Goal: Task Accomplishment & Management: Use online tool/utility

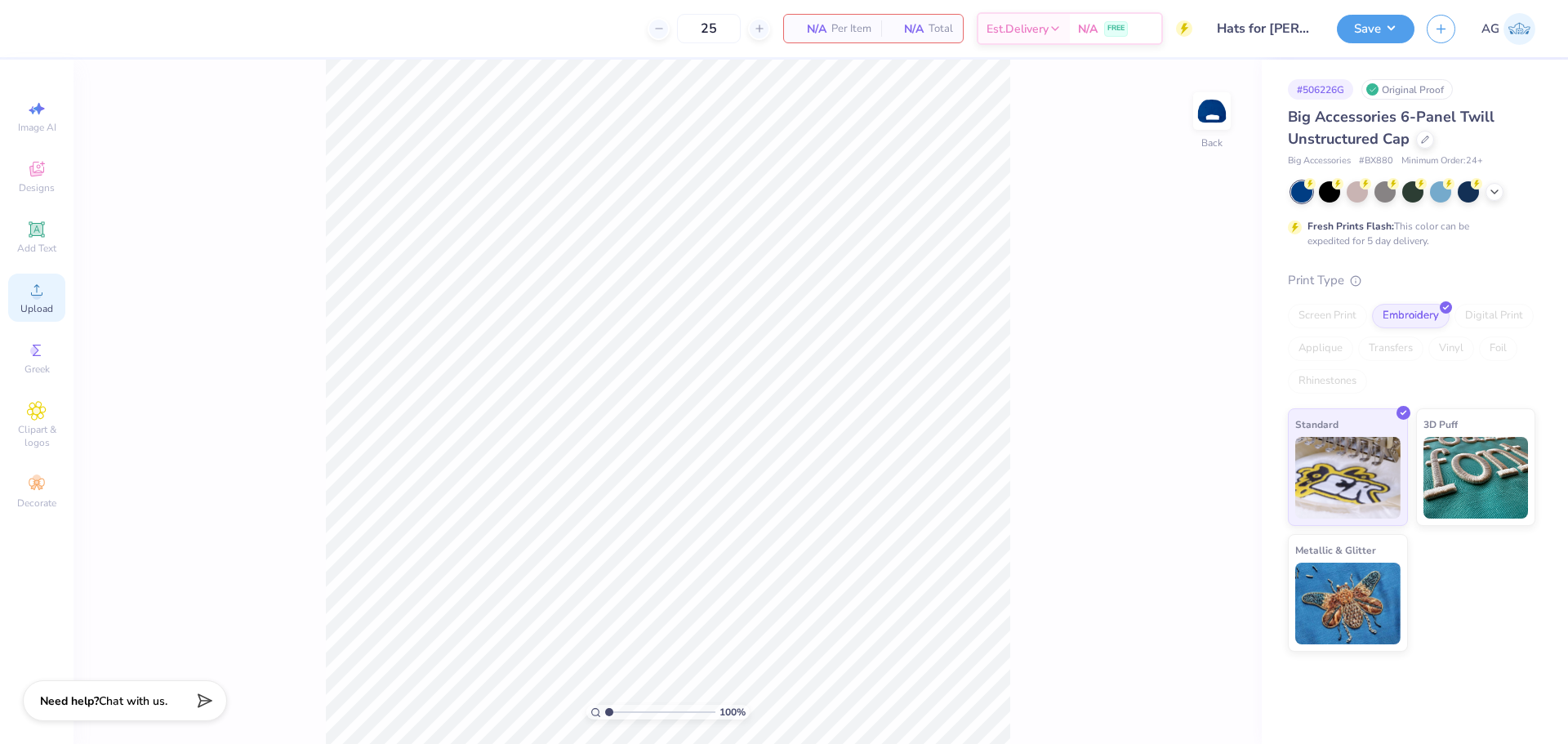
click at [49, 313] on span "Upload" at bounding box center [37, 308] width 32 height 13
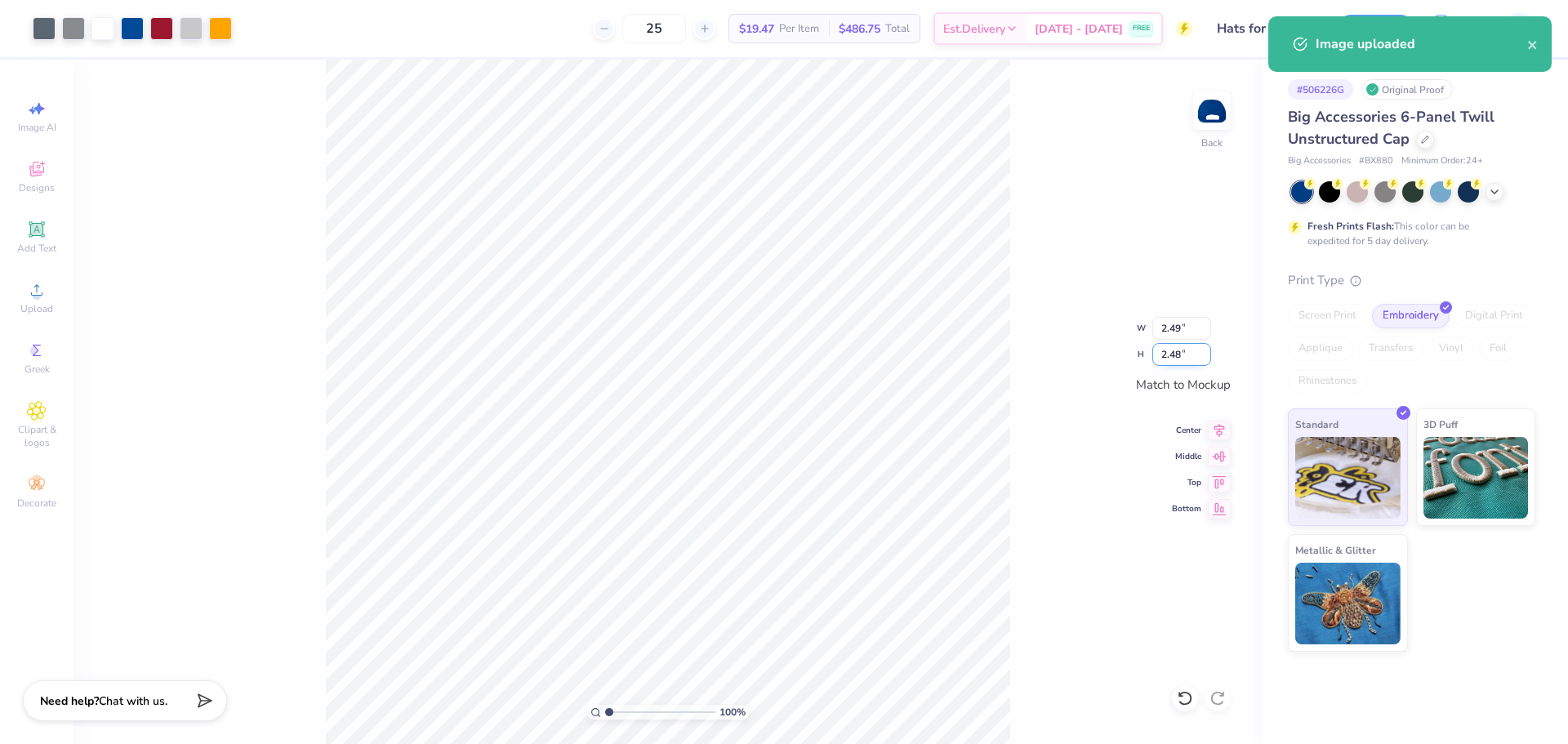
click at [1180, 350] on input "2.48" at bounding box center [1182, 354] width 59 height 23
type input "2.5"
type input "2.51"
type input "2.50"
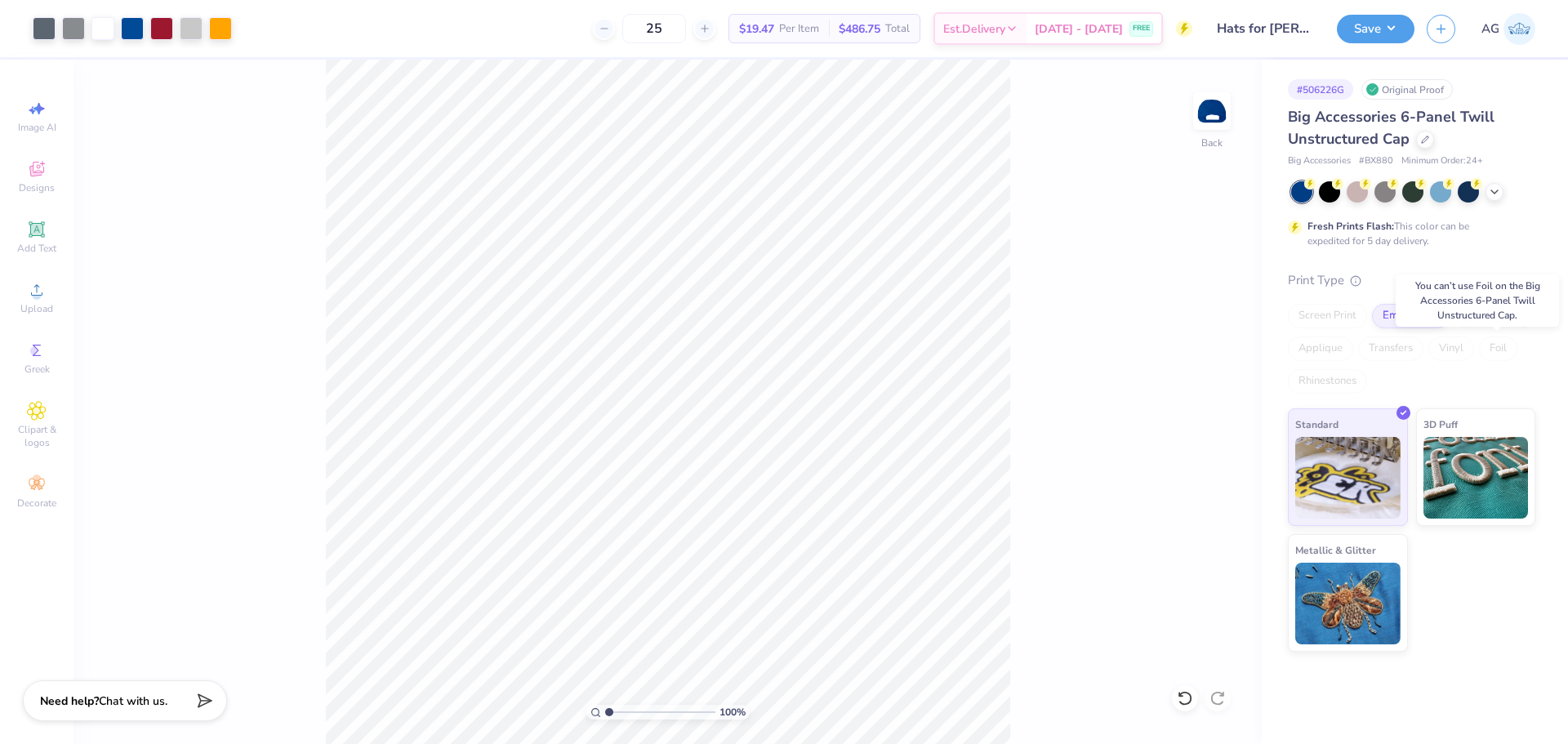
click at [1495, 336] on div "Foil" at bounding box center [1498, 348] width 38 height 25
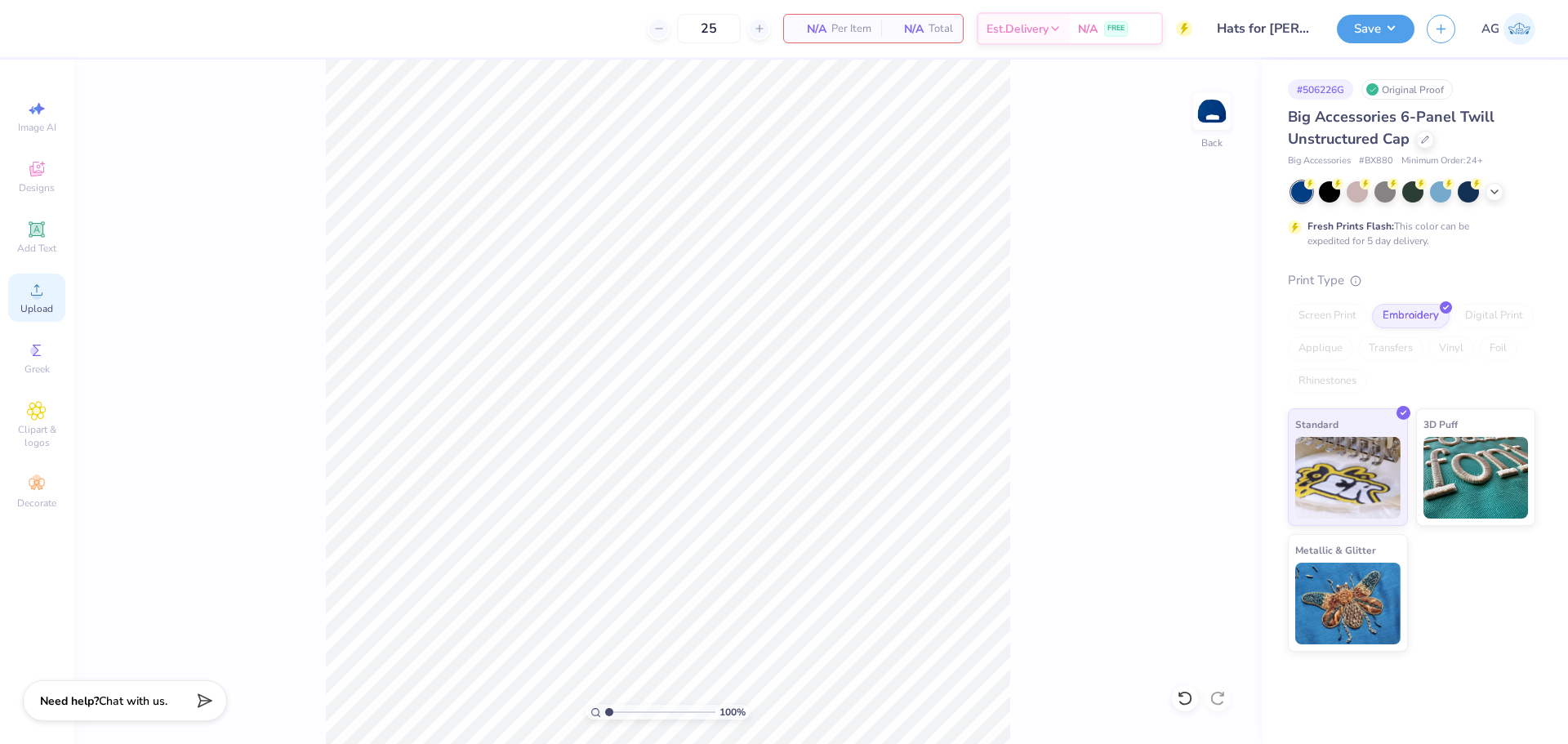
click at [33, 308] on span "Upload" at bounding box center [37, 308] width 32 height 13
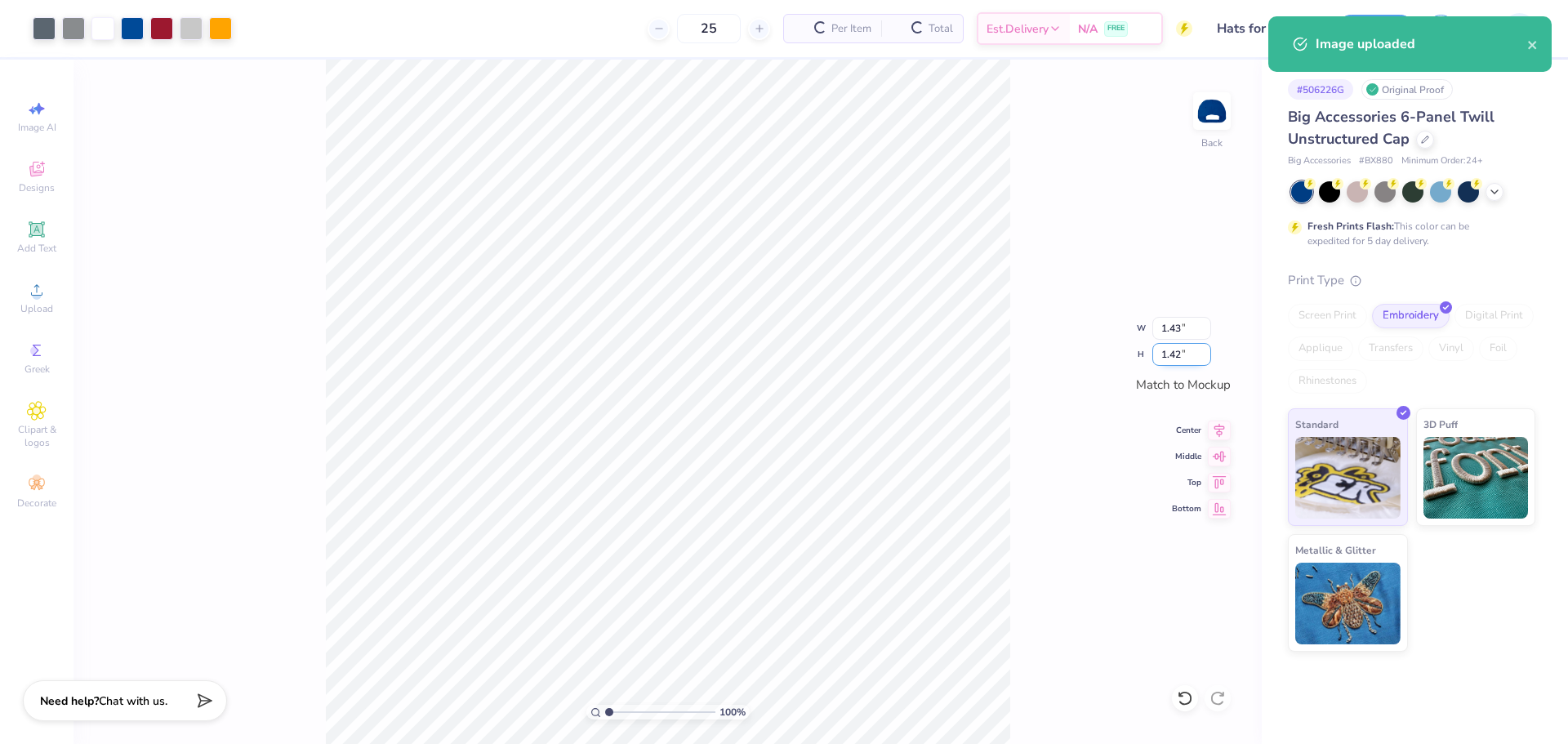
click at [1179, 358] on input "1.42" at bounding box center [1182, 354] width 59 height 23
type input "2.5"
type input "2.51"
type input "2.50"
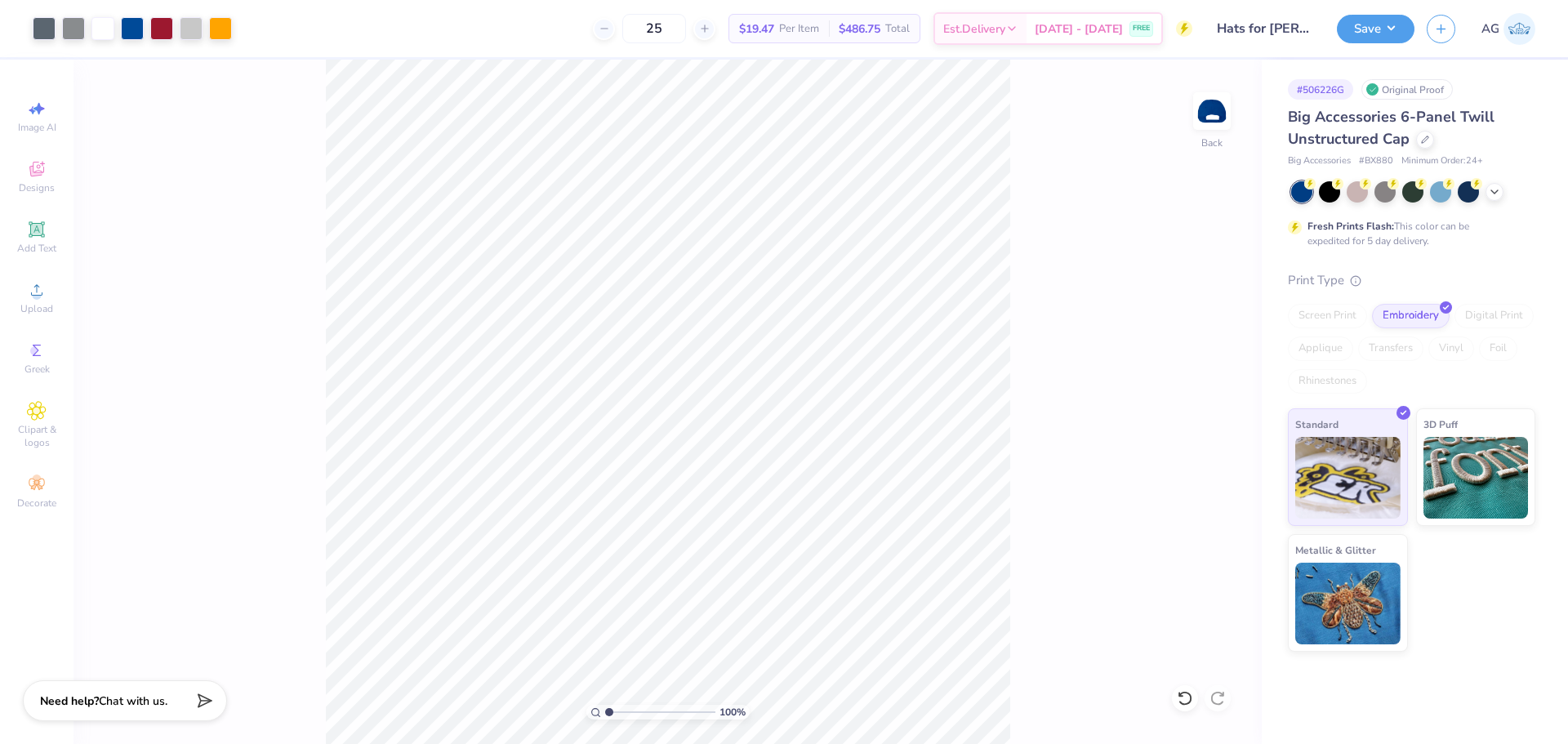
click at [1206, 90] on div "100 % Back" at bounding box center [667, 401] width 1188 height 684
click at [1218, 107] on img at bounding box center [1211, 111] width 65 height 65
click at [1202, 125] on img at bounding box center [1211, 111] width 65 height 65
click at [73, 21] on div at bounding box center [73, 27] width 23 height 23
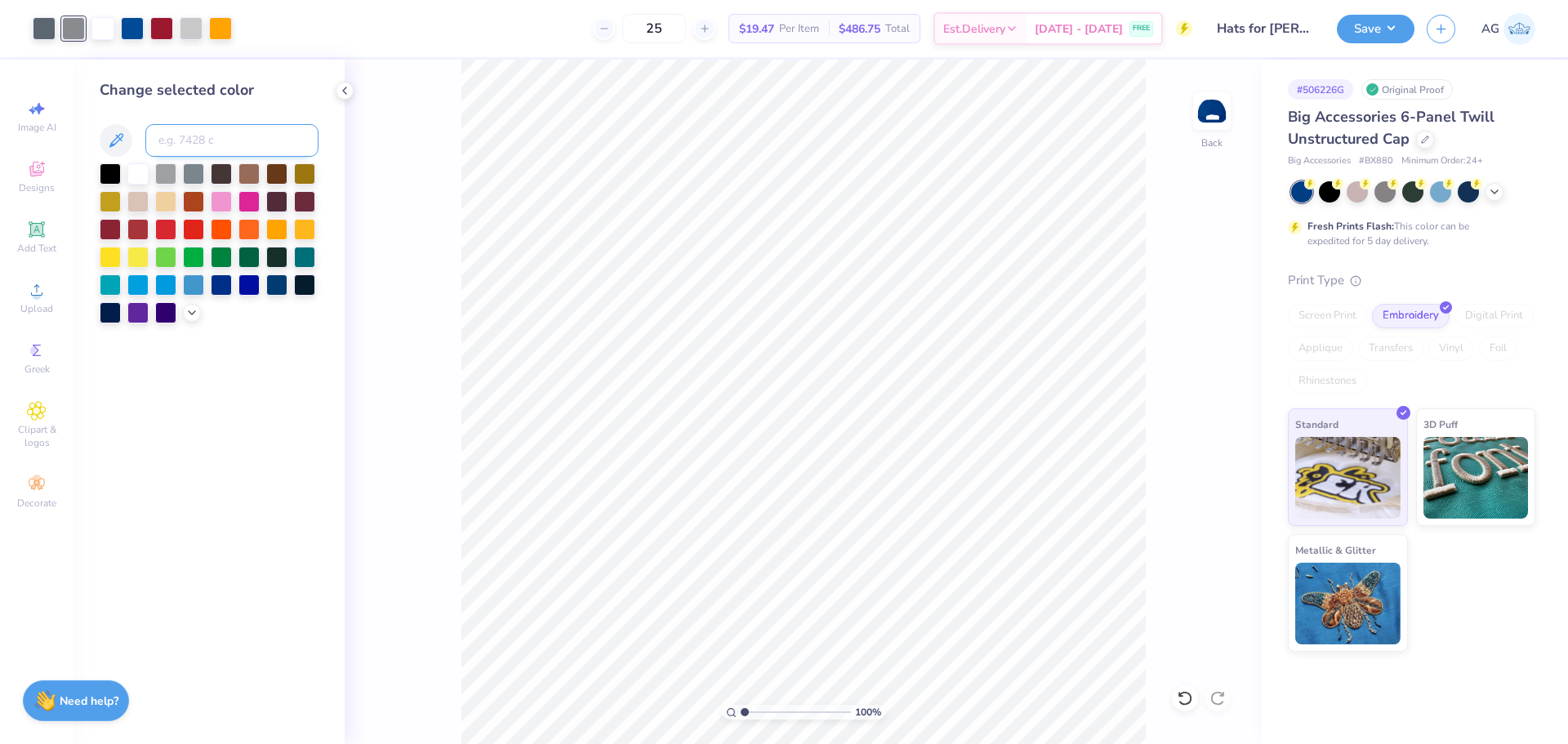
click at [197, 125] on input at bounding box center [232, 140] width 173 height 32
type input "COOL GRAY 8"
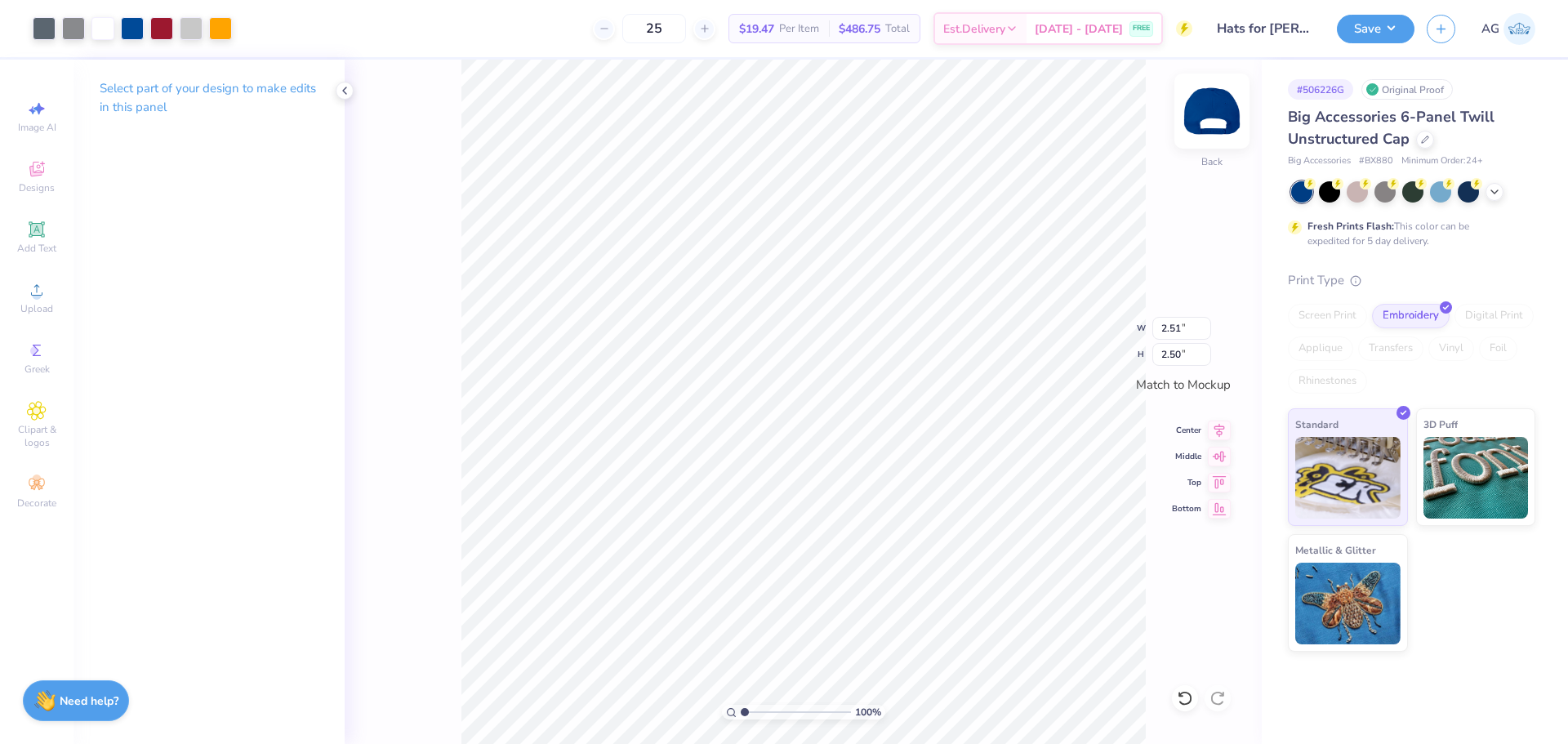
click at [1202, 121] on img at bounding box center [1211, 111] width 65 height 65
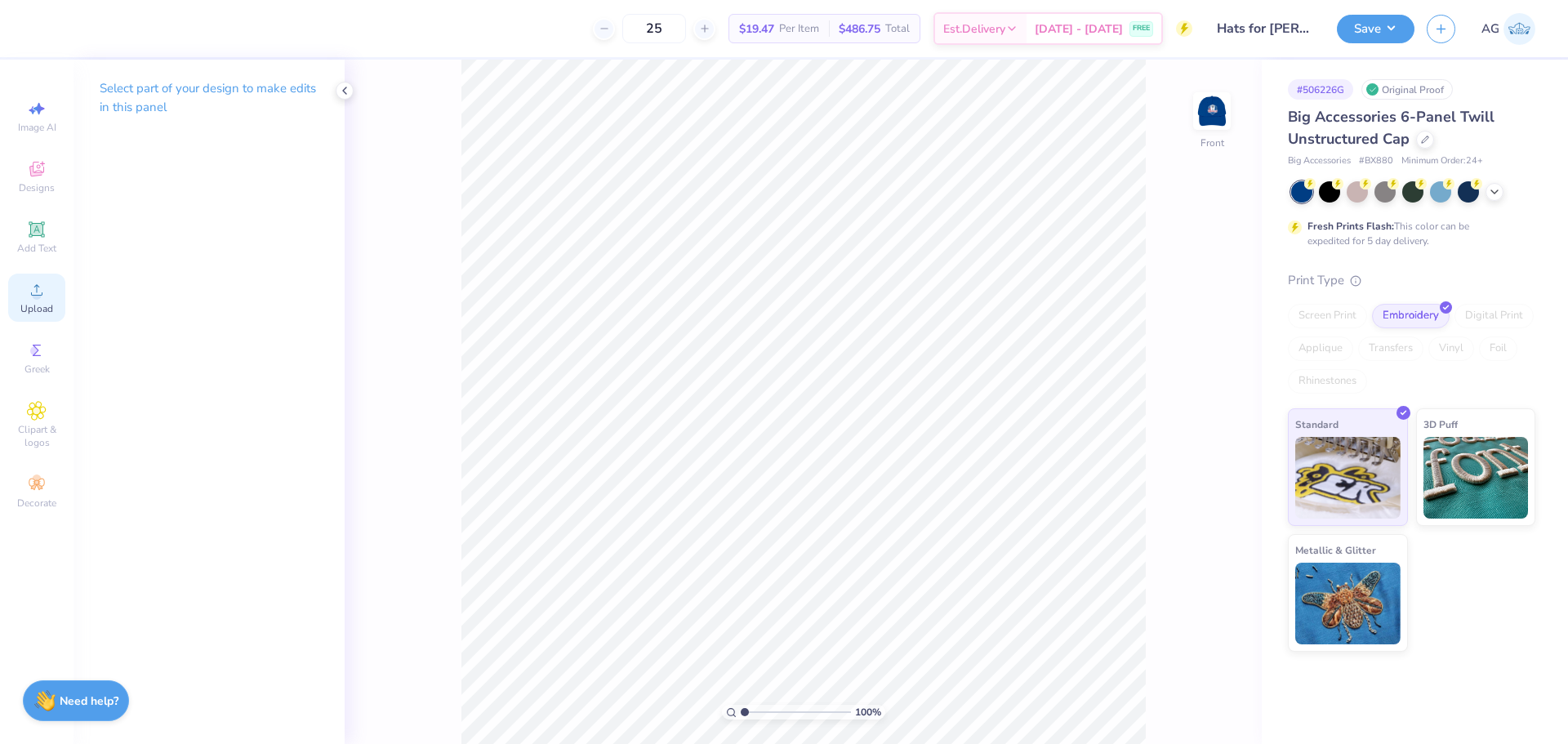
click at [31, 304] on span "Upload" at bounding box center [37, 308] width 32 height 13
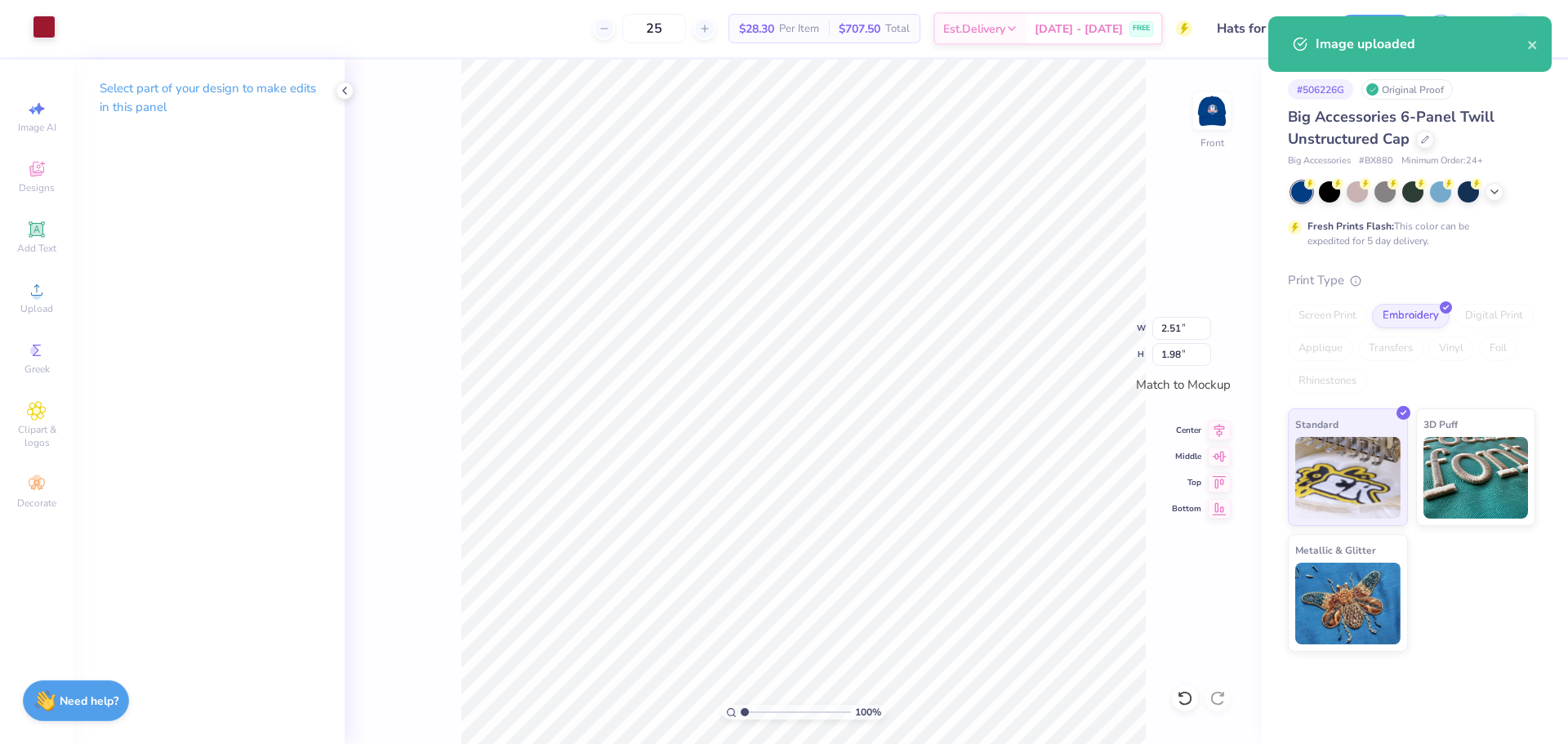
click at [54, 28] on div at bounding box center [44, 27] width 23 height 23
click at [48, 27] on div at bounding box center [44, 27] width 23 height 23
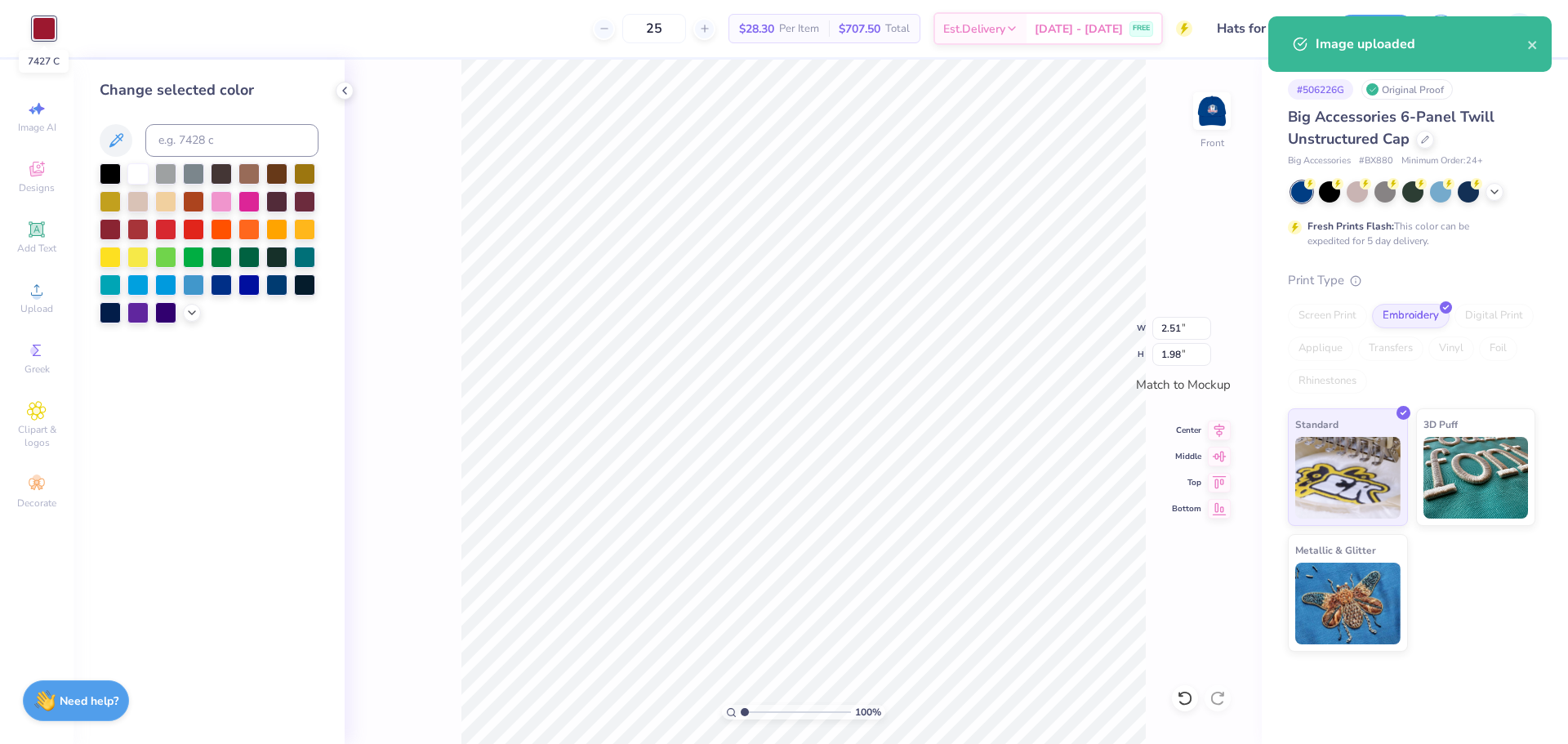
click at [49, 27] on div at bounding box center [44, 28] width 23 height 23
click at [49, 29] on div at bounding box center [44, 28] width 23 height 23
click at [140, 173] on div at bounding box center [138, 174] width 21 height 21
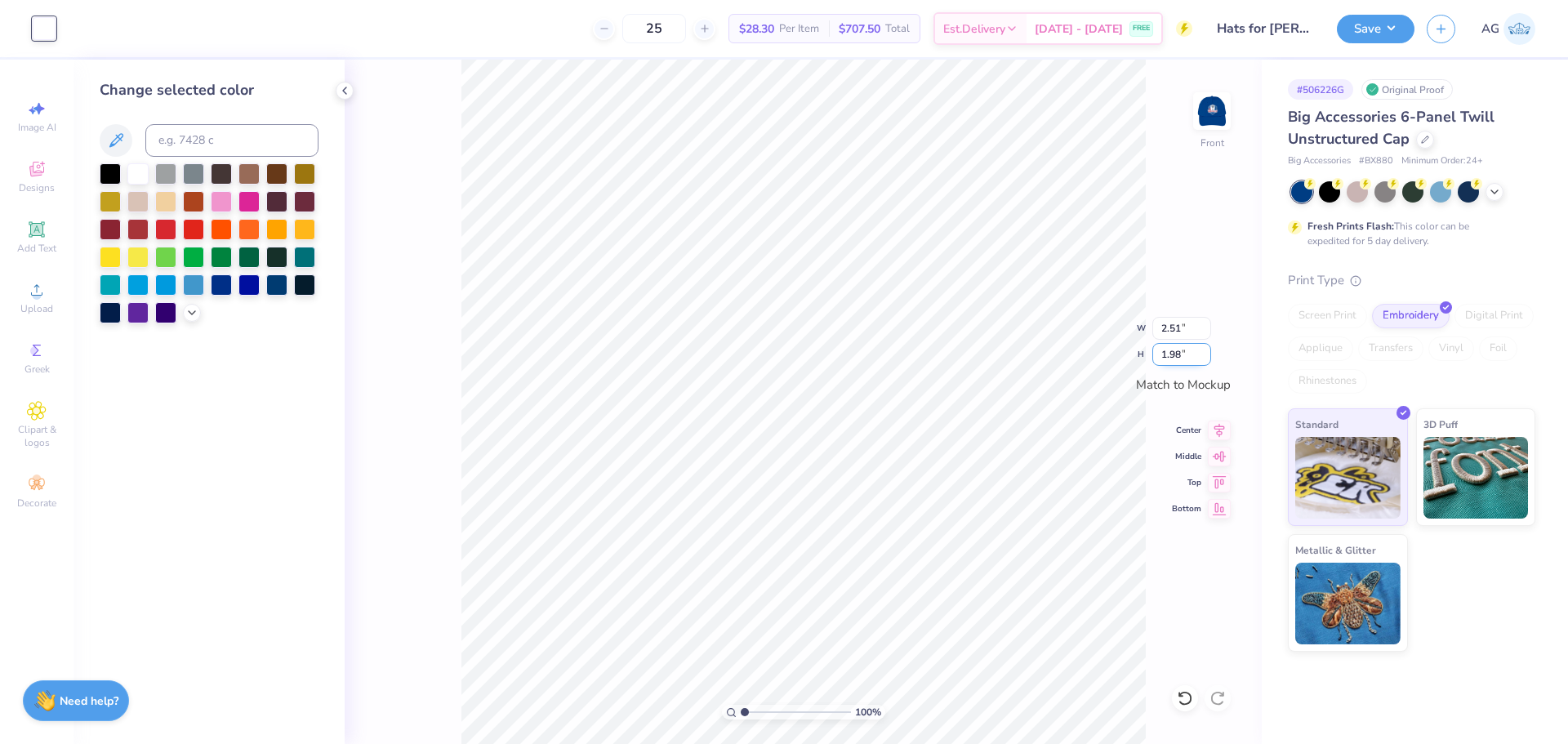
click at [1178, 360] on input "1.98" at bounding box center [1182, 354] width 59 height 23
type input "1"
type input "1.26"
type input "1.00"
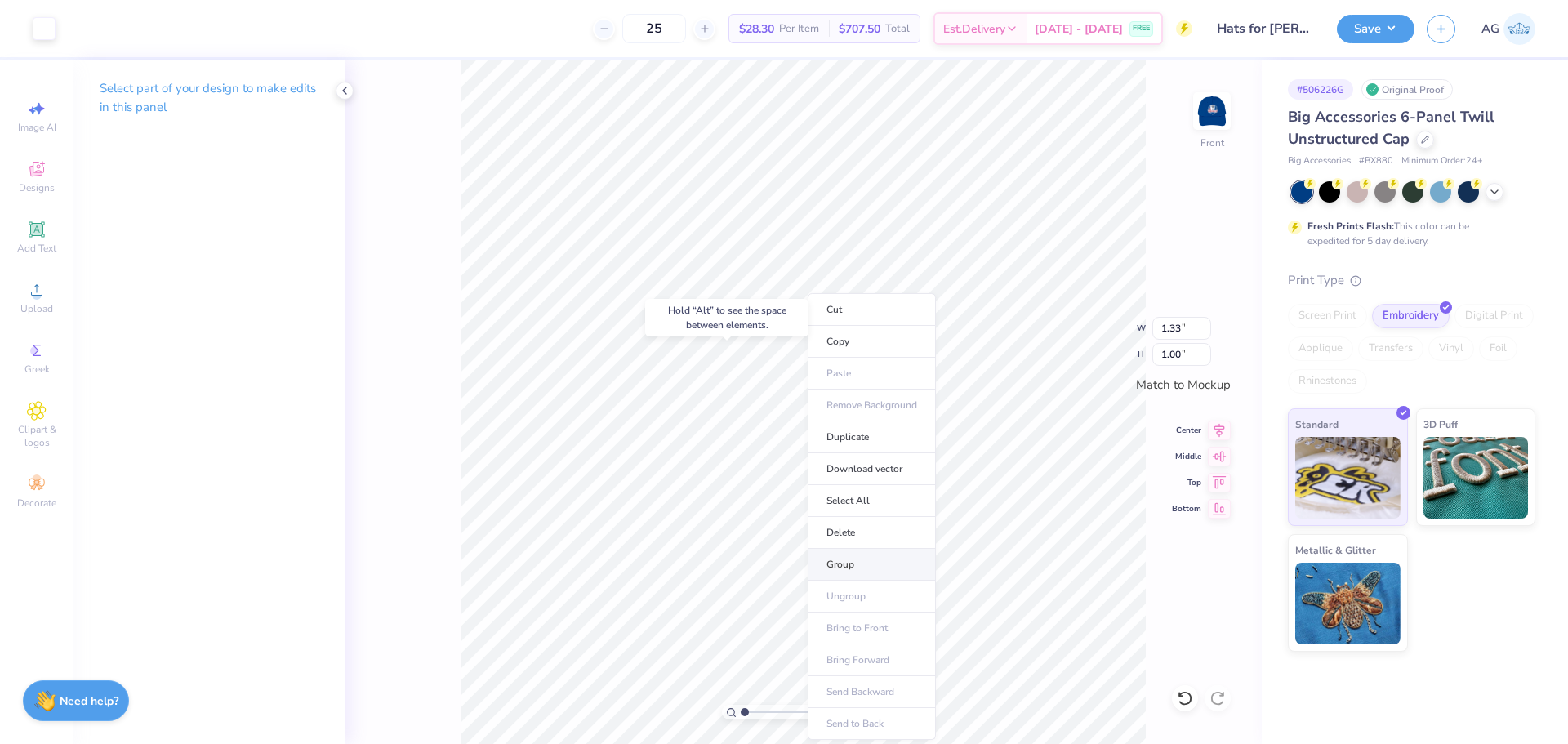
click at [868, 568] on li "Group" at bounding box center [871, 565] width 128 height 32
click at [1183, 266] on div "100 % Front W 1.33 1.33 " H 1.00 1.00 " Match to Mockup Center Middle Top Bottom" at bounding box center [803, 401] width 917 height 684
click at [1352, 13] on div "Save AG" at bounding box center [1451, 28] width 231 height 57
click at [1372, 40] on button "Save" at bounding box center [1375, 27] width 78 height 28
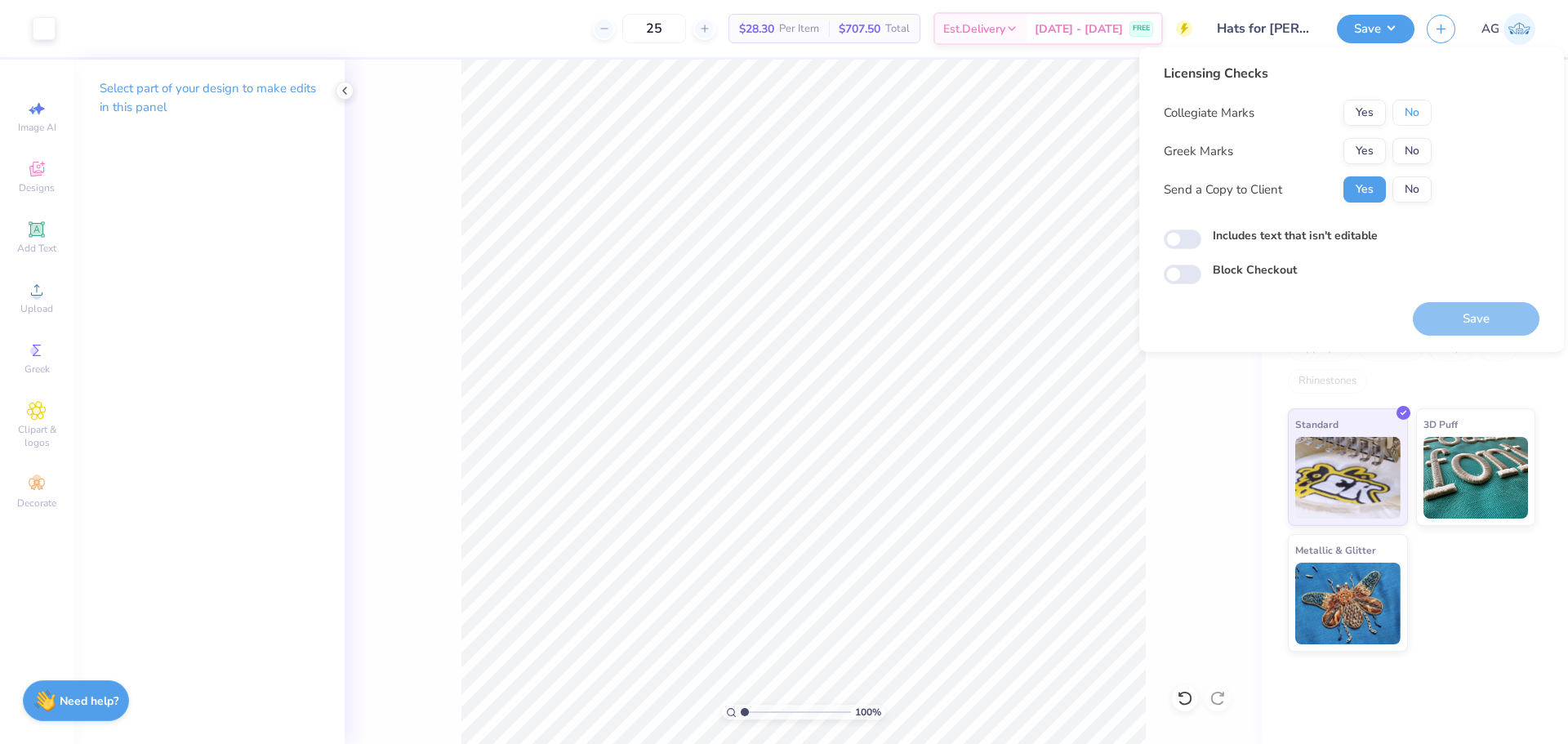
click at [1413, 120] on button "No" at bounding box center [1411, 113] width 39 height 27
click at [1409, 150] on button "No" at bounding box center [1411, 151] width 39 height 27
click at [1178, 242] on input "Includes text that isn't editable" at bounding box center [1183, 239] width 38 height 20
checkbox input "true"
click at [1439, 323] on button "Save" at bounding box center [1475, 318] width 126 height 33
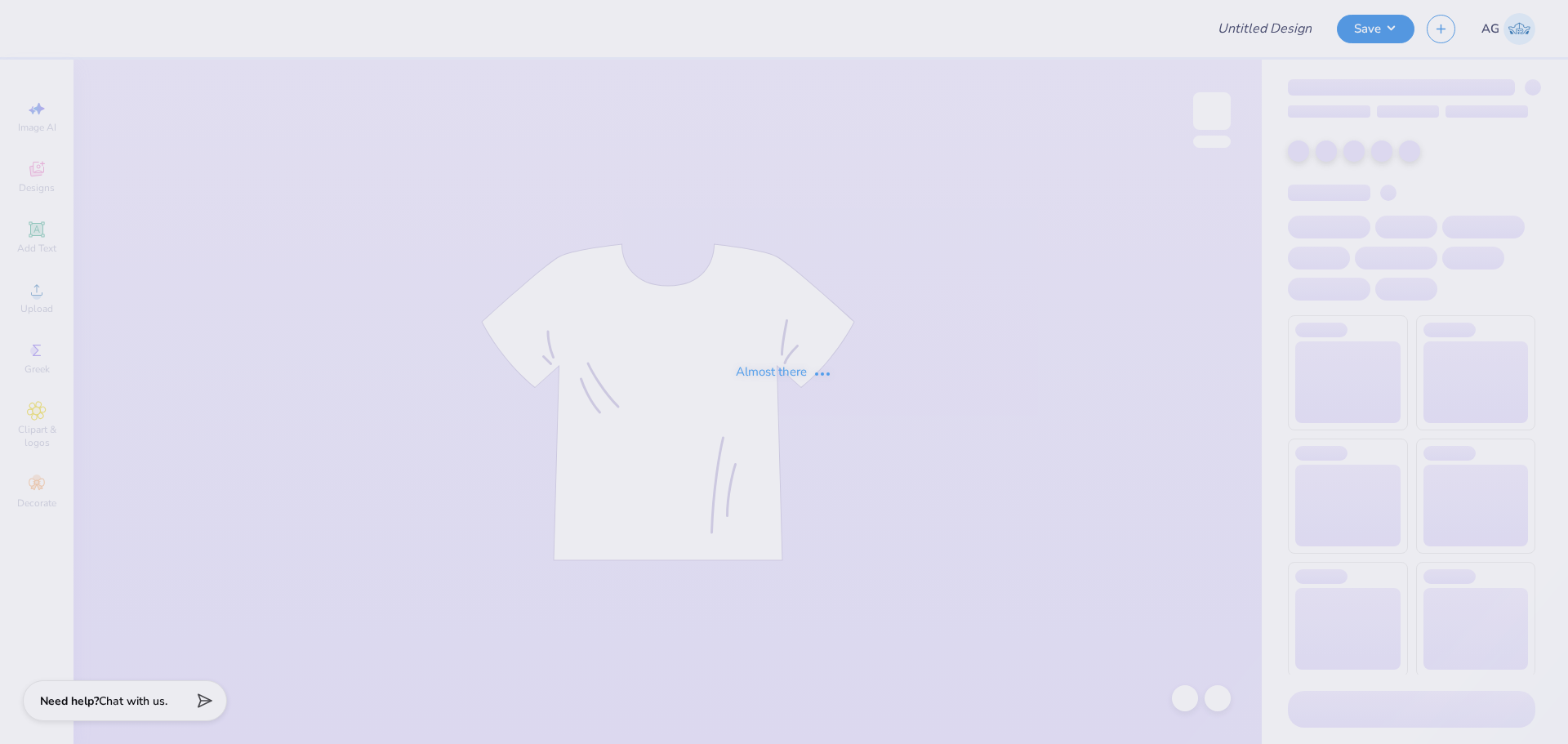
type input "[PERSON_NAME] & Polos"
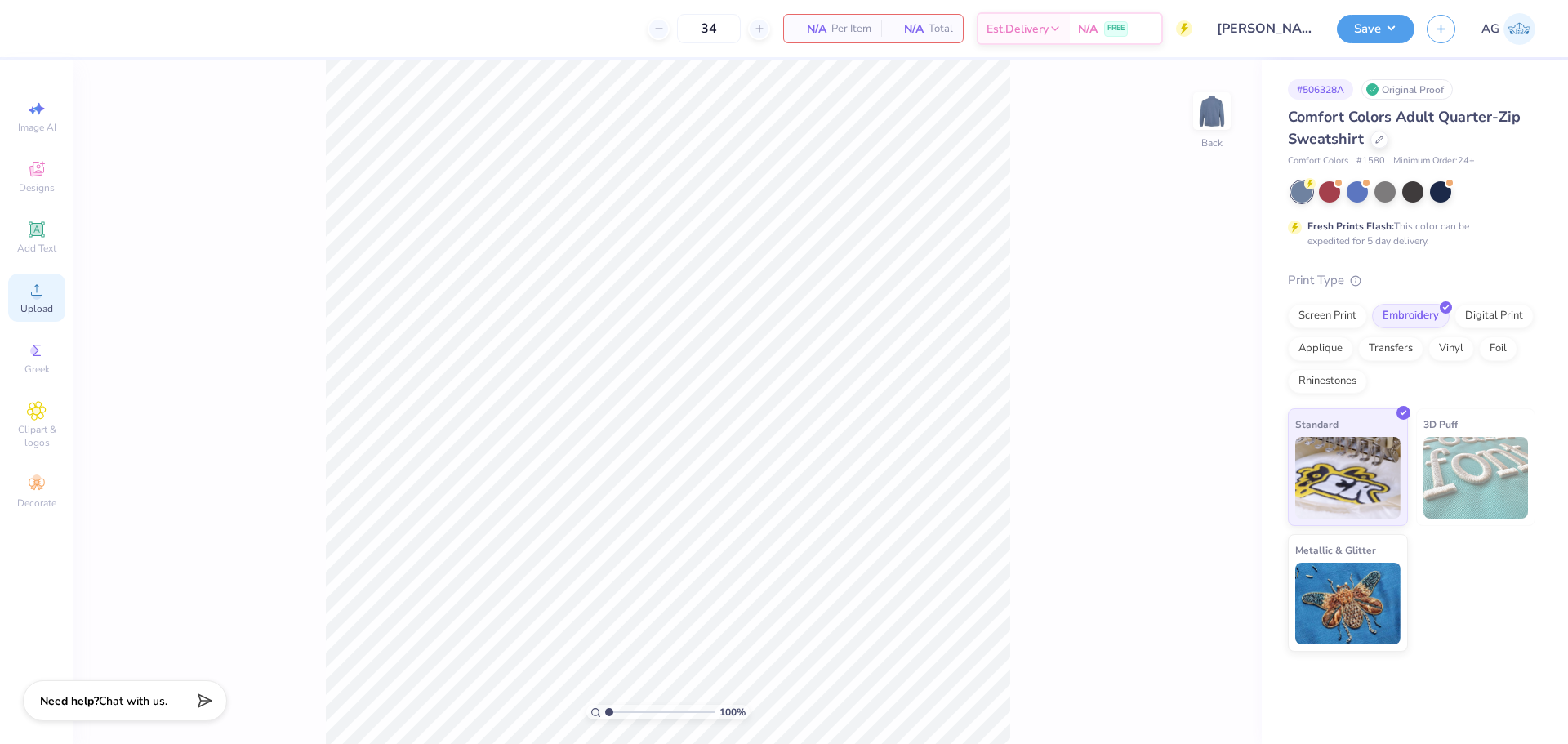
click at [27, 308] on span "Upload" at bounding box center [37, 308] width 32 height 13
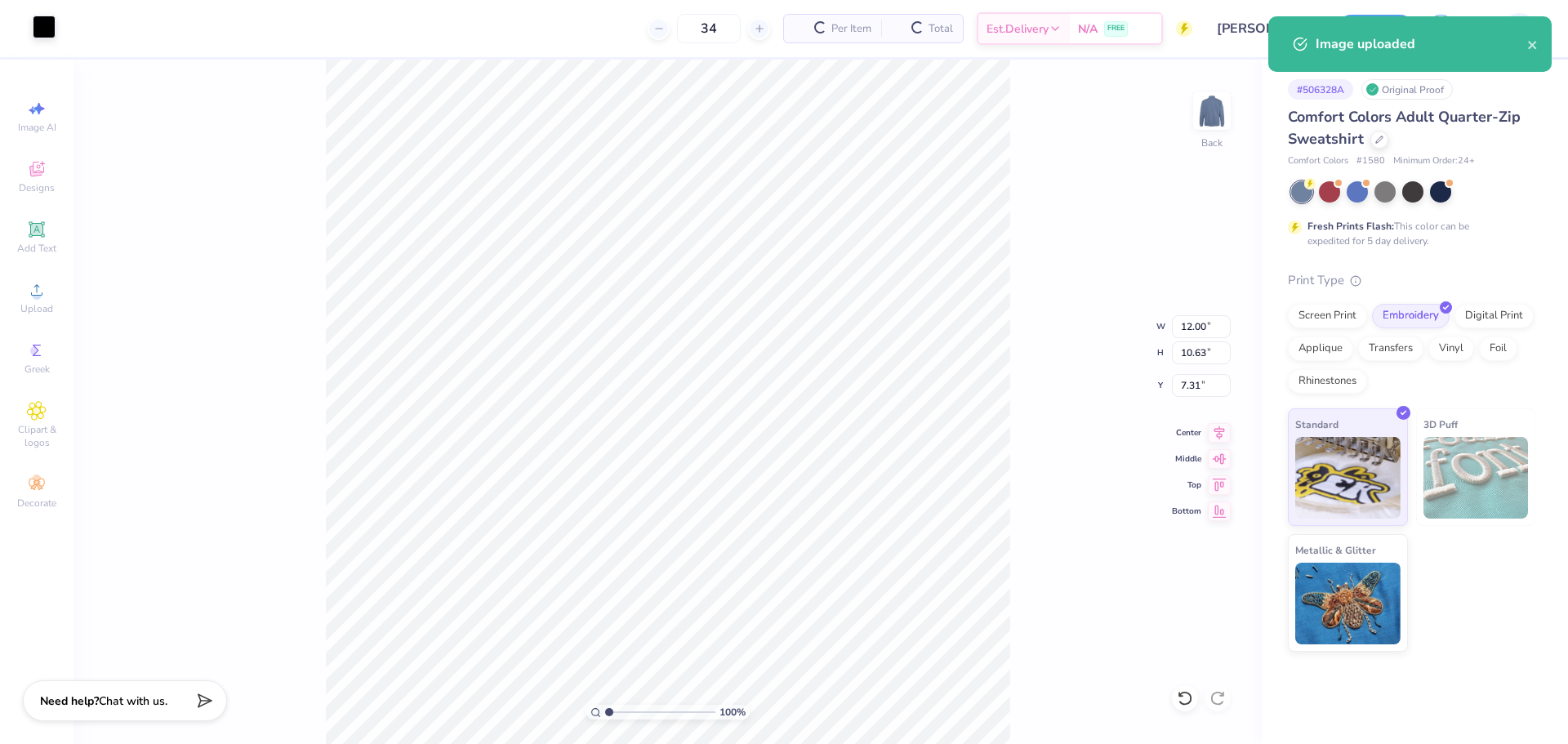
click at [32, 23] on div at bounding box center [44, 27] width 23 height 23
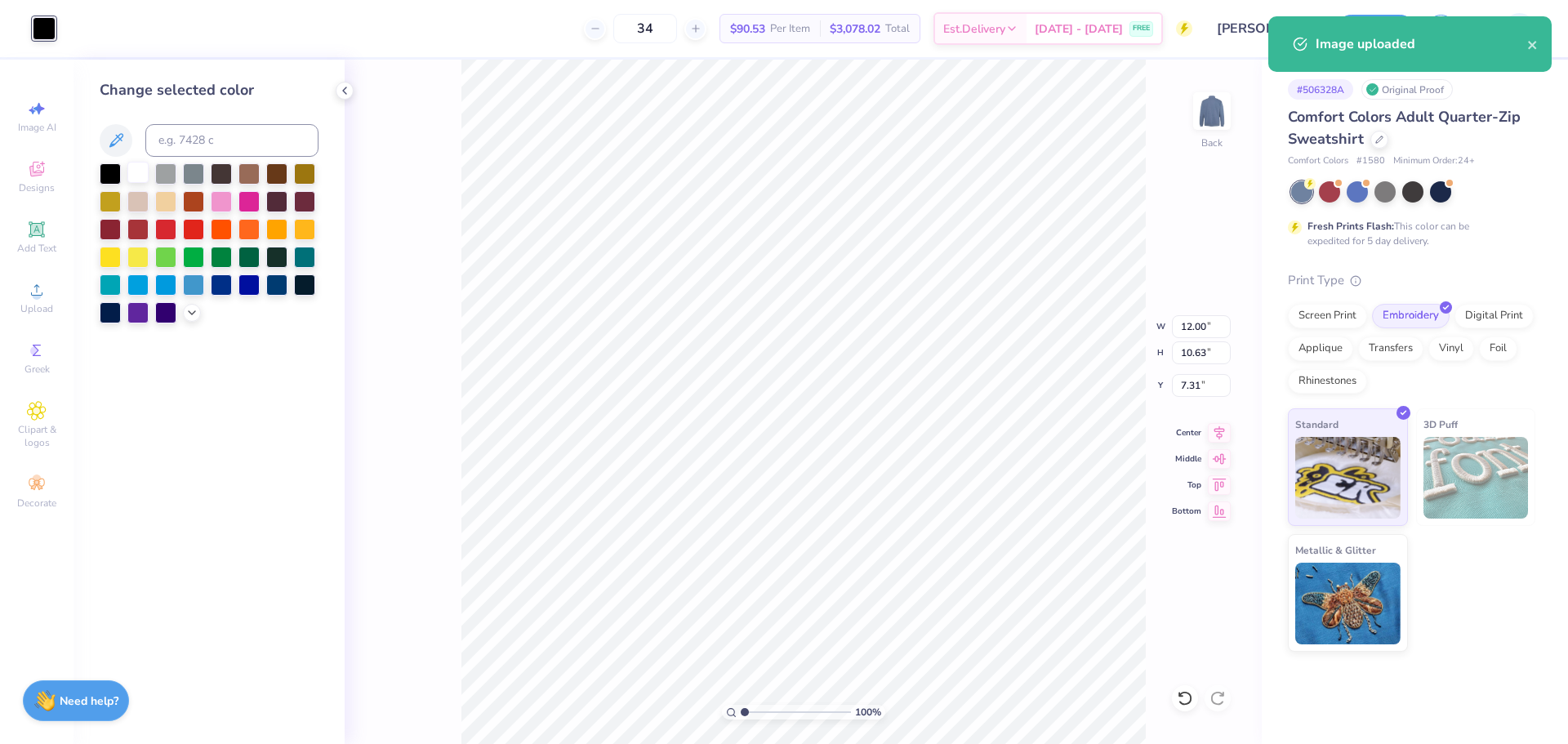
click at [141, 171] on div at bounding box center [138, 172] width 21 height 21
click at [1191, 354] on input "10.63" at bounding box center [1202, 353] width 59 height 23
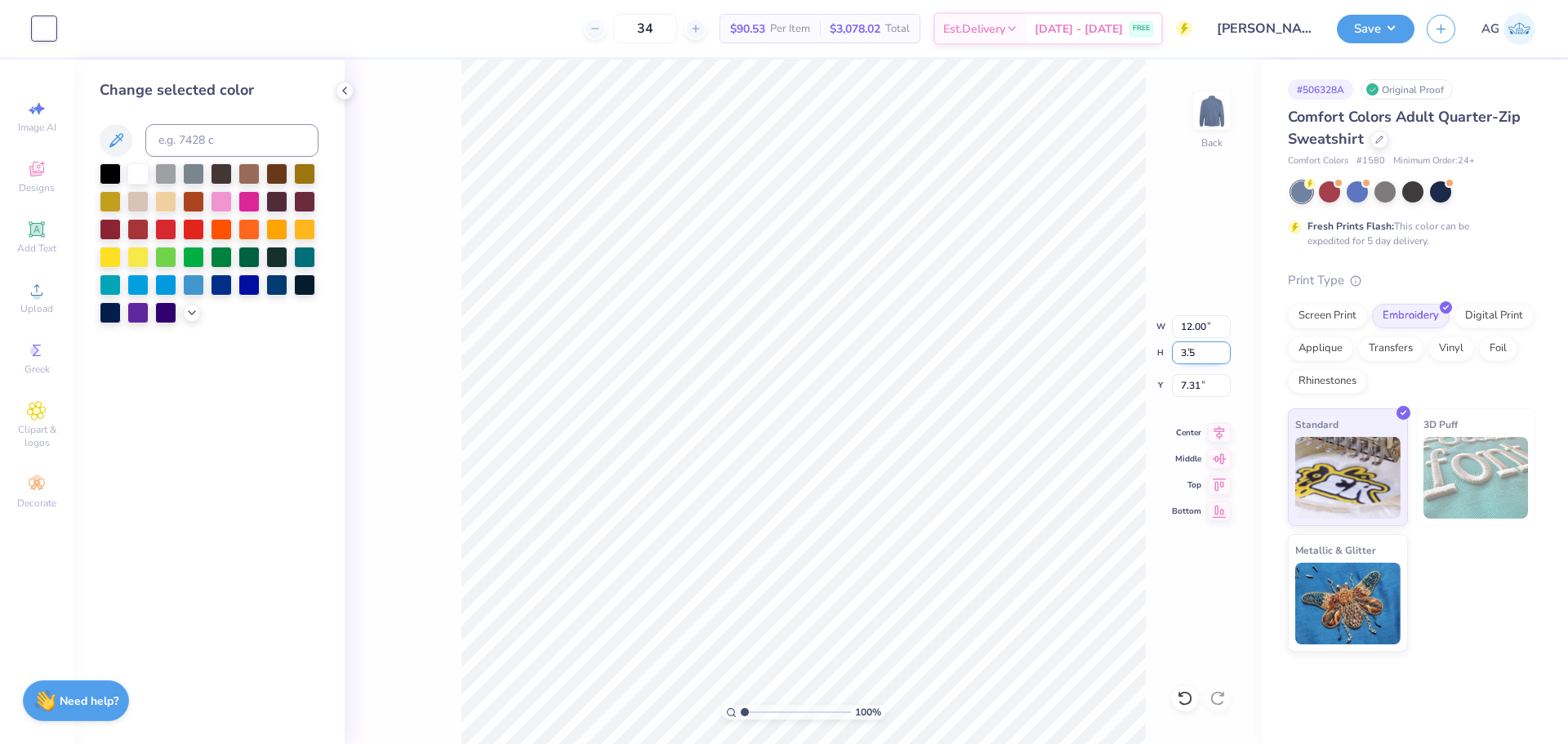
type input "3.5"
type input "3.95"
type input "3.50"
type input "10.87"
click at [1200, 328] on input "3.95" at bounding box center [1202, 326] width 59 height 23
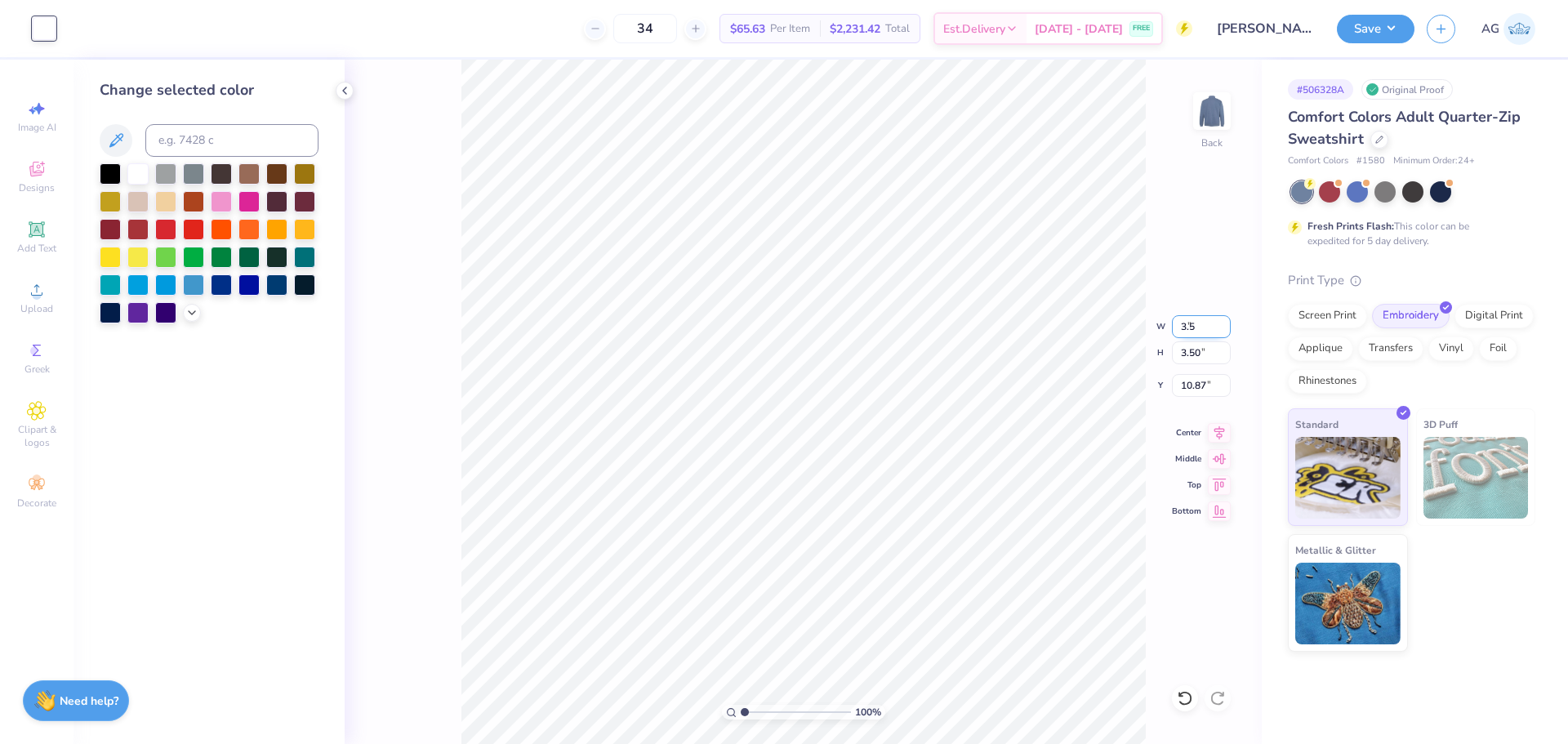
type input "3.50"
type input "3.10"
click at [1185, 390] on input "7.15" at bounding box center [1202, 385] width 59 height 23
type input "3.00"
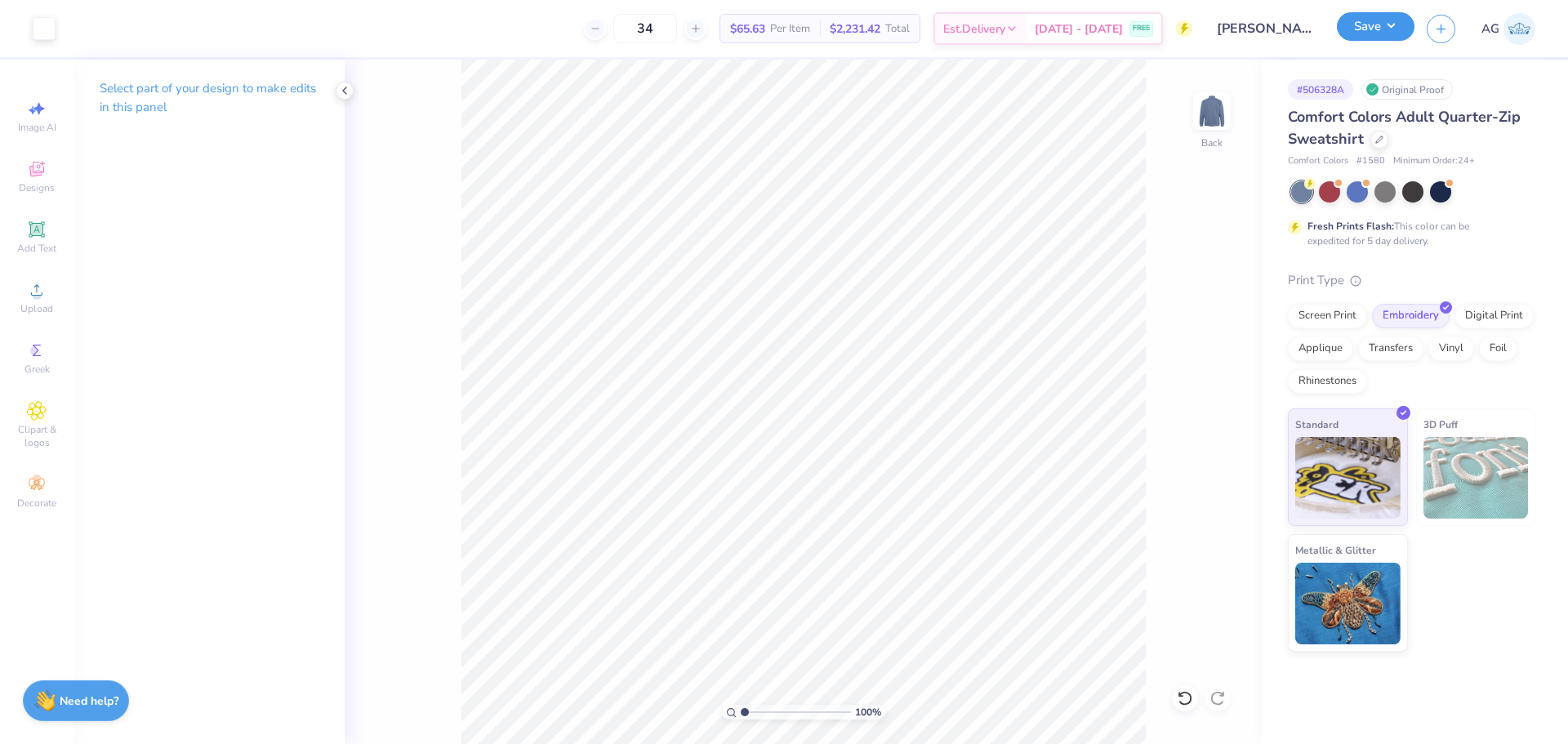
click at [1361, 31] on button "Save" at bounding box center [1375, 27] width 78 height 28
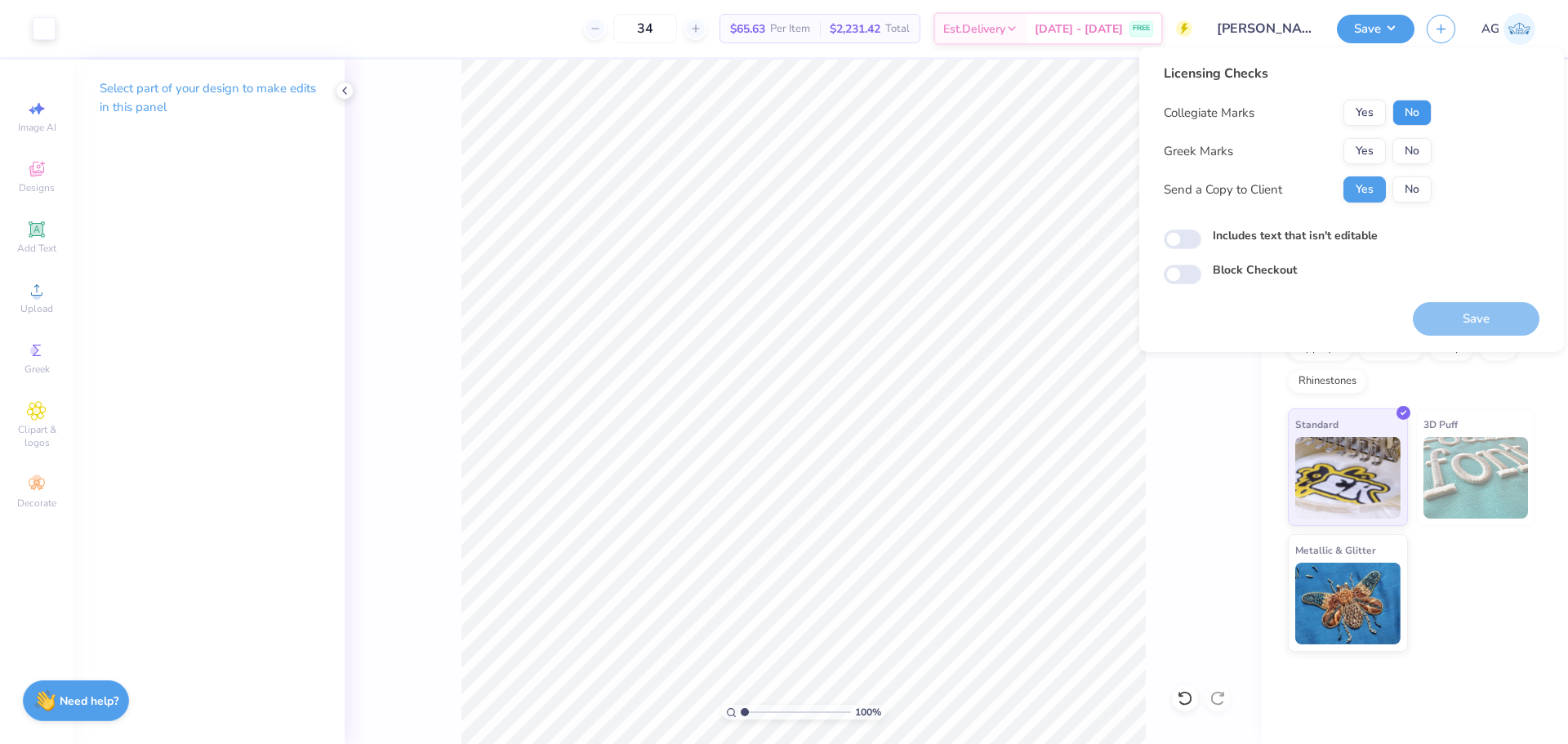
click at [1417, 113] on button "No" at bounding box center [1411, 113] width 39 height 27
click at [1408, 151] on button "No" at bounding box center [1411, 151] width 39 height 27
click at [1164, 236] on input "Includes text that isn't editable" at bounding box center [1183, 239] width 38 height 20
checkbox input "true"
click at [1462, 331] on button "Save" at bounding box center [1475, 318] width 126 height 33
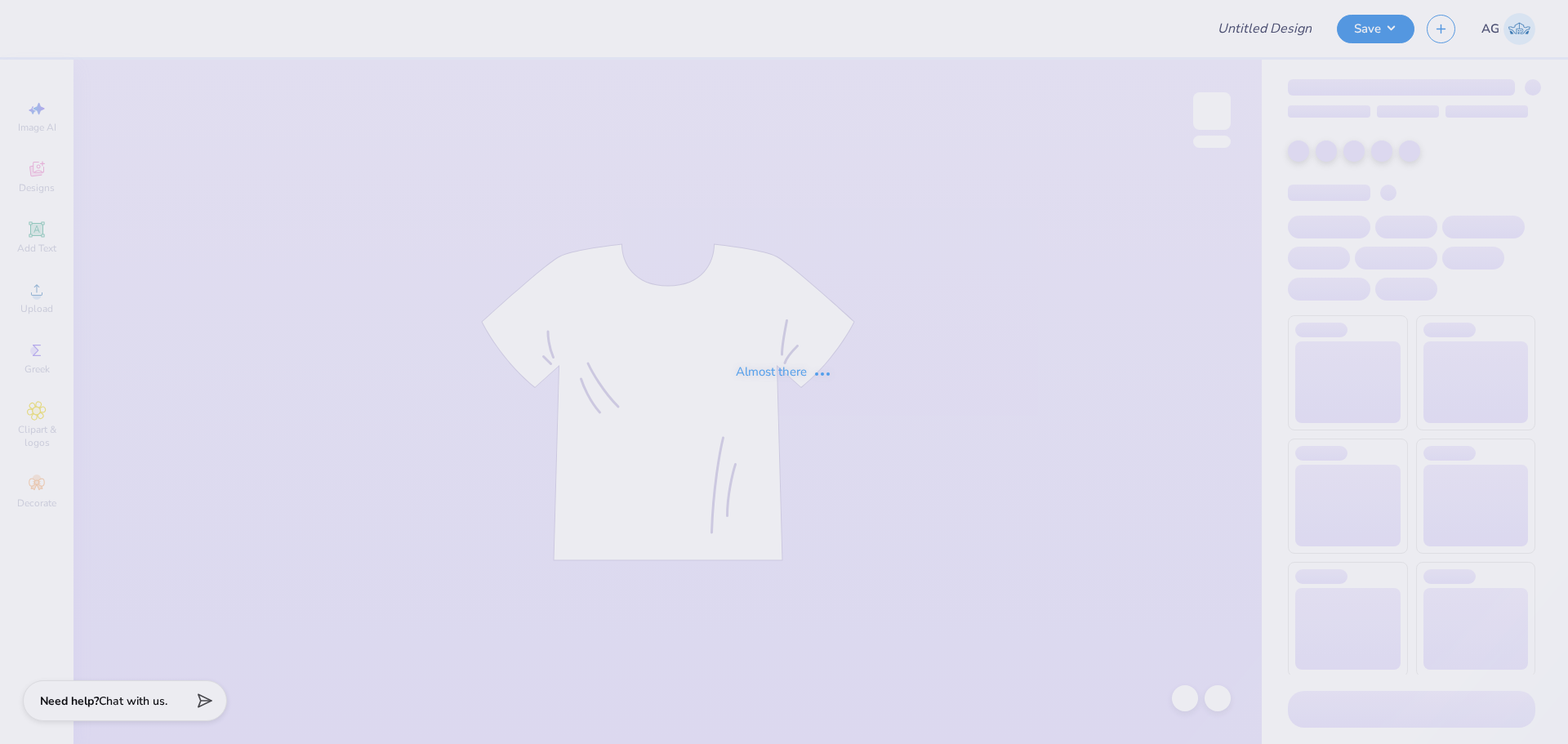
type input "[PERSON_NAME] & Polos"
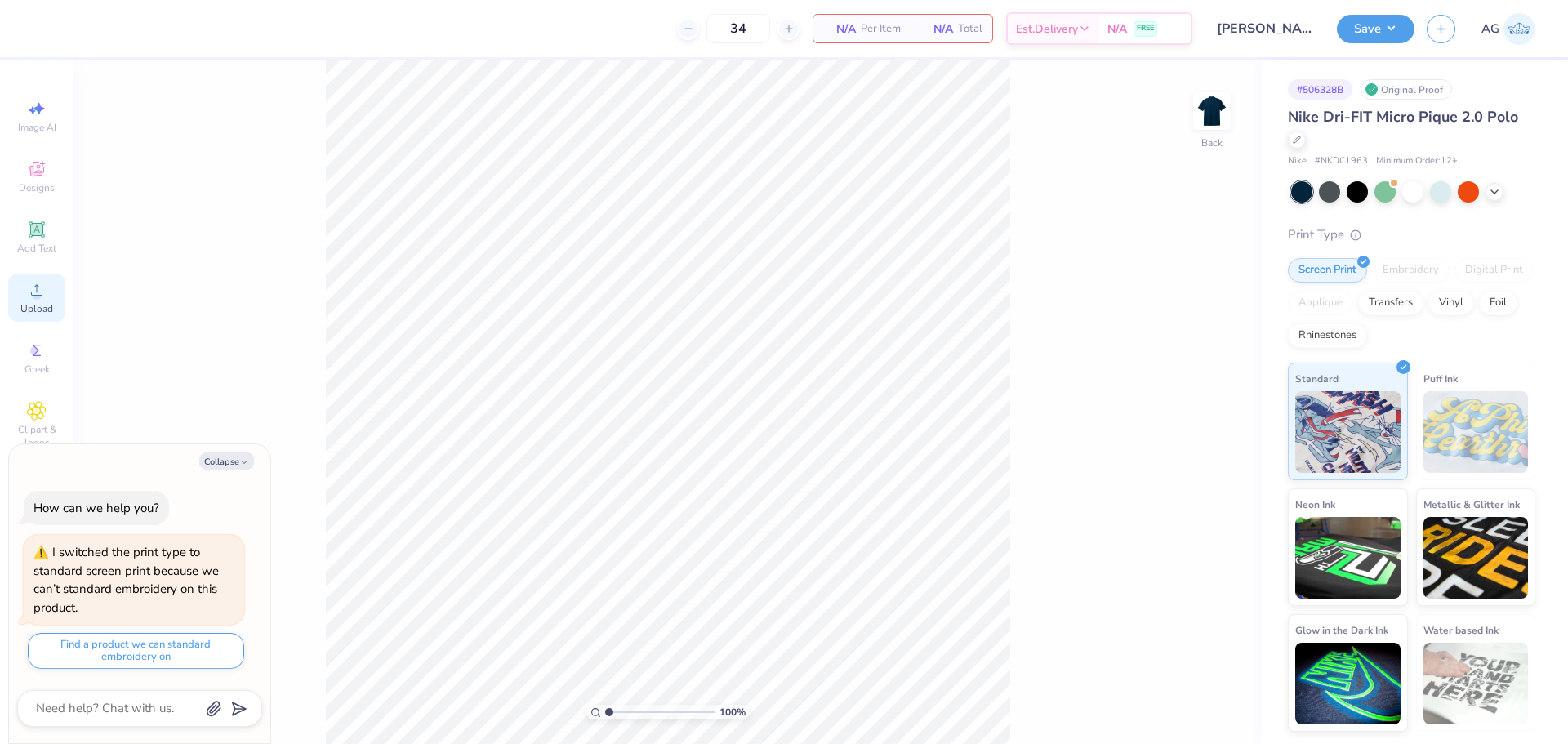
click at [27, 285] on div "Upload" at bounding box center [37, 297] width 57 height 48
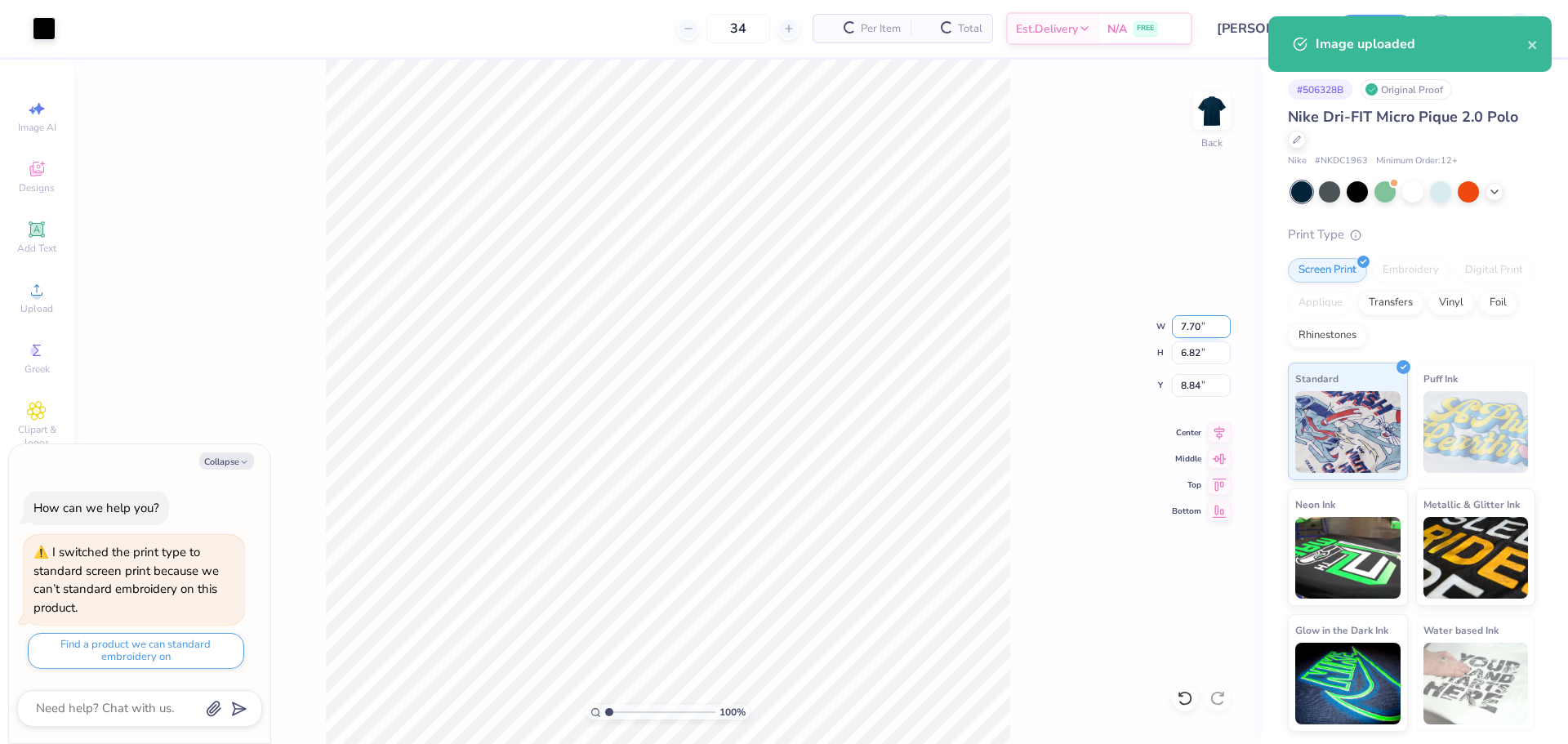
click at [1207, 329] on input "7.70" at bounding box center [1202, 326] width 59 height 23
click at [47, 33] on div at bounding box center [44, 27] width 23 height 23
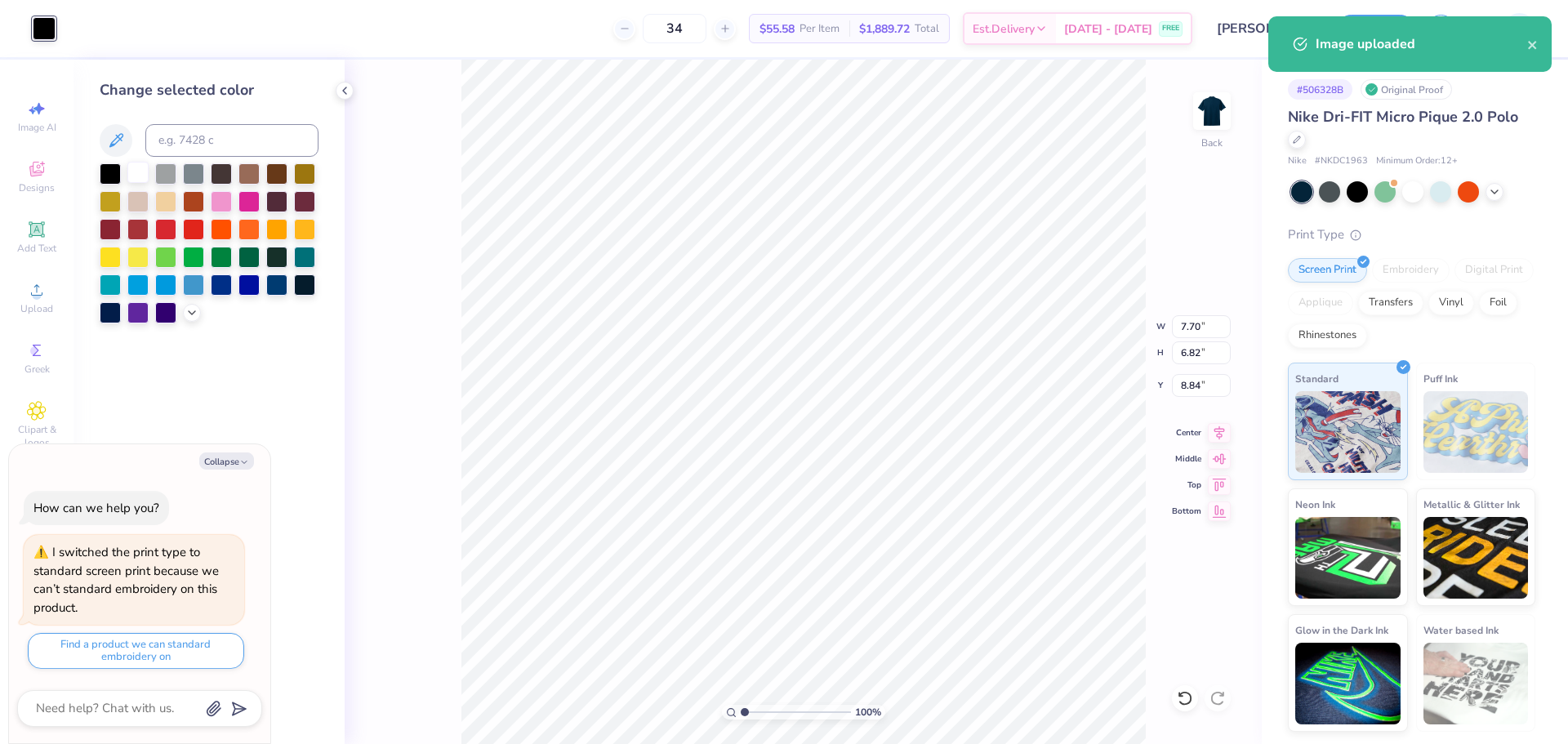
click at [137, 169] on div at bounding box center [138, 172] width 21 height 21
type textarea "x"
click at [1202, 343] on input "6.82" at bounding box center [1202, 353] width 59 height 23
click at [1202, 324] on input "7.70" at bounding box center [1202, 326] width 59 height 23
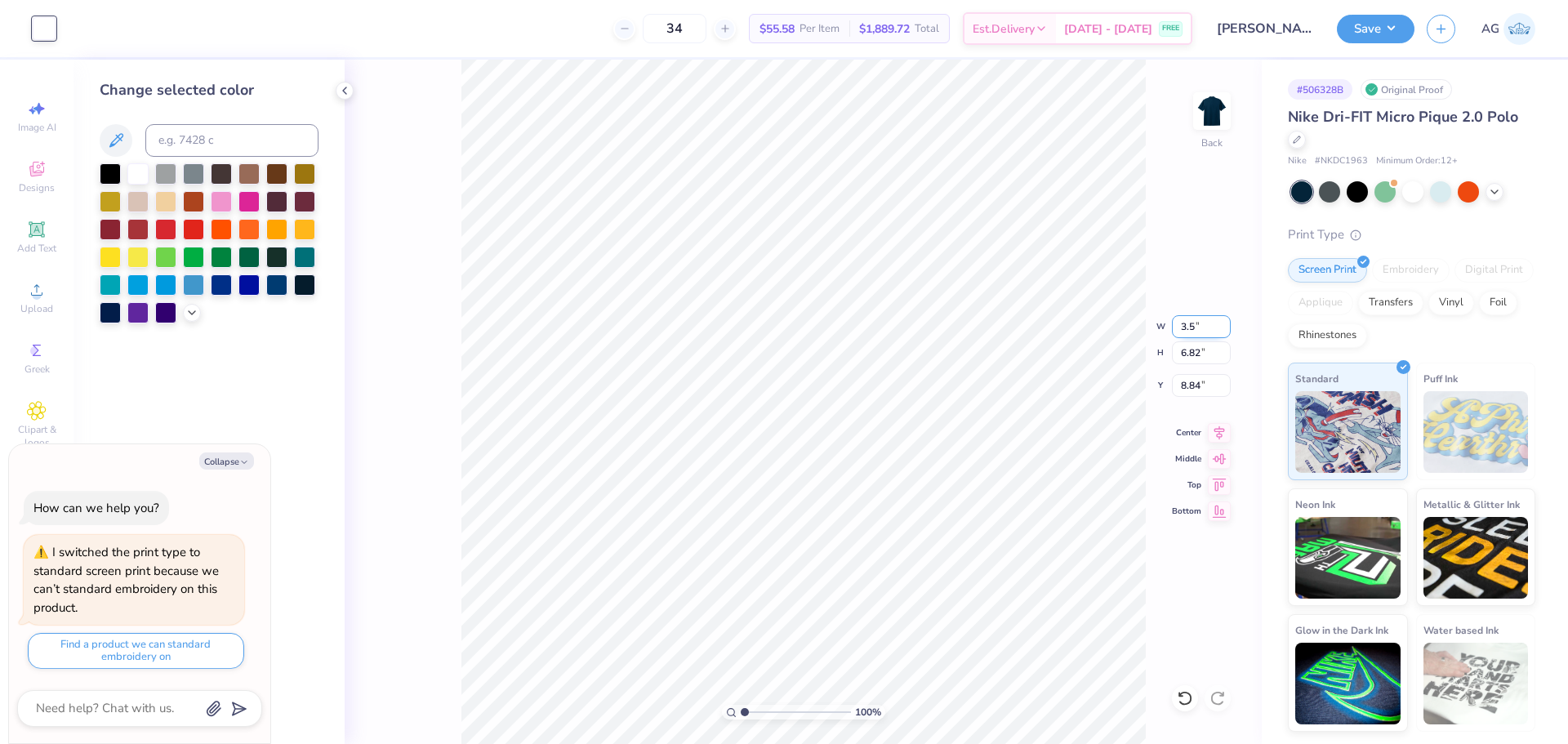
type input "3.5"
type textarea "x"
type input "3.50"
type input "3.10"
type input "10.70"
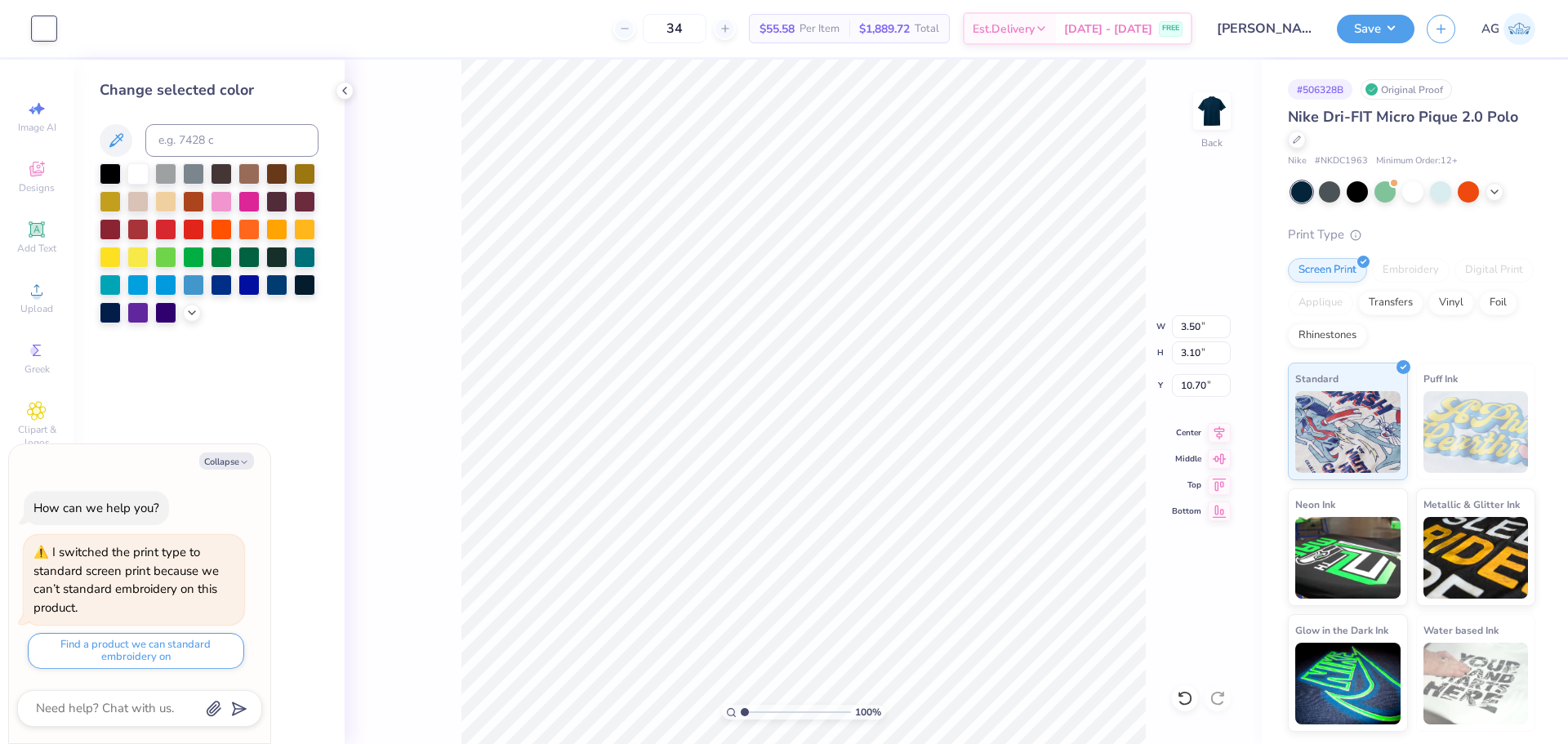
type textarea "x"
click at [1210, 391] on input "10.51" at bounding box center [1202, 385] width 59 height 23
type input "3"
type textarea "x"
type input "3.00"
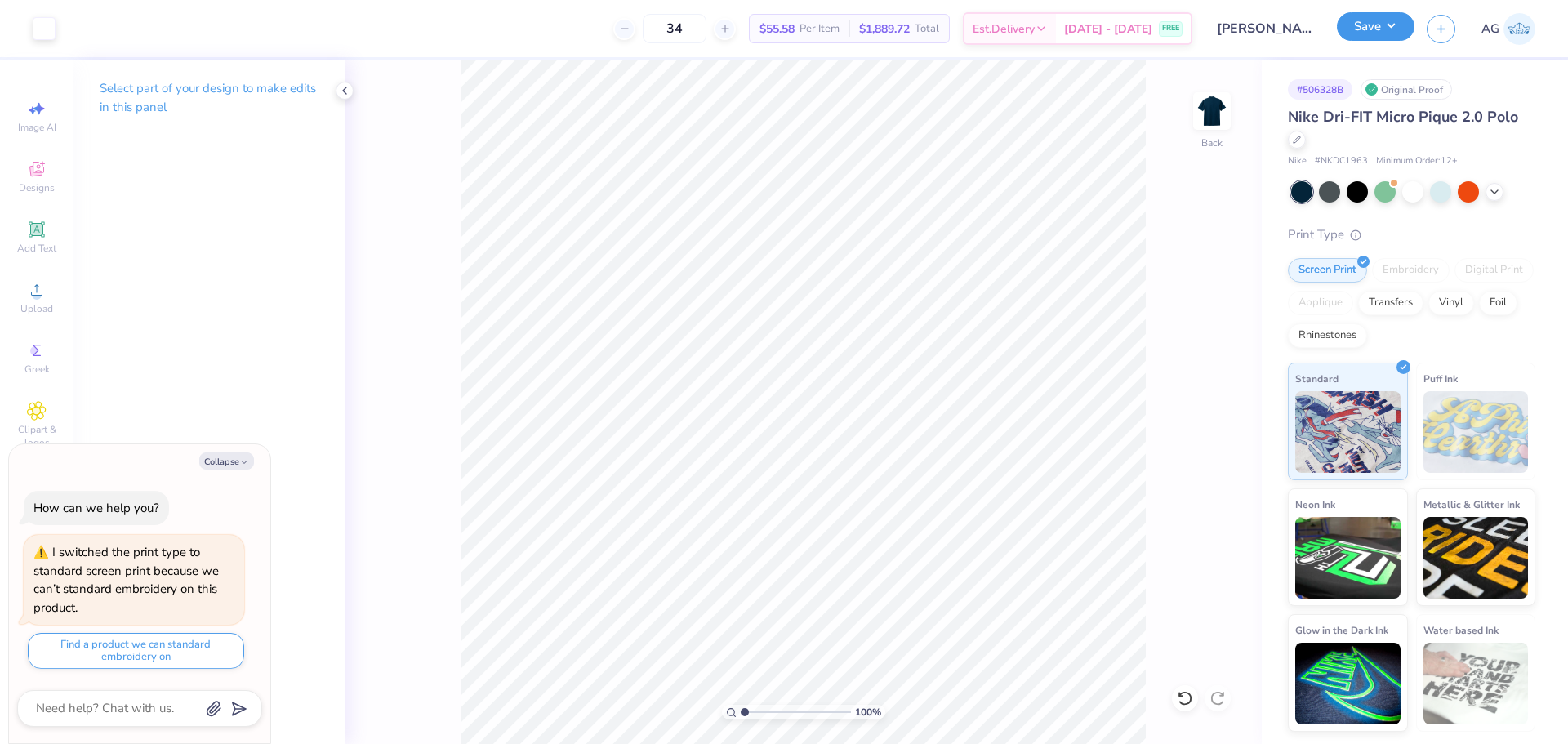
click at [1391, 29] on button "Save" at bounding box center [1375, 27] width 78 height 28
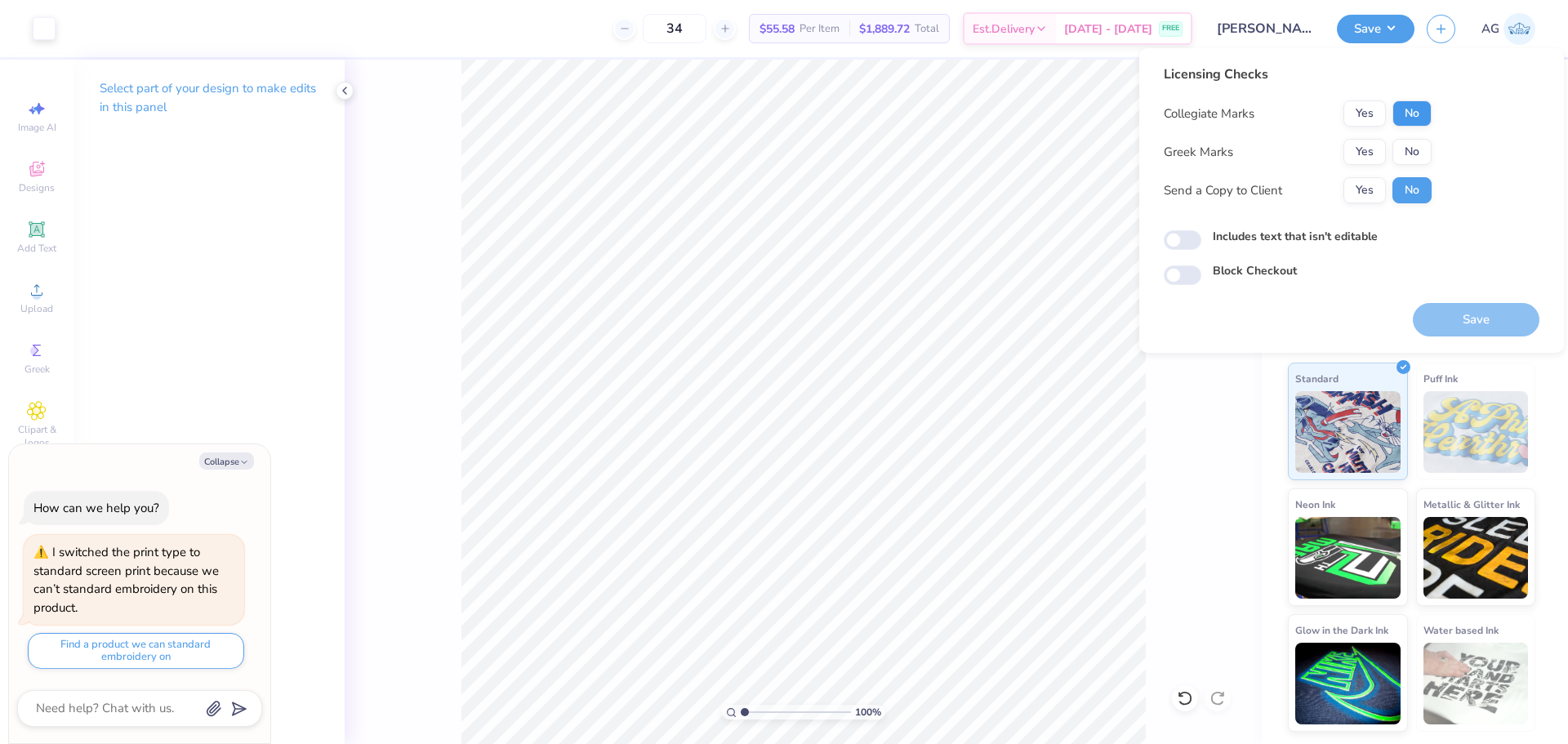
click at [1430, 120] on div "Licensing Checks Collegiate Marks Yes No Greek Marks Yes No Send a Copy to Clie…" at bounding box center [1352, 175] width 376 height 220
click at [1420, 159] on button "No" at bounding box center [1411, 152] width 39 height 27
click at [1421, 122] on button "No" at bounding box center [1411, 114] width 39 height 27
type textarea "x"
click at [1190, 238] on input "Includes text that isn't editable" at bounding box center [1183, 240] width 38 height 20
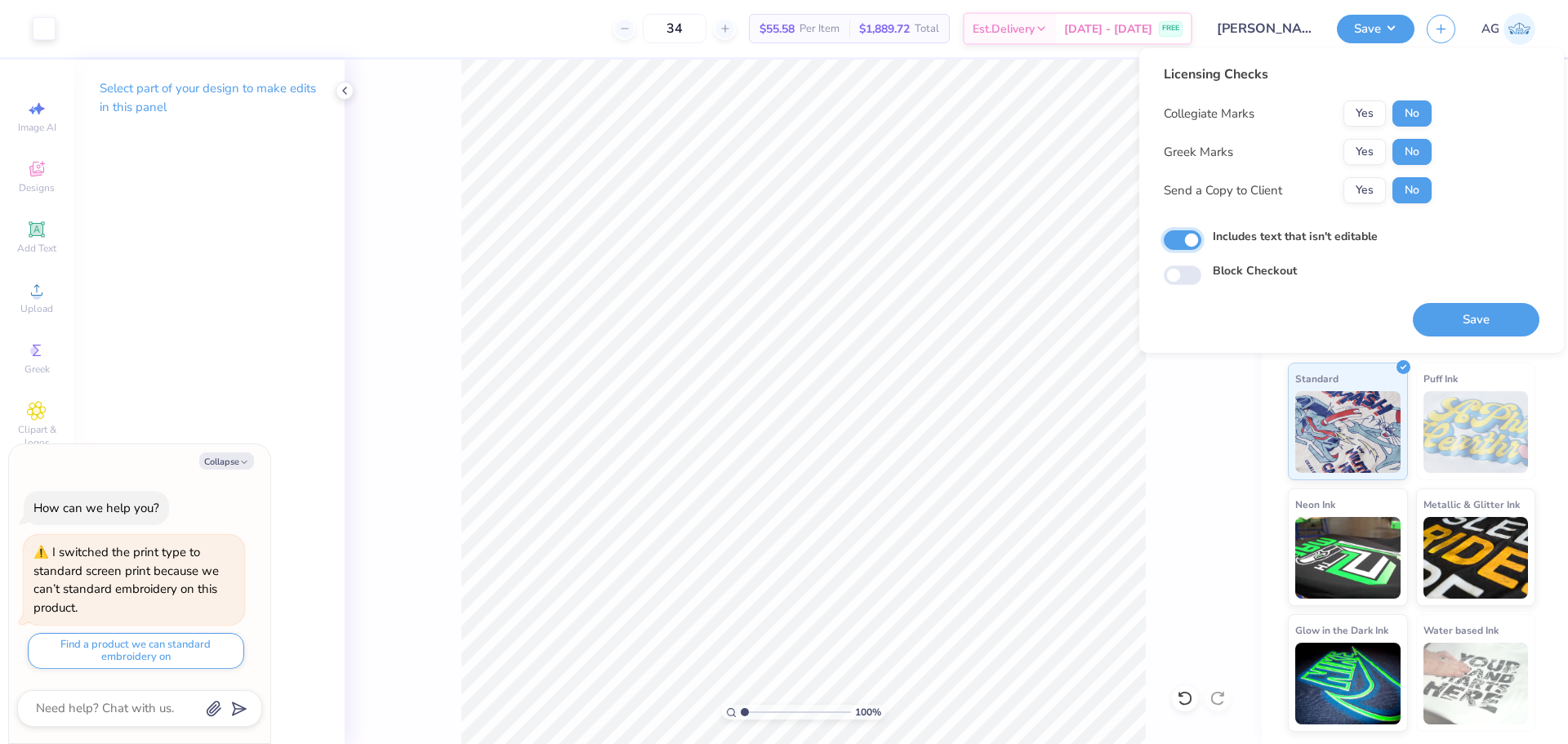
checkbox input "true"
click at [1494, 320] on button "Save" at bounding box center [1475, 319] width 126 height 33
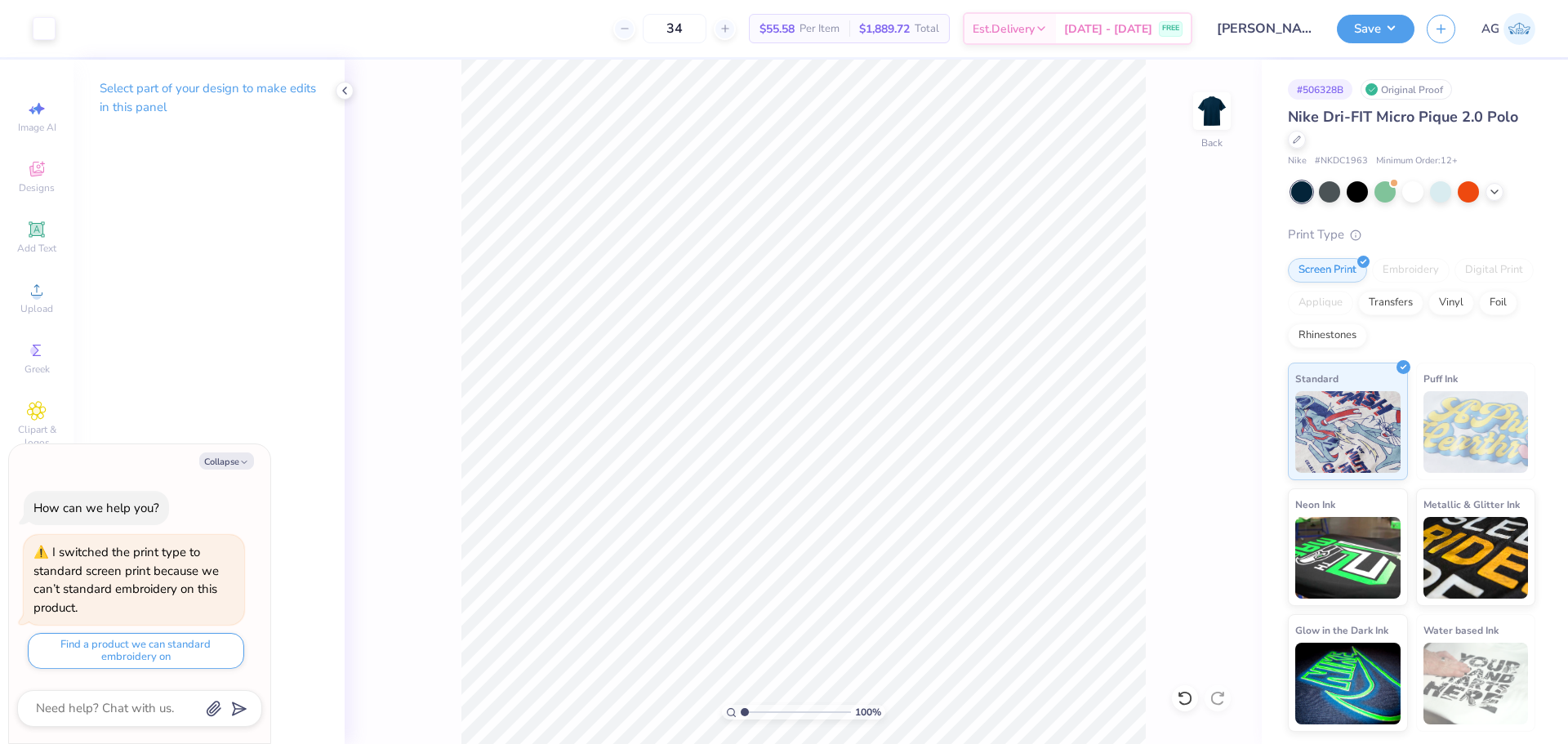
type textarea "x"
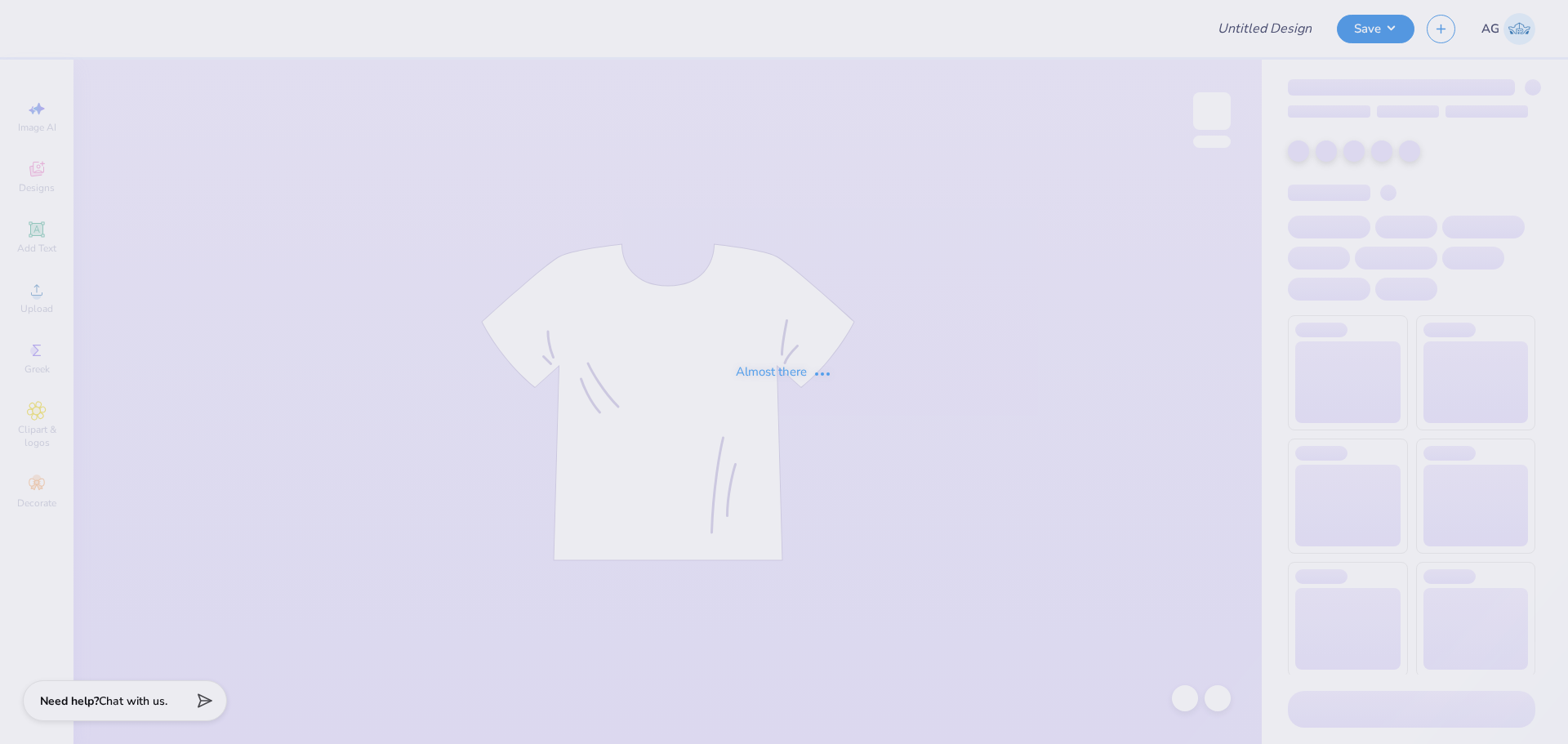
type input "Merch for Tau Kappa Epsilon"
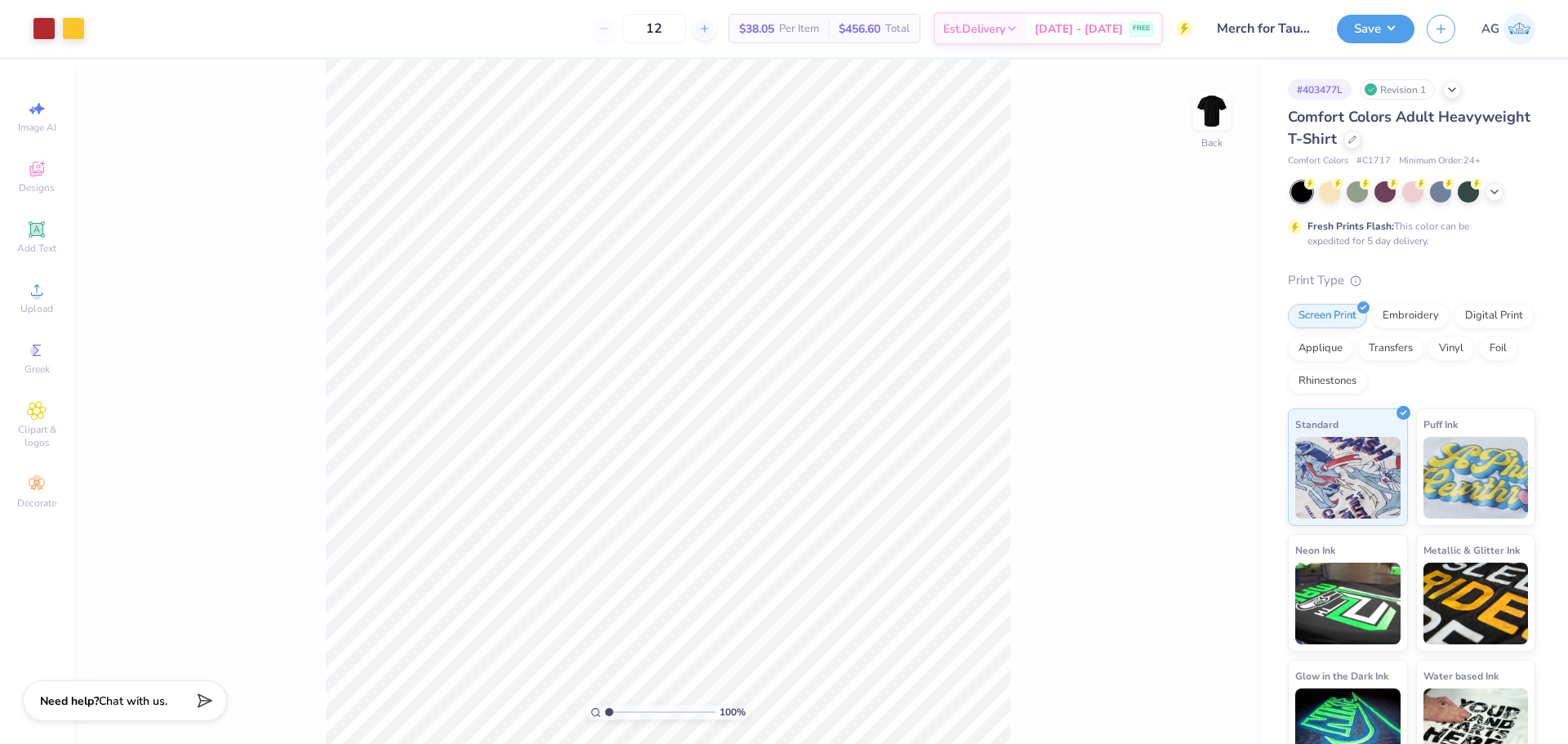
click at [925, 481] on div "Art colors 12 $38.05 Per Item $456.60 Total Est. Delivery Aug 23 - 26 FREE Desi…" at bounding box center [784, 372] width 1568 height 744
click at [1078, 76] on div "100 % Back" at bounding box center [667, 401] width 1188 height 684
click at [731, 313] on li "Cut" at bounding box center [751, 309] width 128 height 32
click at [1190, 705] on icon at bounding box center [1185, 698] width 16 height 16
click at [711, 312] on li "Cut" at bounding box center [735, 309] width 128 height 32
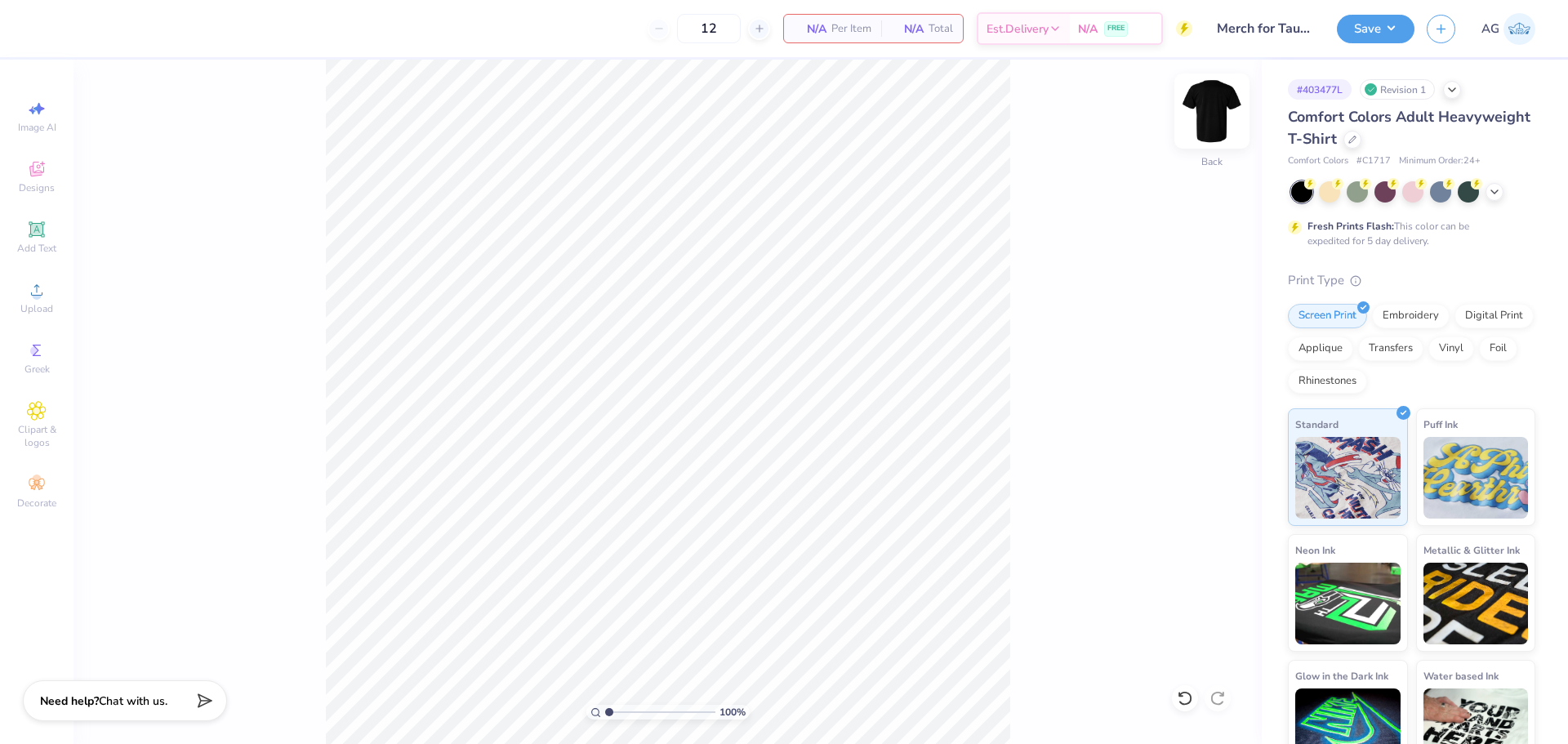
click at [1203, 110] on img at bounding box center [1211, 111] width 65 height 65
click at [681, 358] on li "Paste" at bounding box center [705, 354] width 128 height 32
click at [1197, 330] on input "10.17" at bounding box center [1202, 326] width 59 height 23
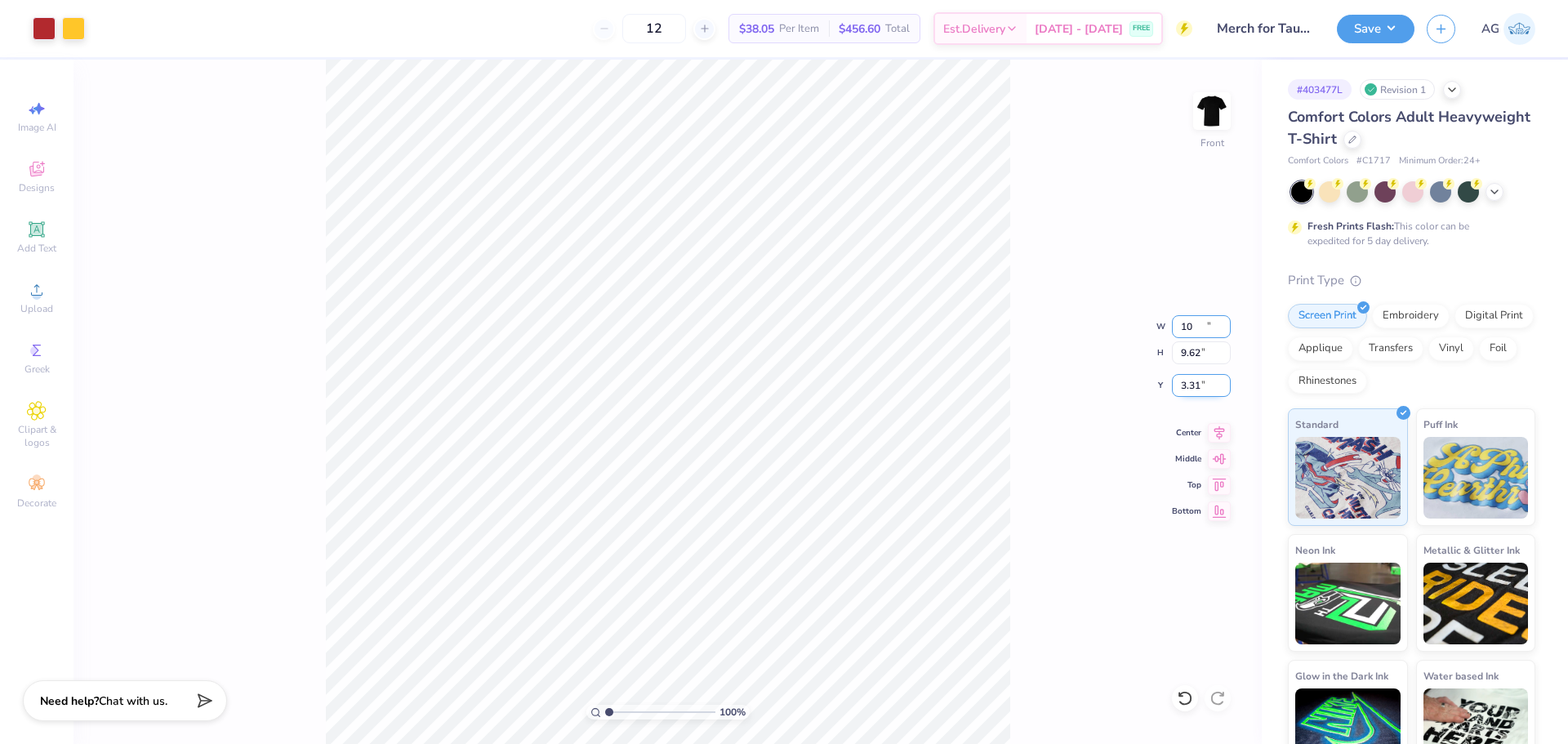
type input "10.00"
type input "9.62"
click at [1202, 386] on input "3.31" at bounding box center [1202, 385] width 59 height 23
type input "2.00"
click at [1218, 427] on icon at bounding box center [1219, 430] width 23 height 20
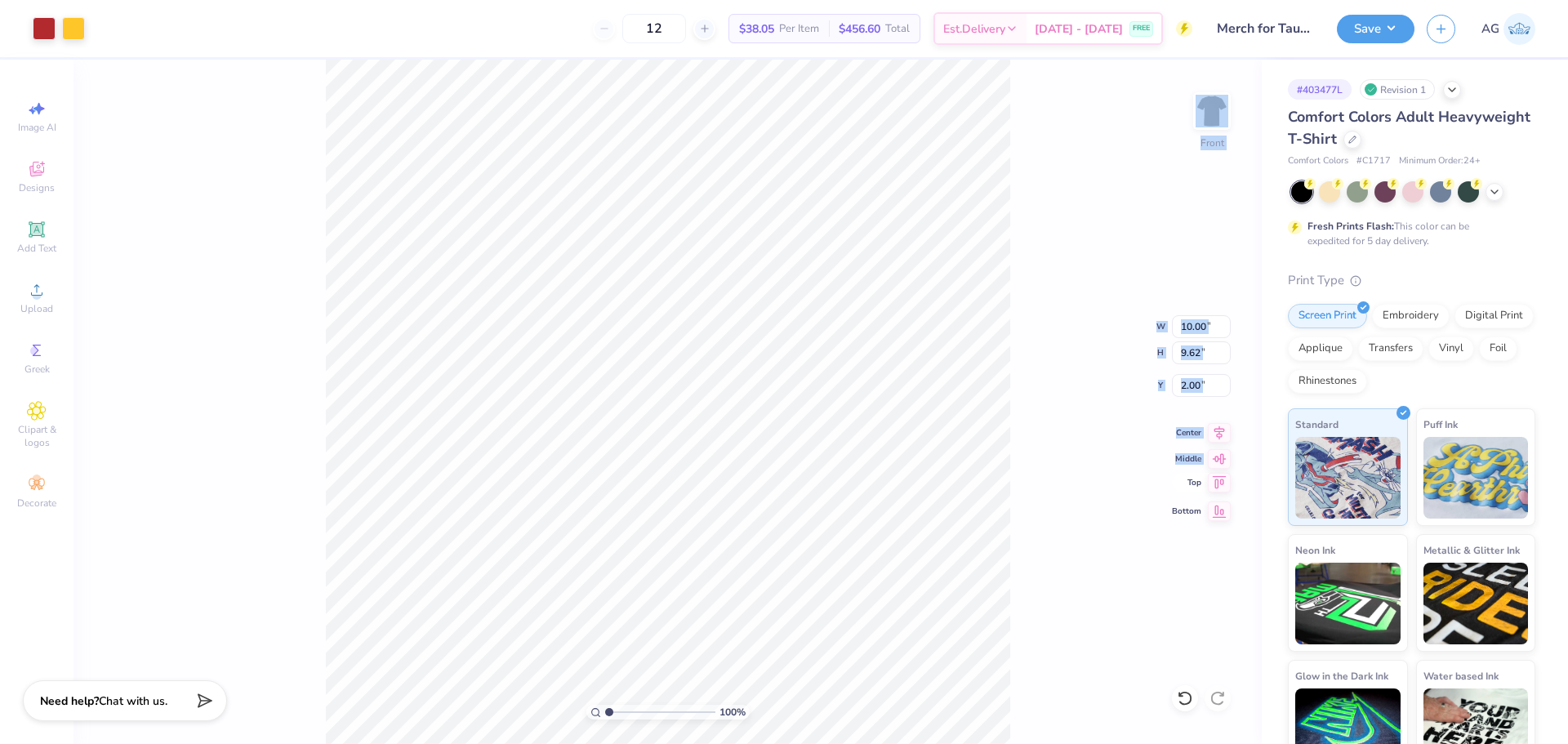
click at [1220, 492] on div "100 % Front W 10.00 10.00 " H 9.62 9.62 " Y 2.00 2.00 " Center Middle Top Bottom" at bounding box center [667, 401] width 1188 height 684
click at [1197, 121] on img at bounding box center [1211, 111] width 65 height 65
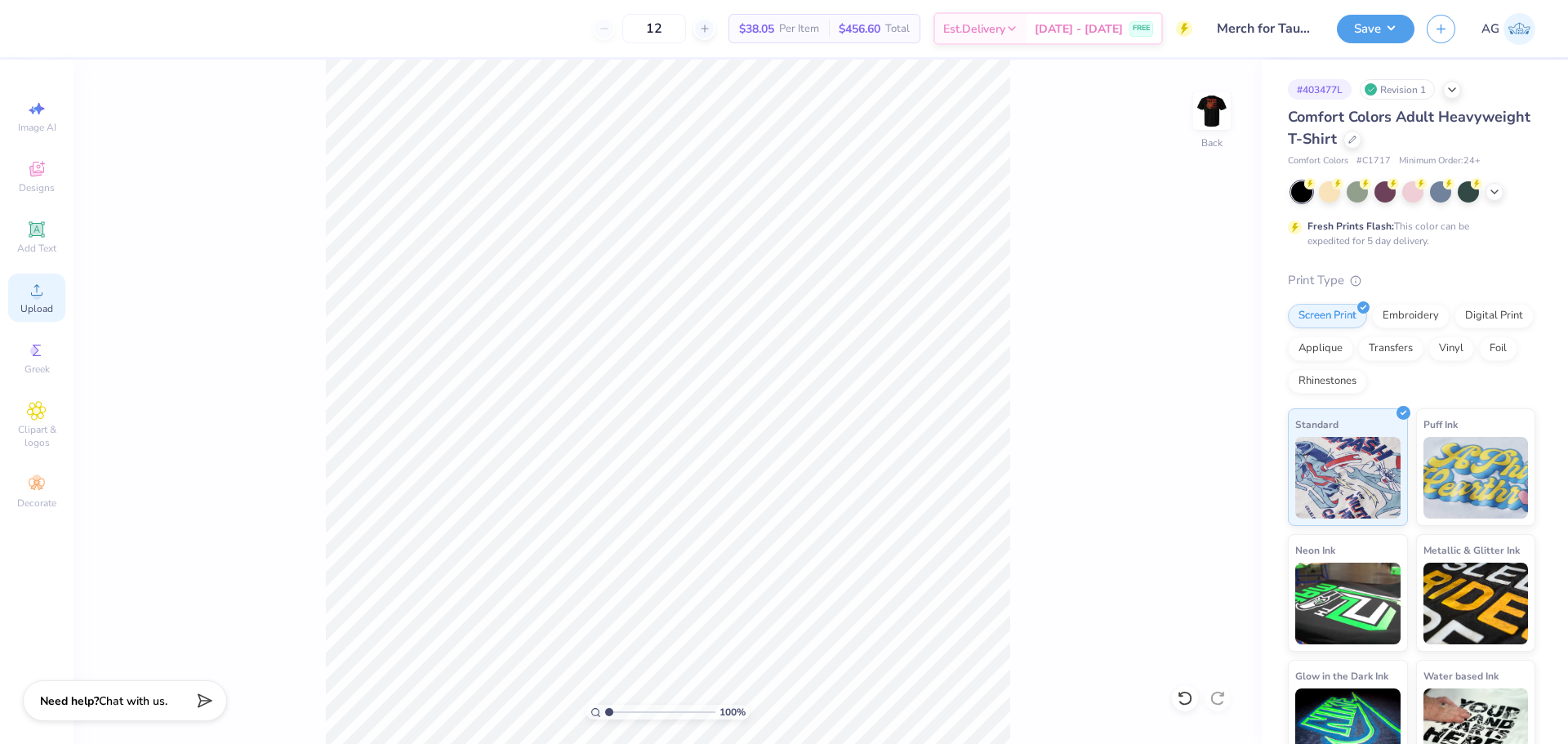
click at [49, 295] on div "Upload" at bounding box center [37, 297] width 57 height 48
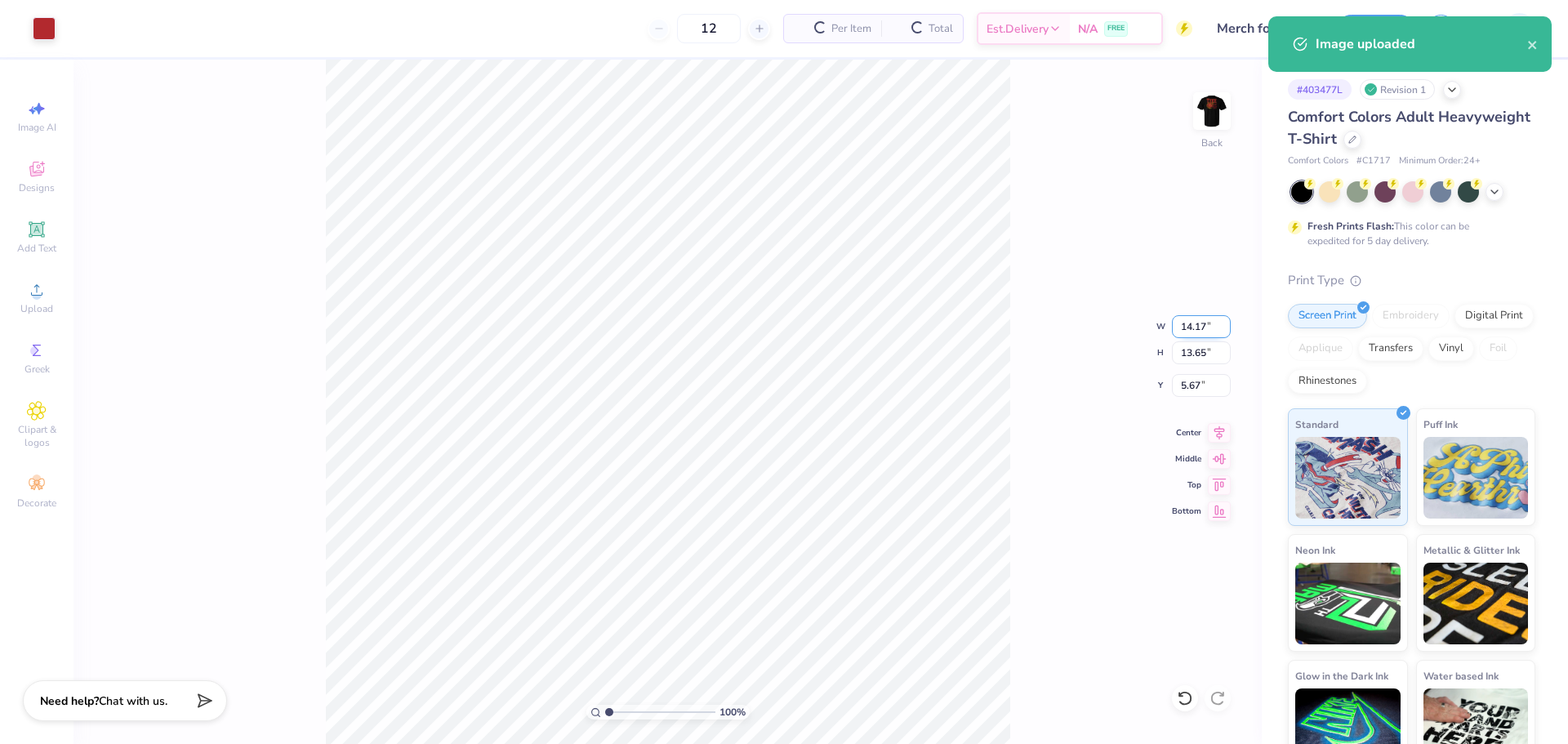
click at [1185, 325] on input "14.17" at bounding box center [1202, 326] width 59 height 23
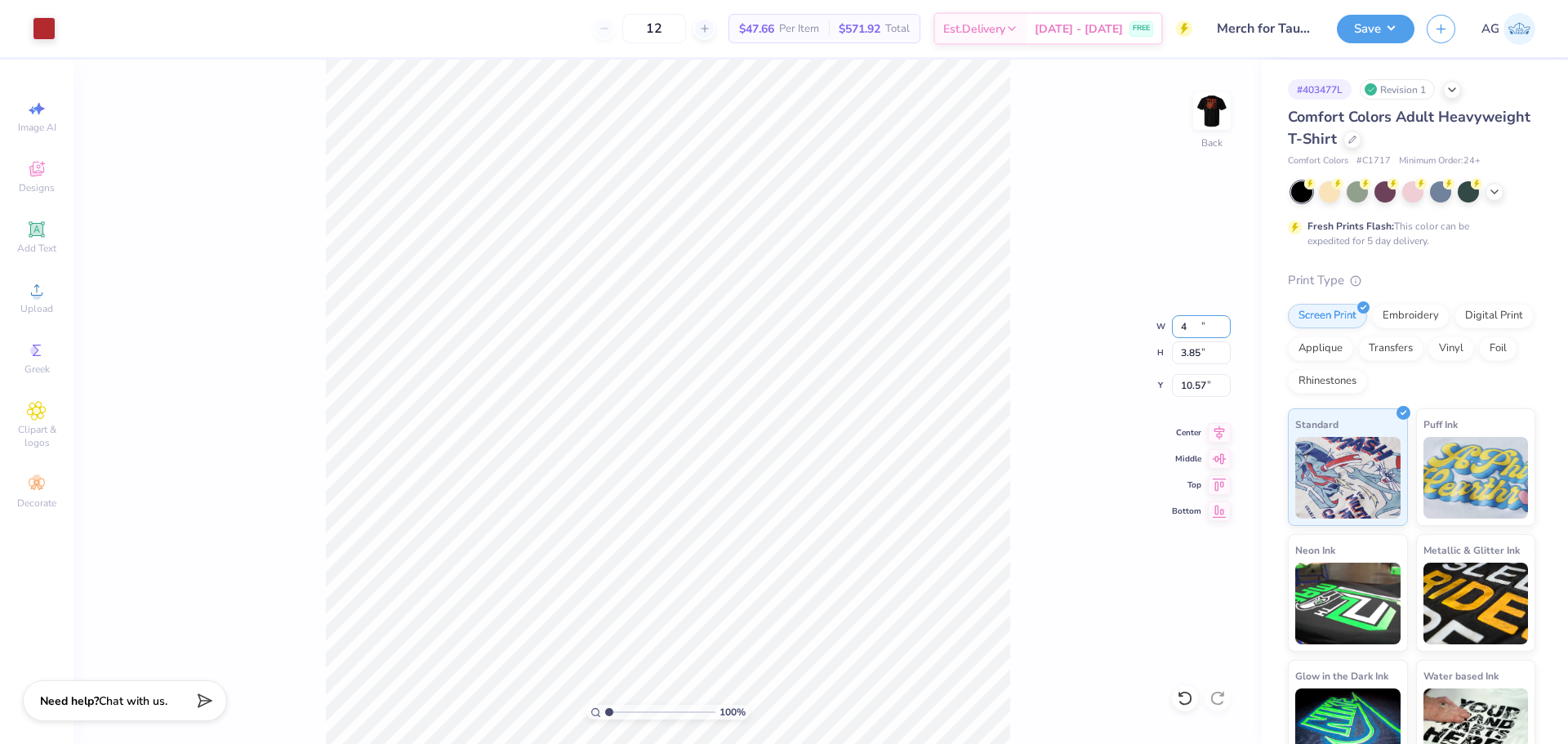
type input "4.00"
type input "3.85"
click at [1194, 331] on input "4.00" at bounding box center [1202, 326] width 59 height 23
type input "8.11"
type input "3.50"
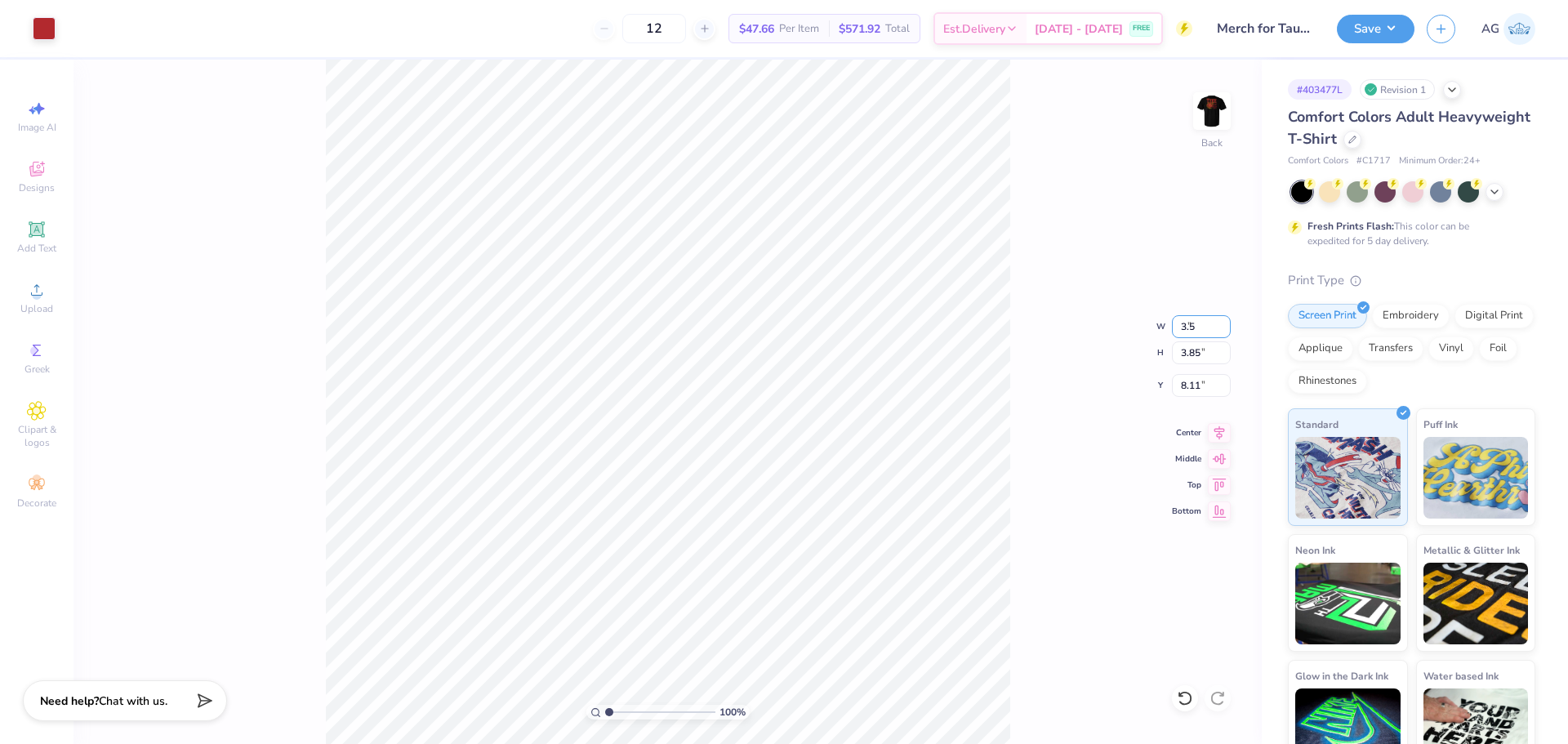
type input "3.37"
click at [1211, 386] on input "8.35" at bounding box center [1202, 385] width 59 height 23
type input "3.00"
click at [39, 294] on circle at bounding box center [36, 294] width 9 height 9
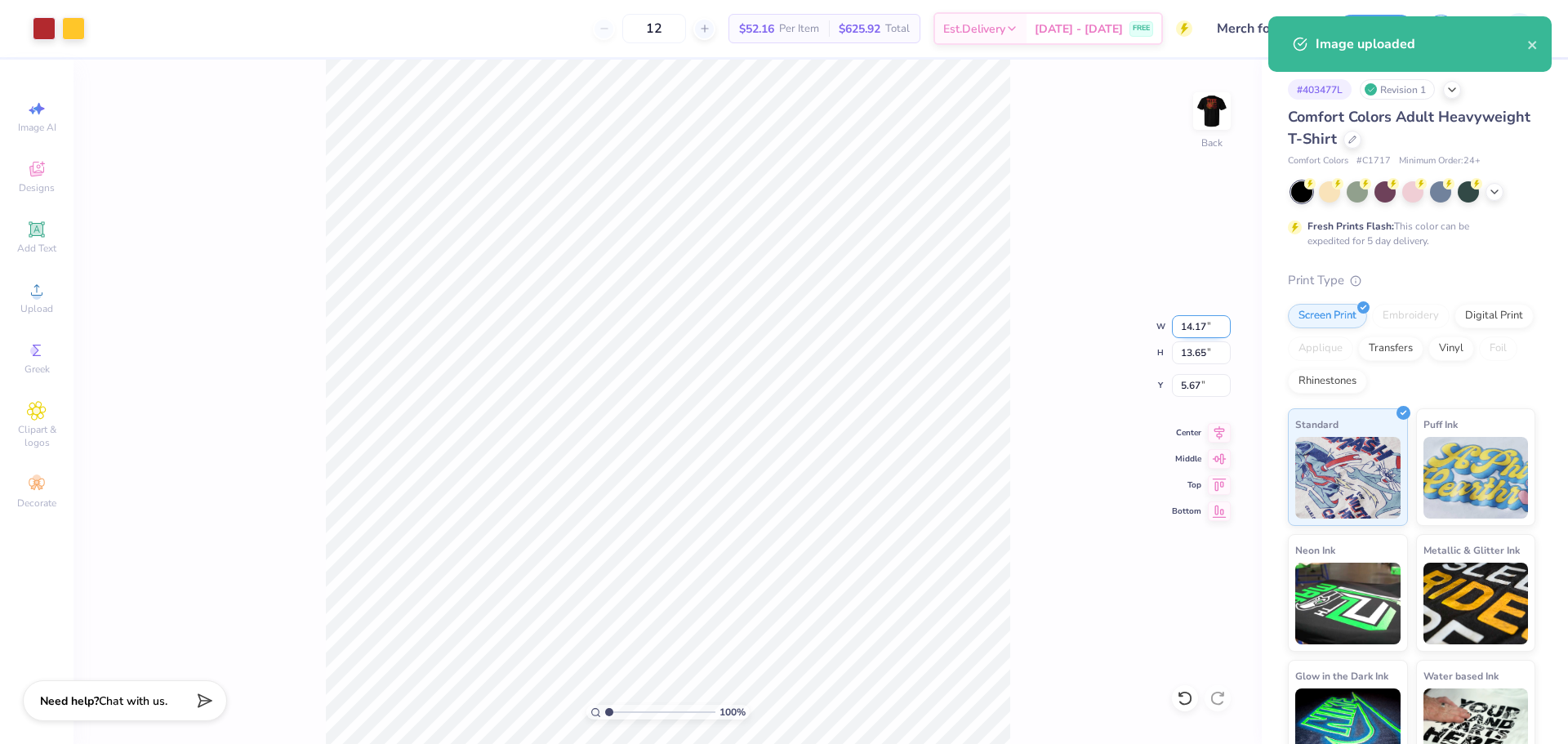
click at [1207, 320] on input "14.17" at bounding box center [1202, 326] width 59 height 23
type input "3"
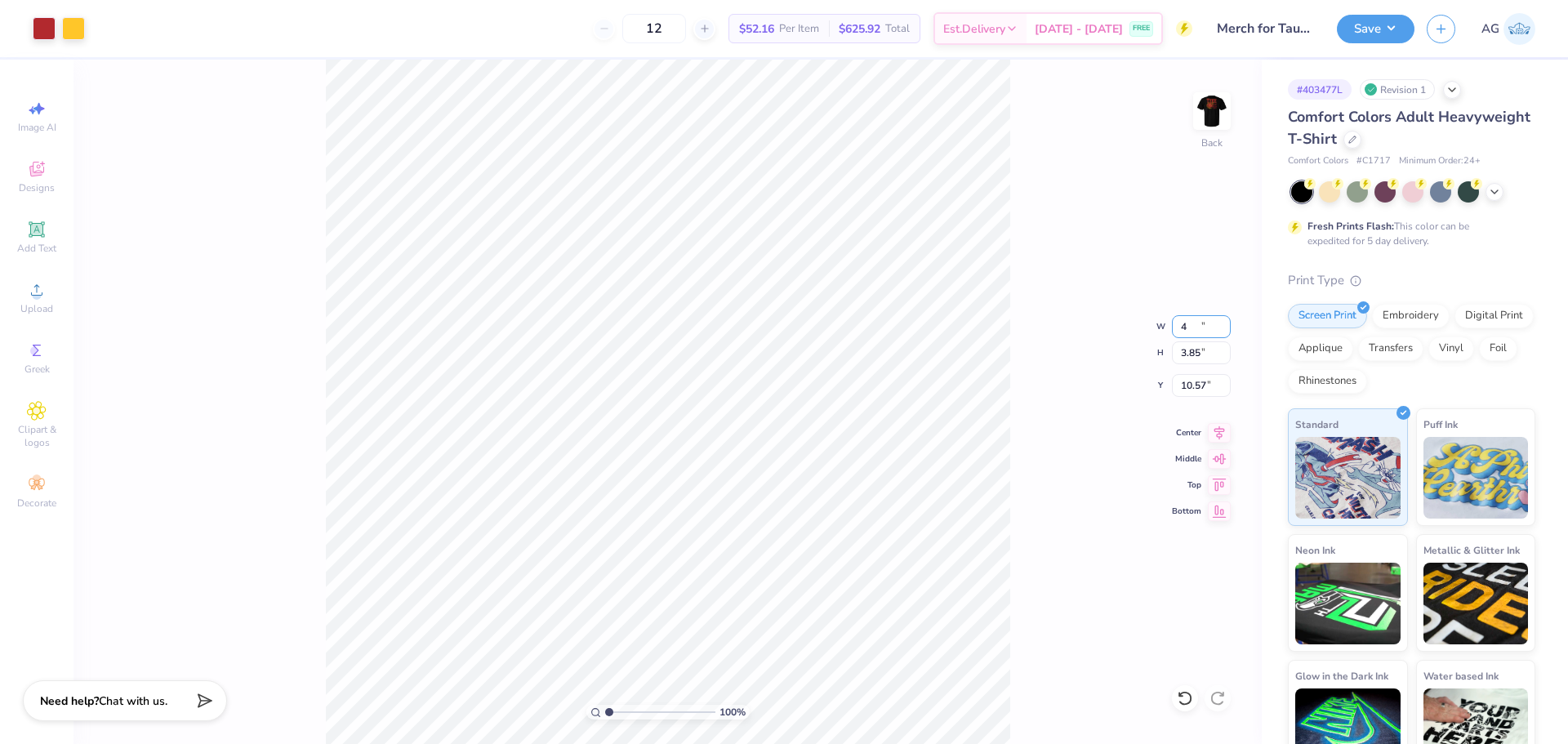
type input "4.00"
type input "3.85"
click at [1199, 330] on input "4.00" at bounding box center [1202, 326] width 59 height 23
type input "9.19"
type input "3.50"
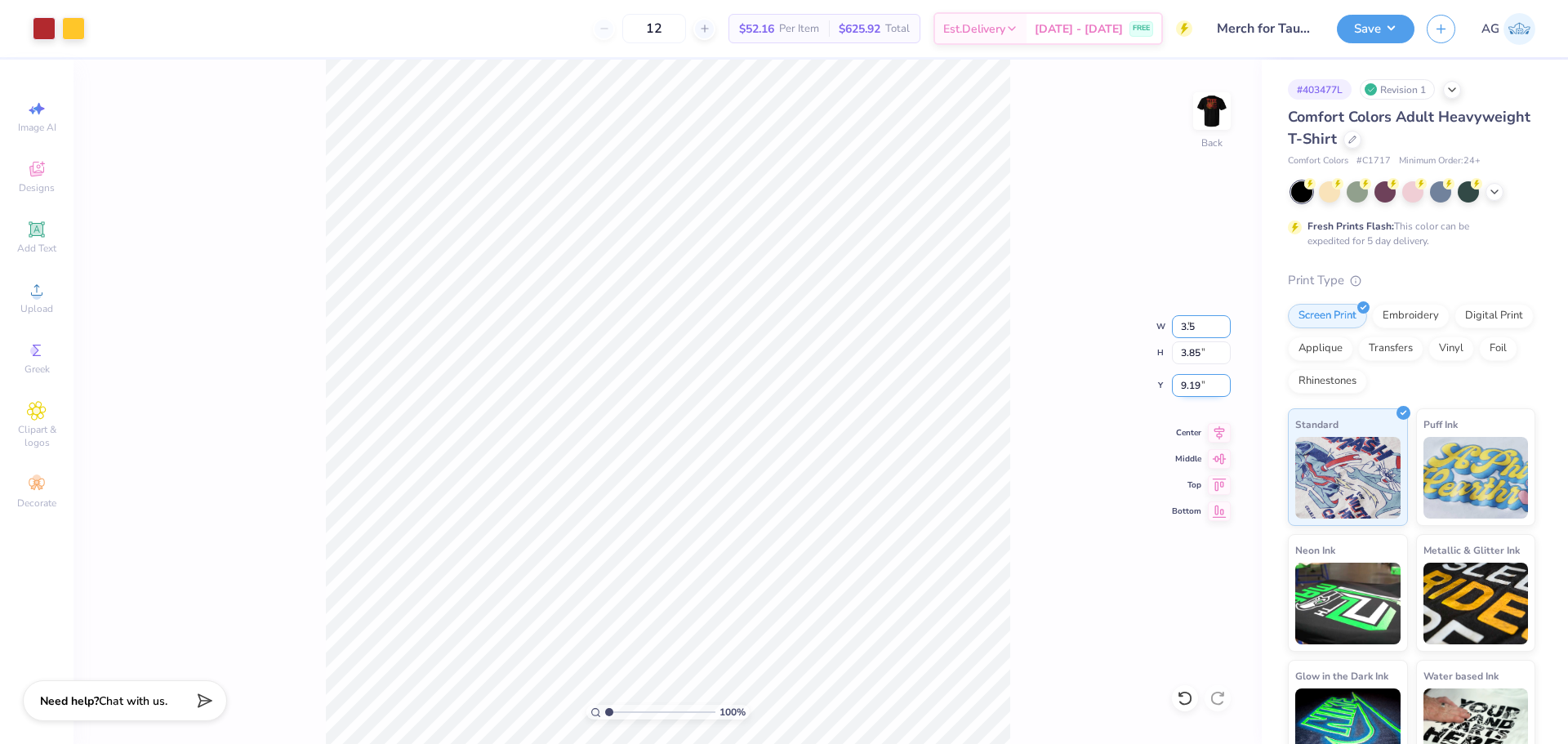
type input "3.37"
click at [1201, 378] on input "9.43" at bounding box center [1202, 385] width 59 height 23
type input "3.00"
click at [1382, 30] on button "Save" at bounding box center [1375, 27] width 78 height 28
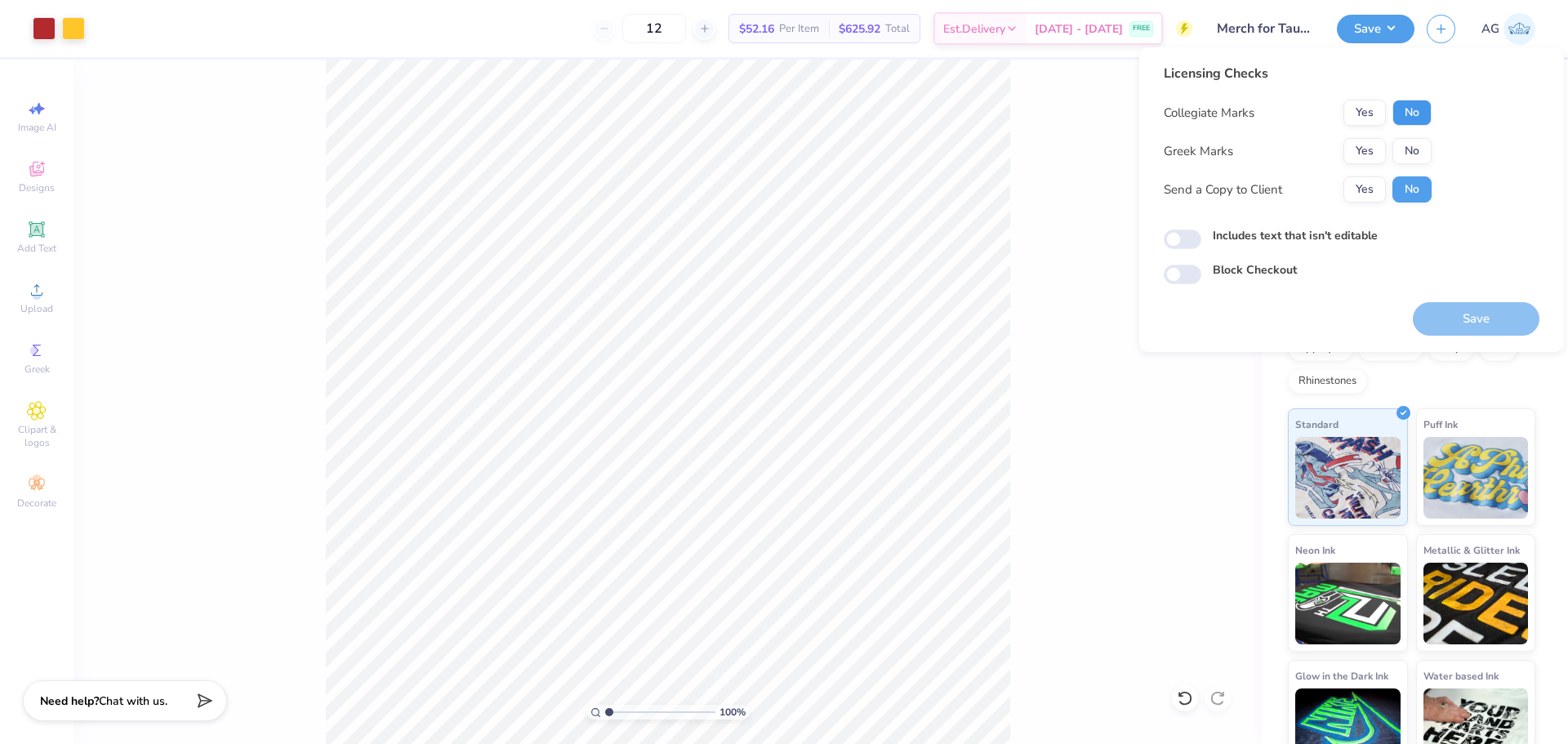
click at [1415, 103] on button "No" at bounding box center [1411, 113] width 39 height 27
click at [1382, 140] on button "Yes" at bounding box center [1364, 151] width 43 height 27
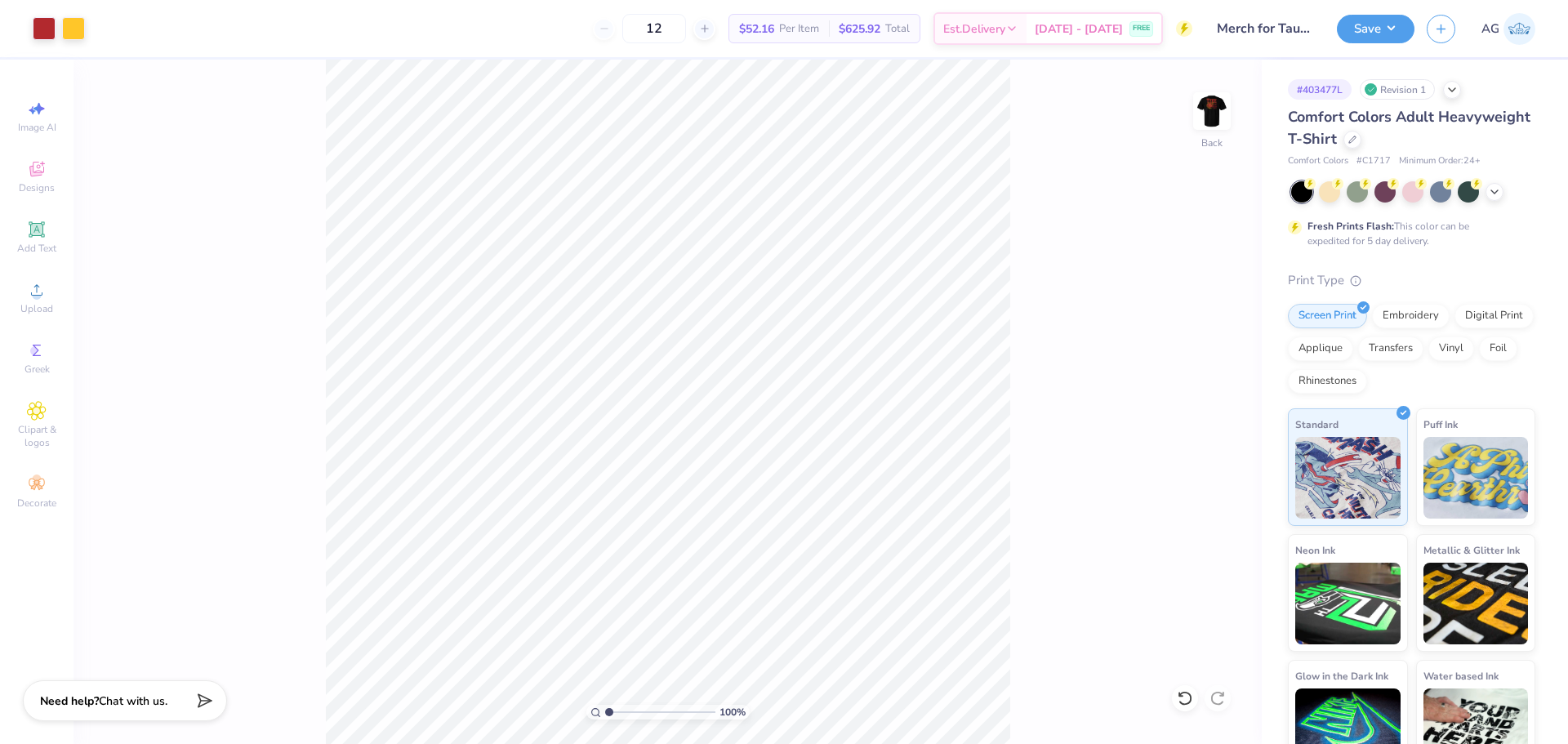
click at [1261, 142] on div "# 403477L Revision 1 Comfort Colors Adult Heavyweight T-Shirt Comfort Colors # …" at bounding box center [1414, 418] width 307 height 717
click at [1228, 116] on img at bounding box center [1211, 111] width 65 height 65
click at [1394, 30] on button "Save" at bounding box center [1375, 27] width 78 height 28
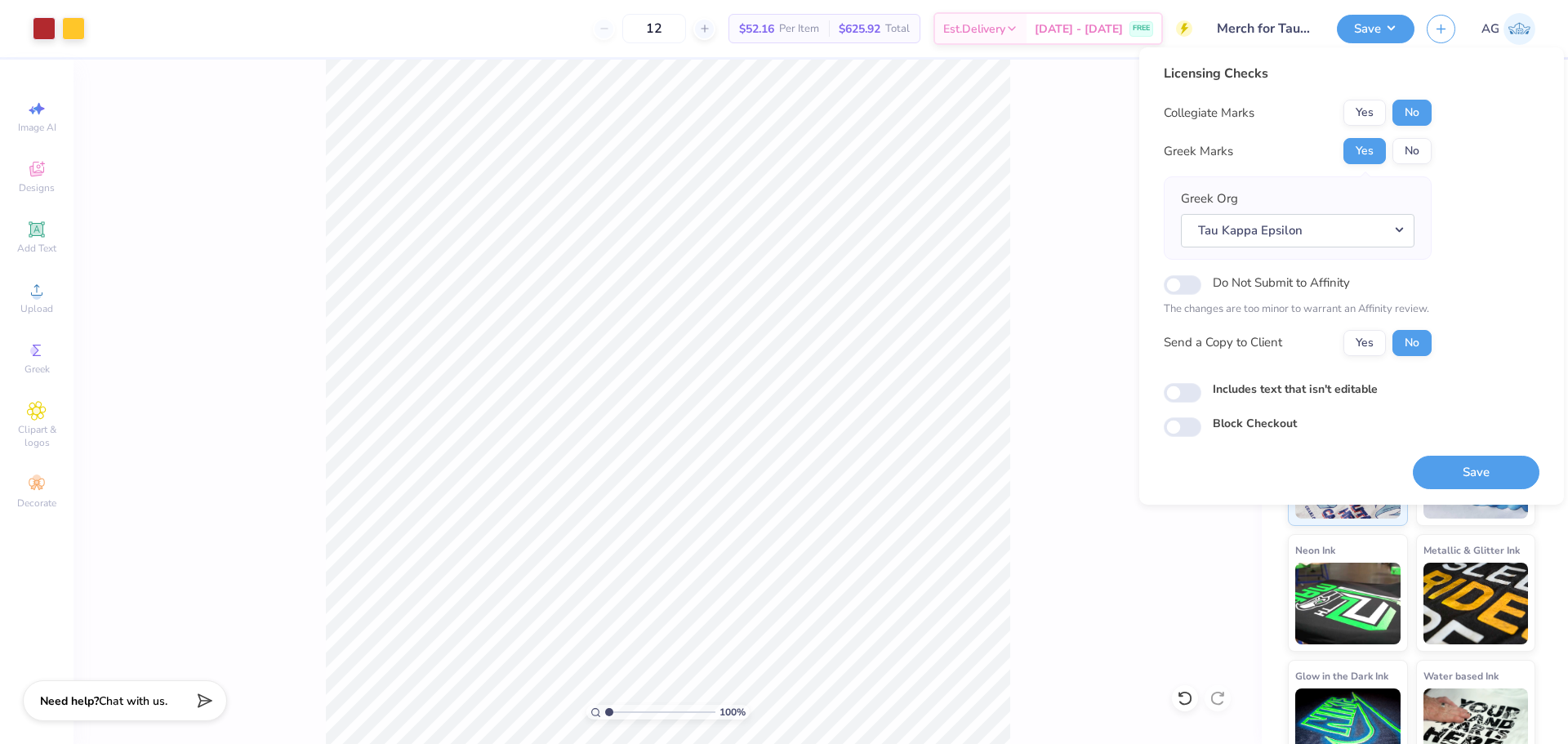
click at [1061, 116] on div "100 % Front" at bounding box center [667, 401] width 1188 height 684
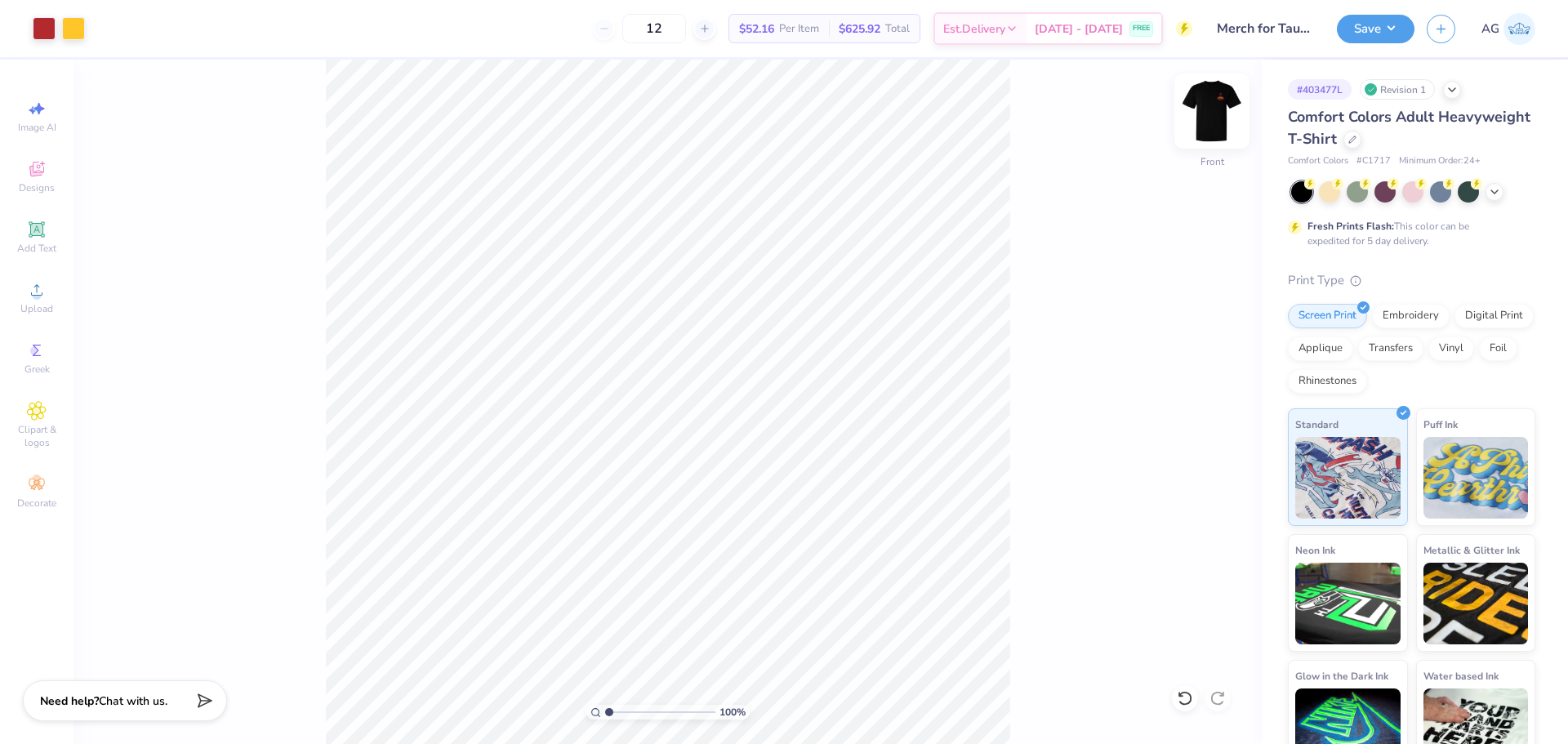
click at [1196, 111] on img at bounding box center [1211, 111] width 65 height 65
click at [1354, 18] on button "Save" at bounding box center [1375, 27] width 78 height 28
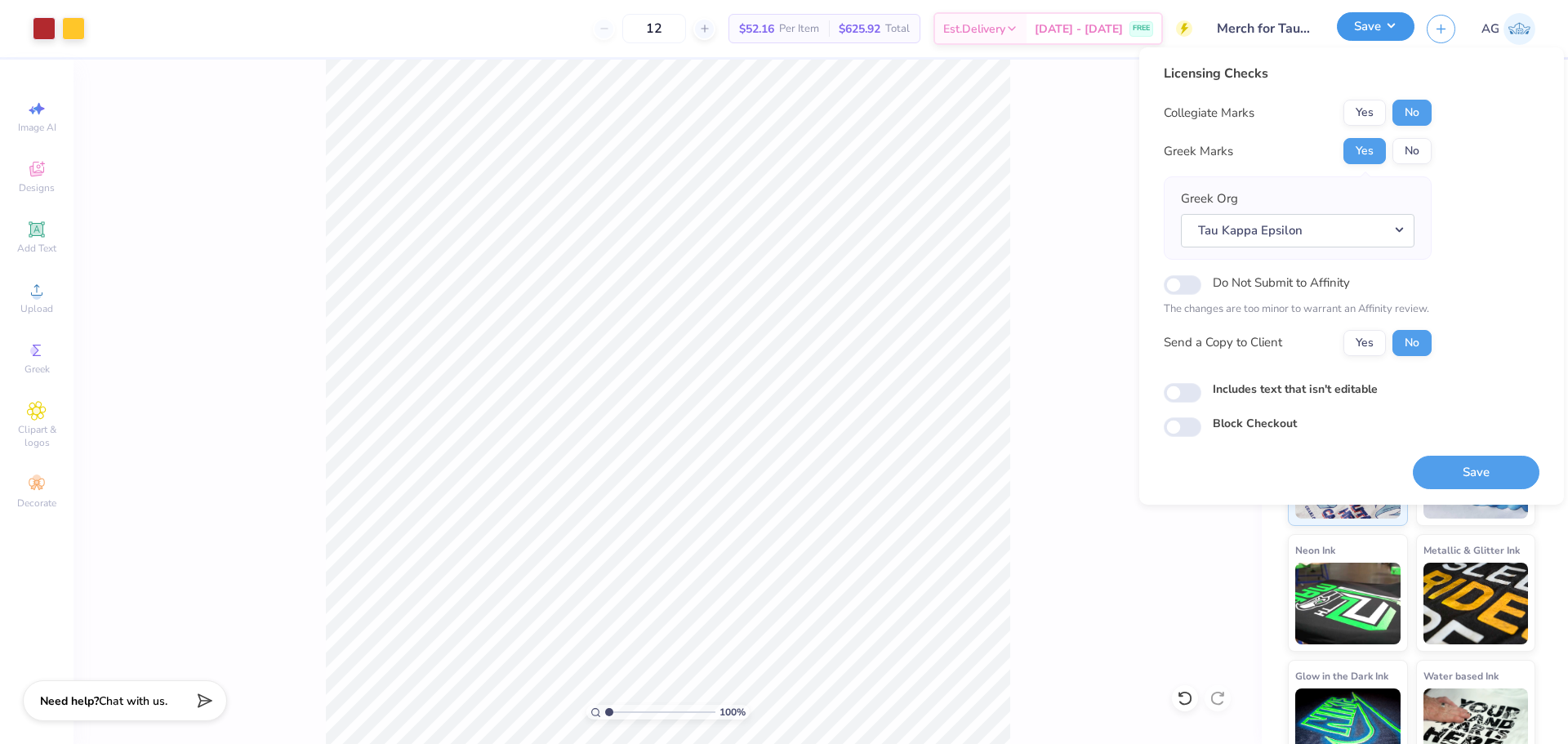
click at [1354, 18] on button "Save" at bounding box center [1375, 27] width 78 height 28
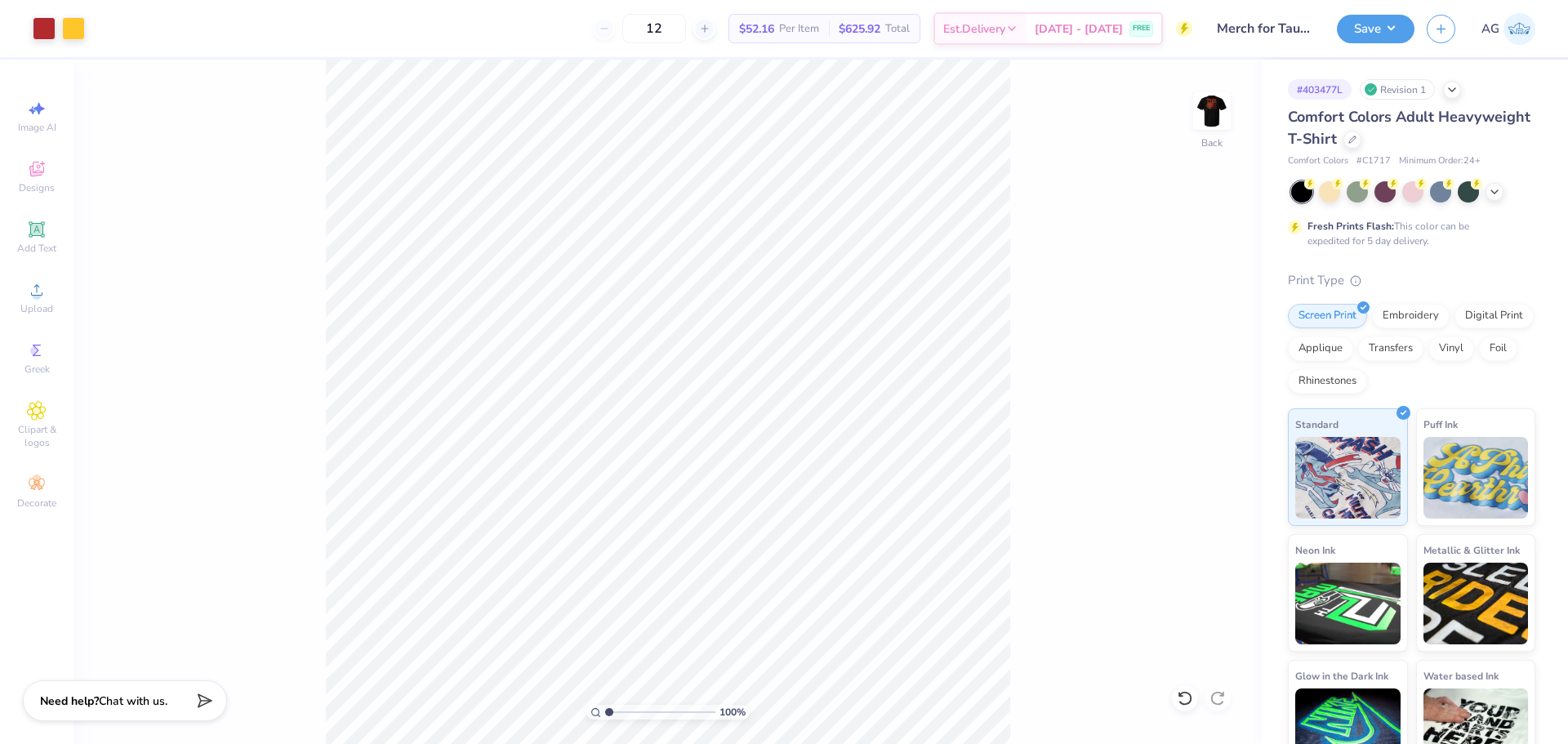
drag, startPoint x: 1185, startPoint y: 407, endPoint x: 1051, endPoint y: 363, distance: 141.0
click at [1172, 405] on div "100 % Back" at bounding box center [667, 401] width 1188 height 684
click at [1076, 642] on div "100 % Back" at bounding box center [667, 401] width 1188 height 684
click at [1373, 36] on button "Save" at bounding box center [1375, 27] width 78 height 28
type input "1.41"
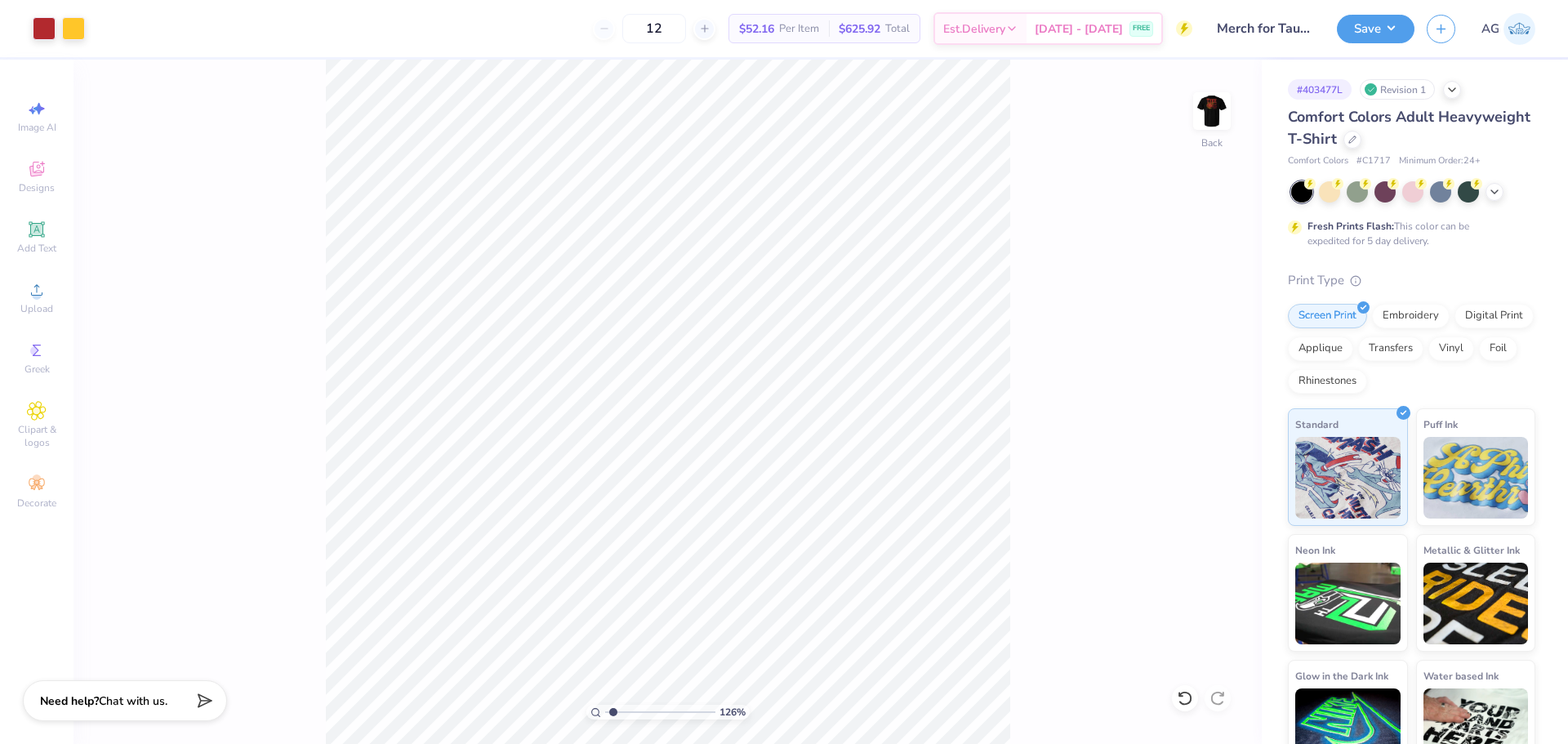
click at [613, 715] on input "range" at bounding box center [661, 711] width 110 height 14
click at [1369, 34] on button "Save" at bounding box center [1375, 27] width 78 height 28
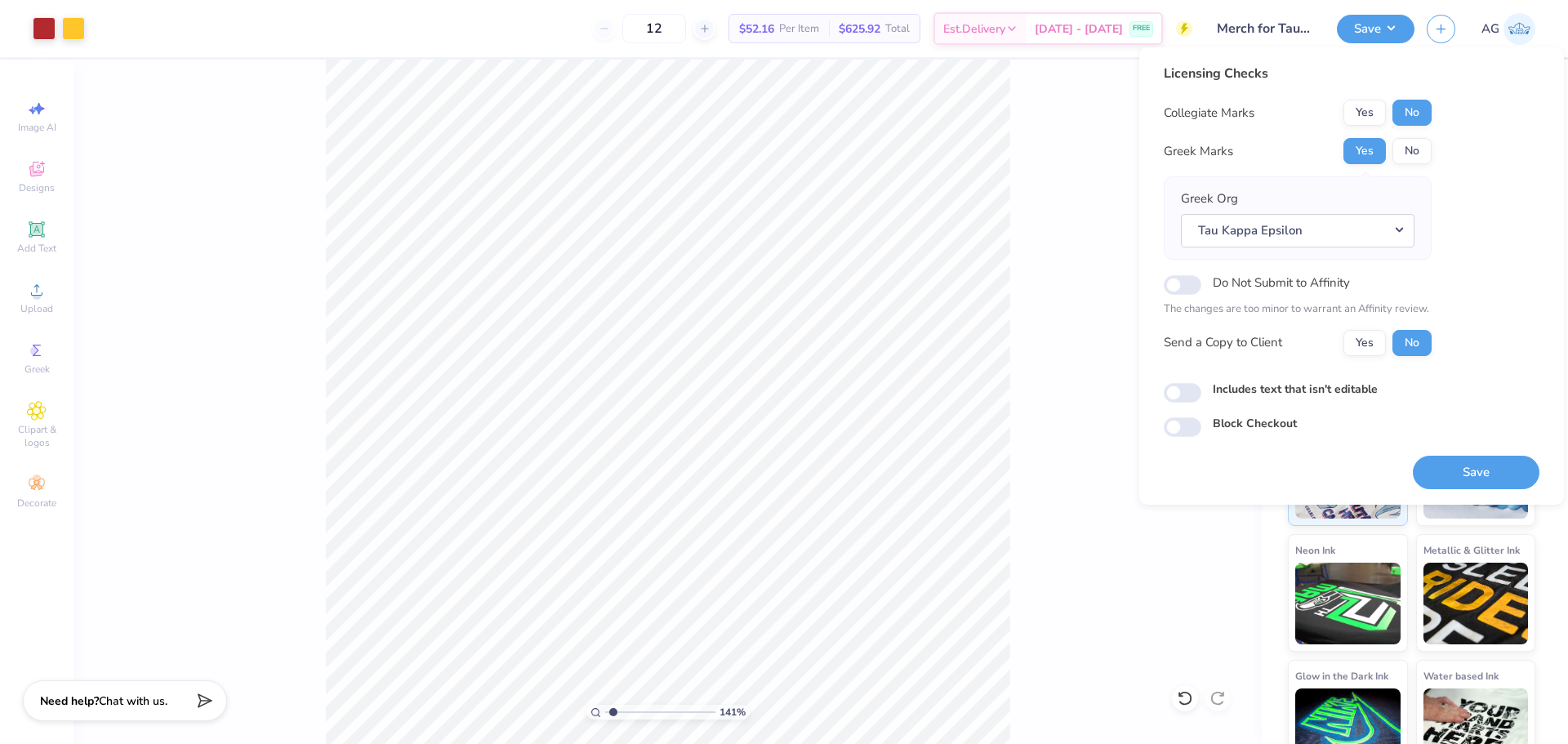
click at [1511, 474] on button "Save" at bounding box center [1475, 472] width 126 height 33
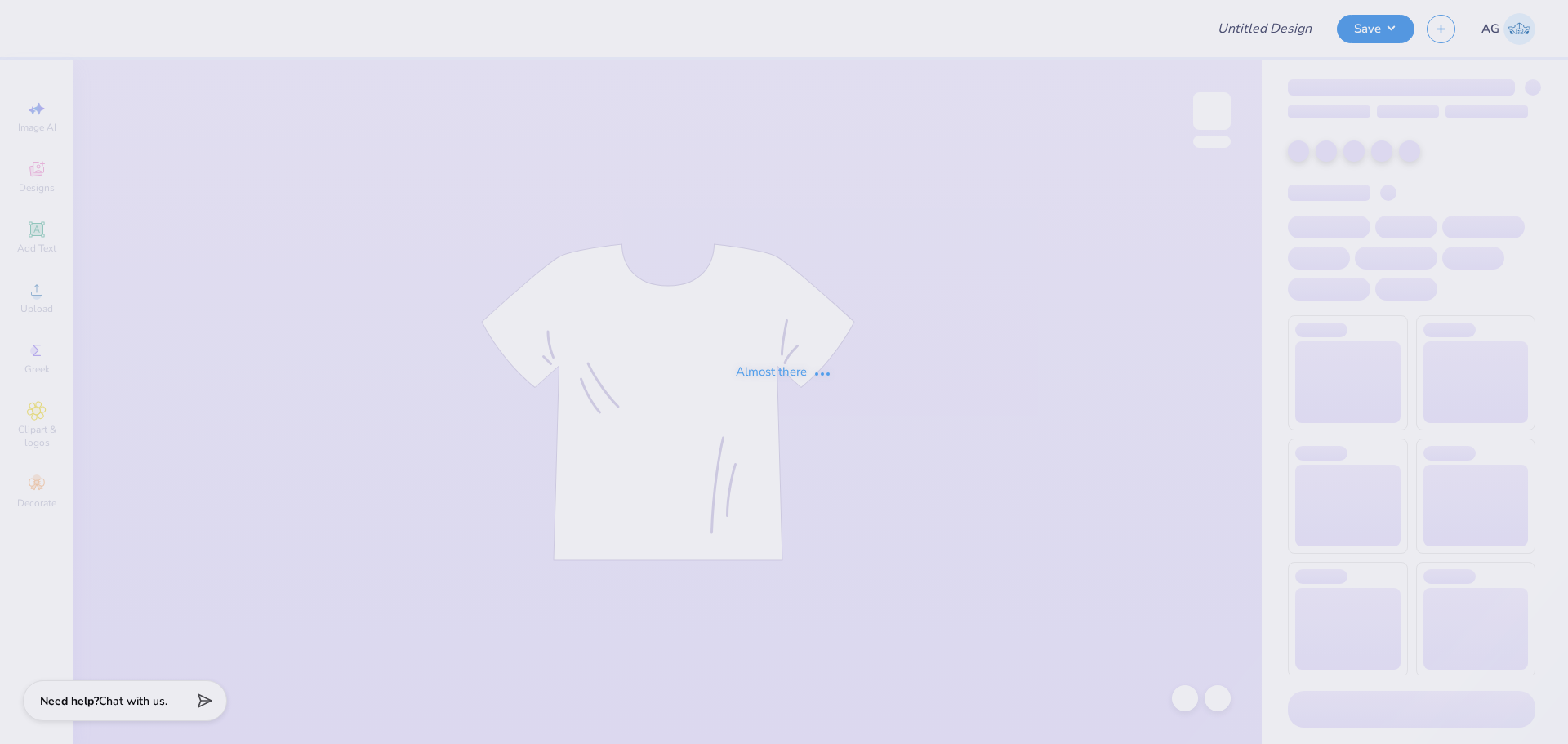
type input "Hats for [PERSON_NAME]!"
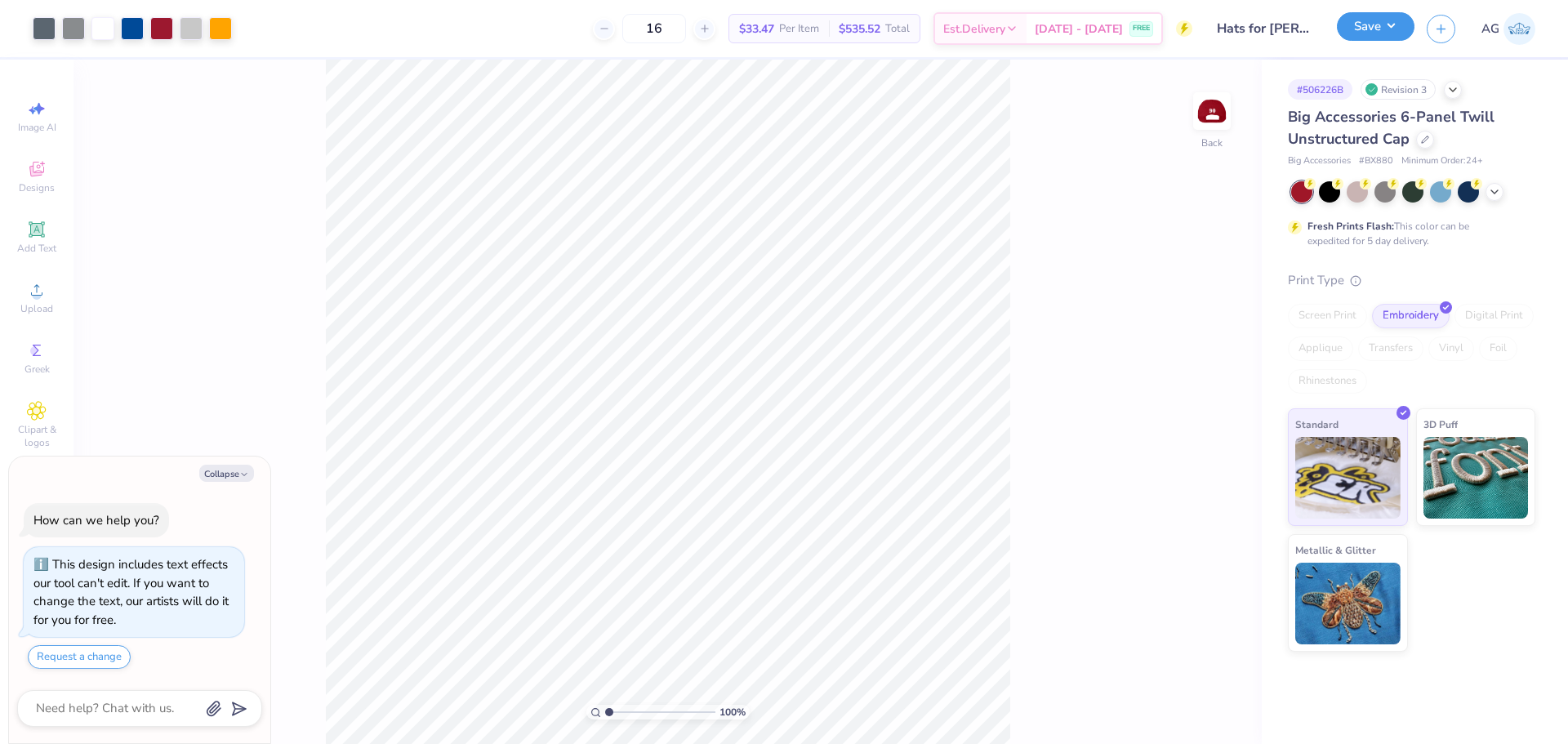
click at [1389, 28] on button "Save" at bounding box center [1375, 27] width 78 height 28
type textarea "x"
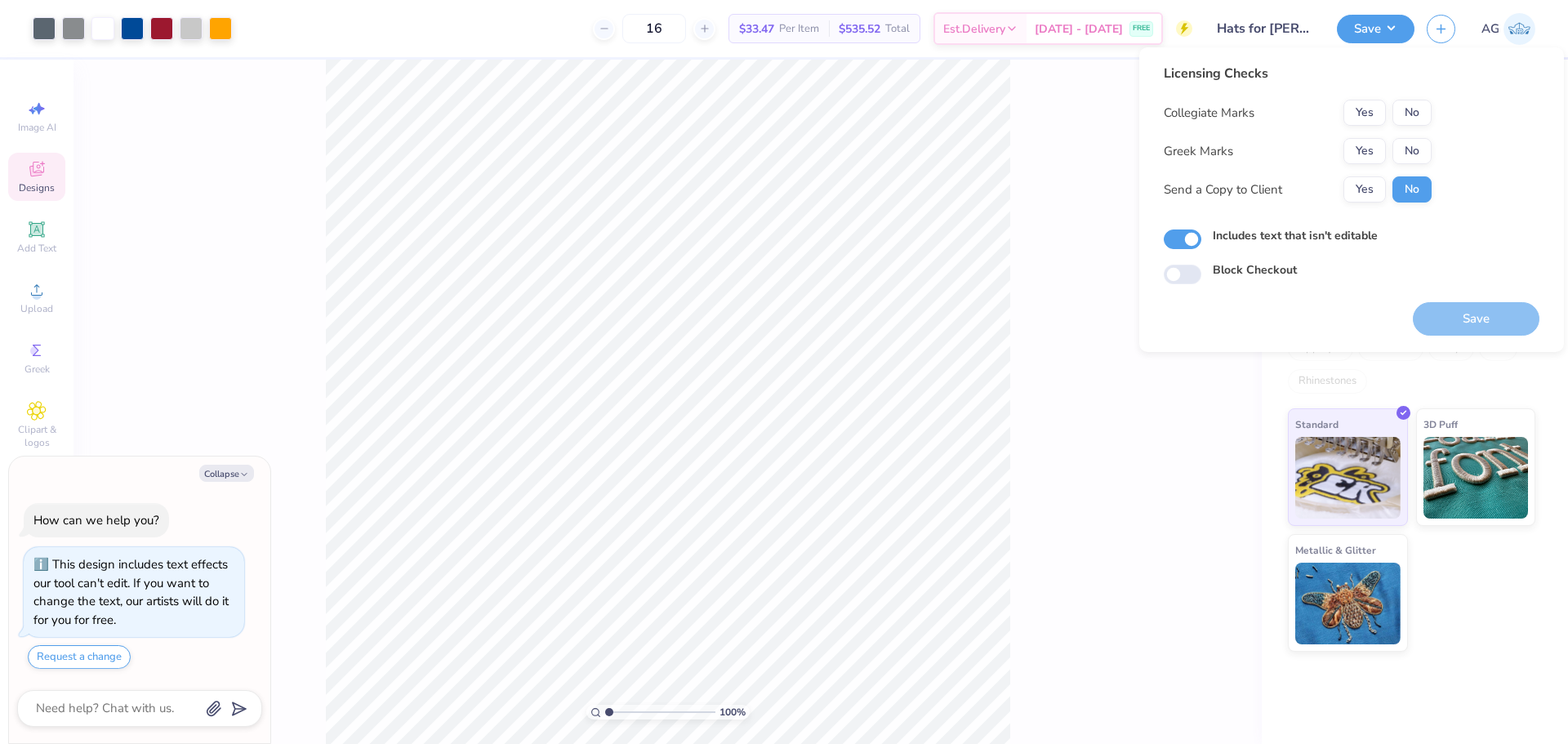
type textarea "x"
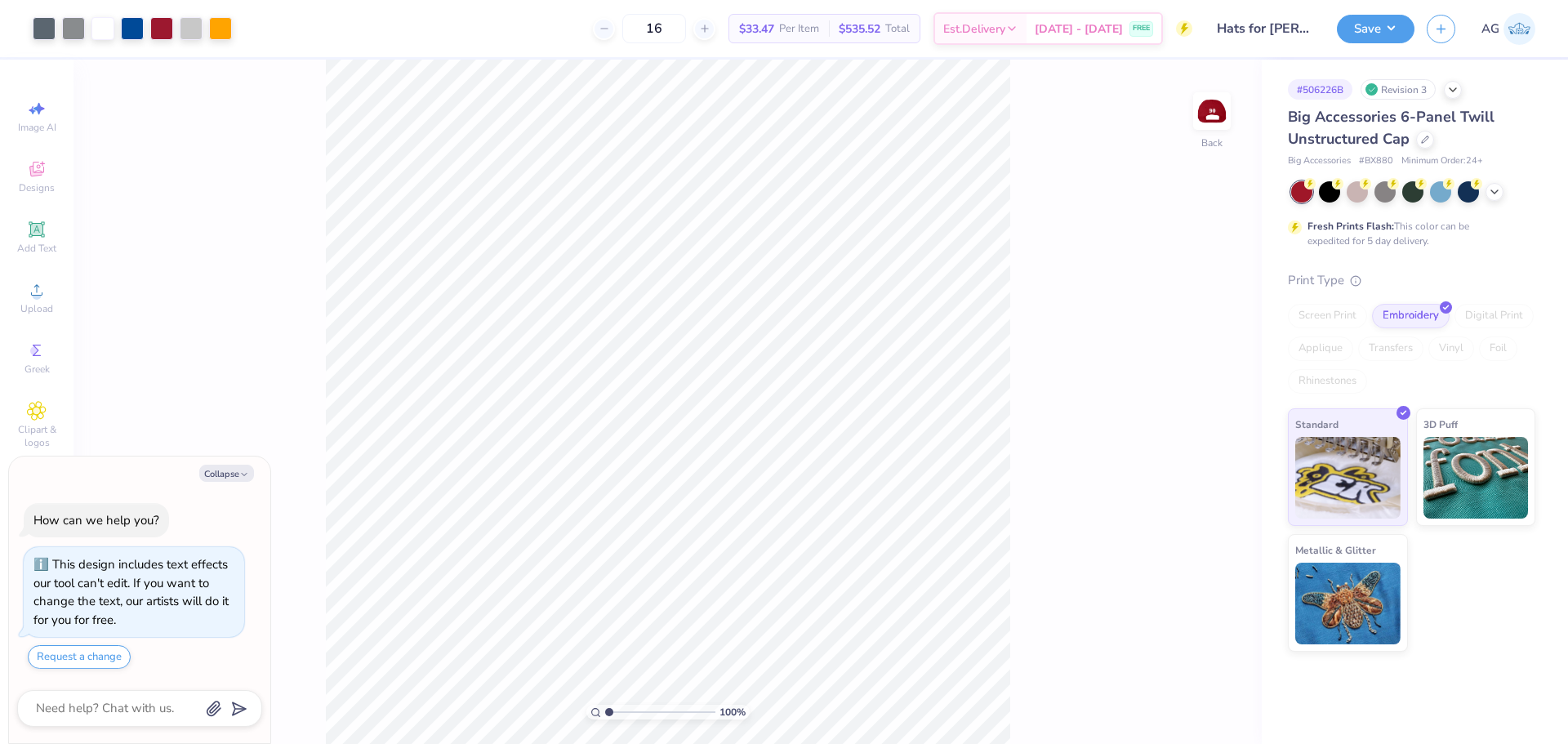
click at [1044, 604] on div "100 % Back" at bounding box center [667, 401] width 1188 height 684
click at [322, 318] on div "100 % Back" at bounding box center [667, 401] width 1188 height 684
click at [679, 499] on div "100 % Back" at bounding box center [667, 401] width 1188 height 684
drag, startPoint x: 315, startPoint y: 311, endPoint x: 701, endPoint y: 748, distance: 583.1
click at [701, 743] on html "Art colors 16 $33.47 Per Item $535.52 Total Est. Delivery [DATE] - [DATE] FREE …" at bounding box center [784, 372] width 1568 height 744
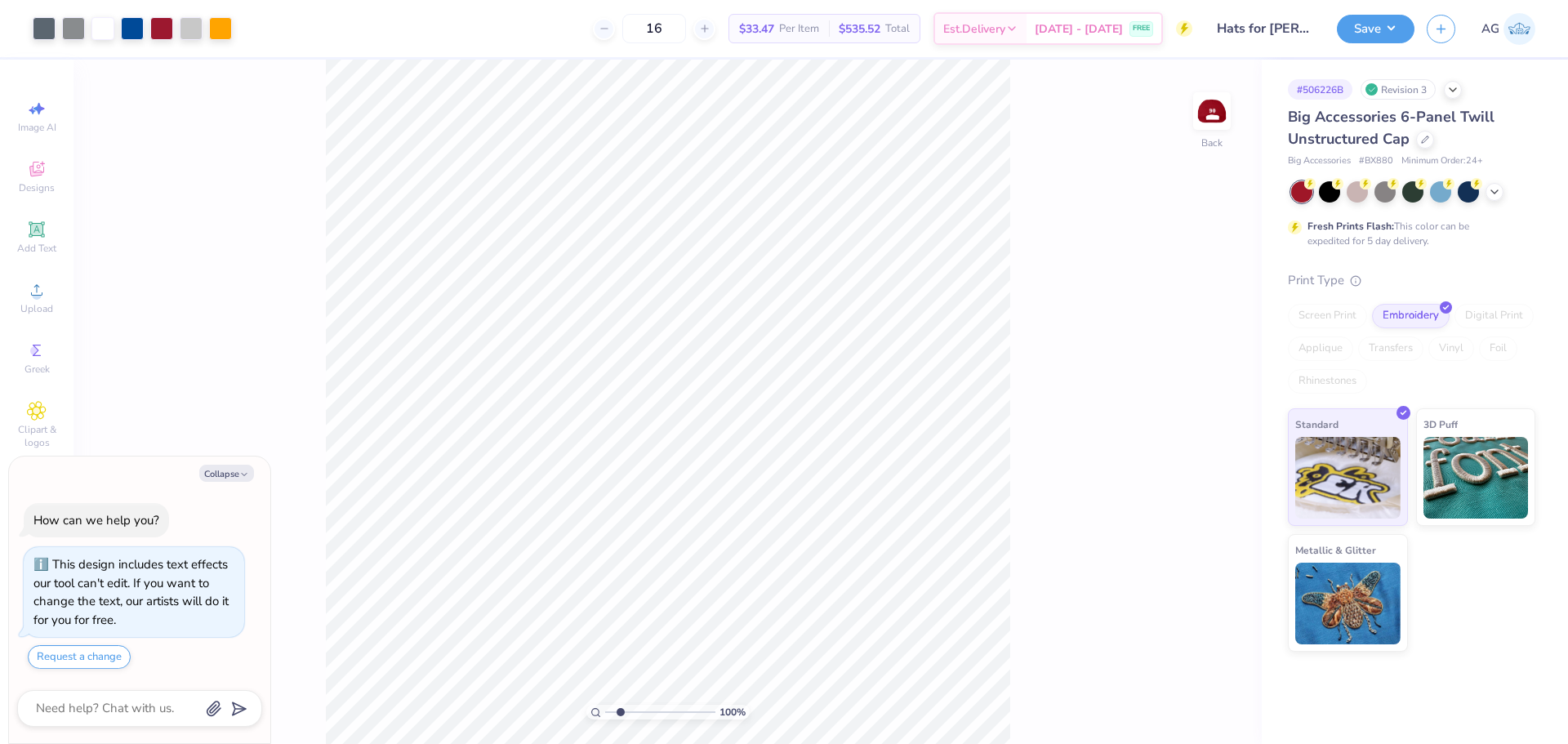
click at [620, 716] on input "range" at bounding box center [661, 711] width 110 height 14
drag, startPoint x: 611, startPoint y: 714, endPoint x: 579, endPoint y: 703, distance: 33.8
type input "1"
click at [606, 704] on input "range" at bounding box center [661, 711] width 110 height 14
click at [1214, 96] on img at bounding box center [1211, 111] width 65 height 65
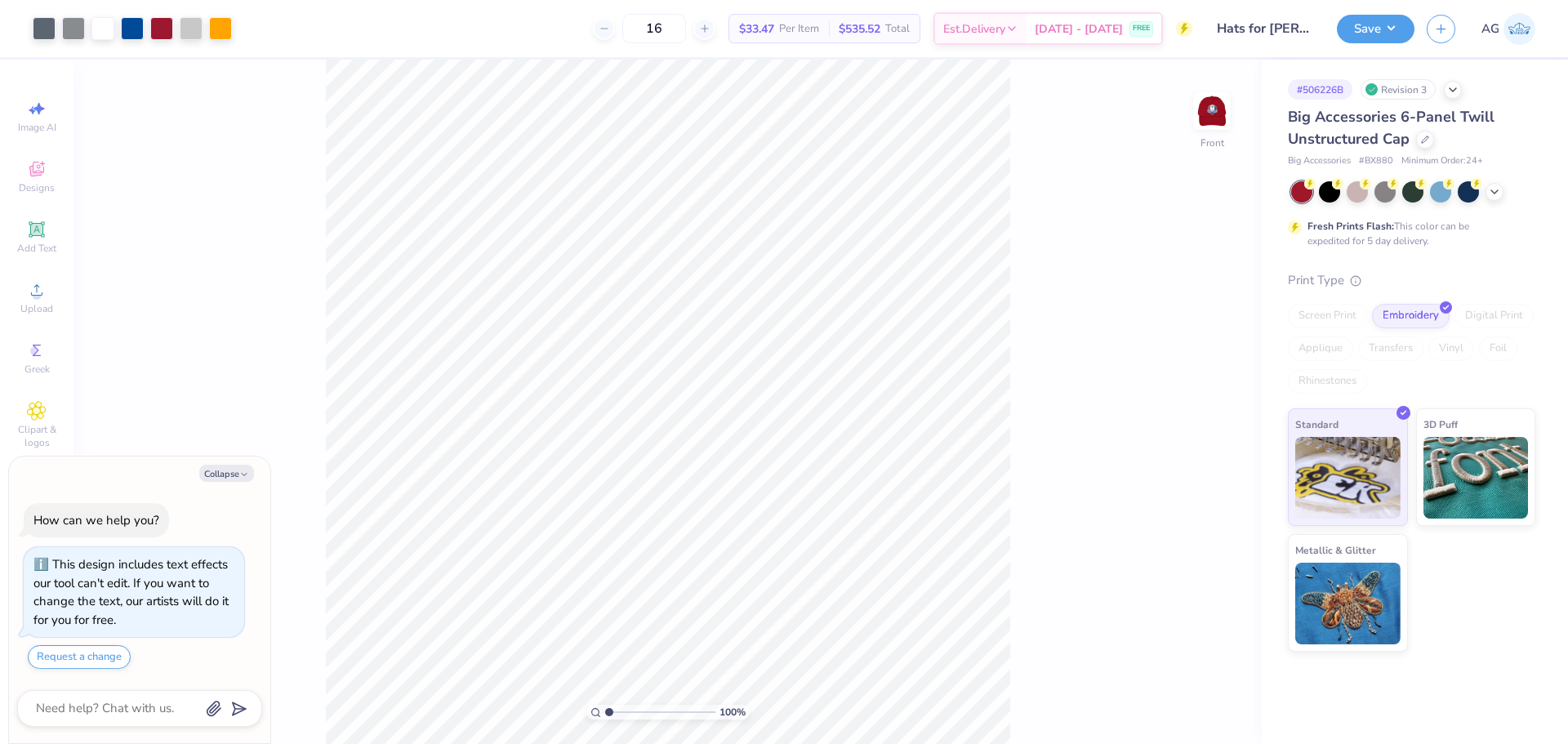
click at [1214, 106] on img at bounding box center [1212, 111] width 32 height 32
click at [1219, 114] on img at bounding box center [1211, 111] width 65 height 65
click at [1217, 115] on img at bounding box center [1211, 111] width 65 height 65
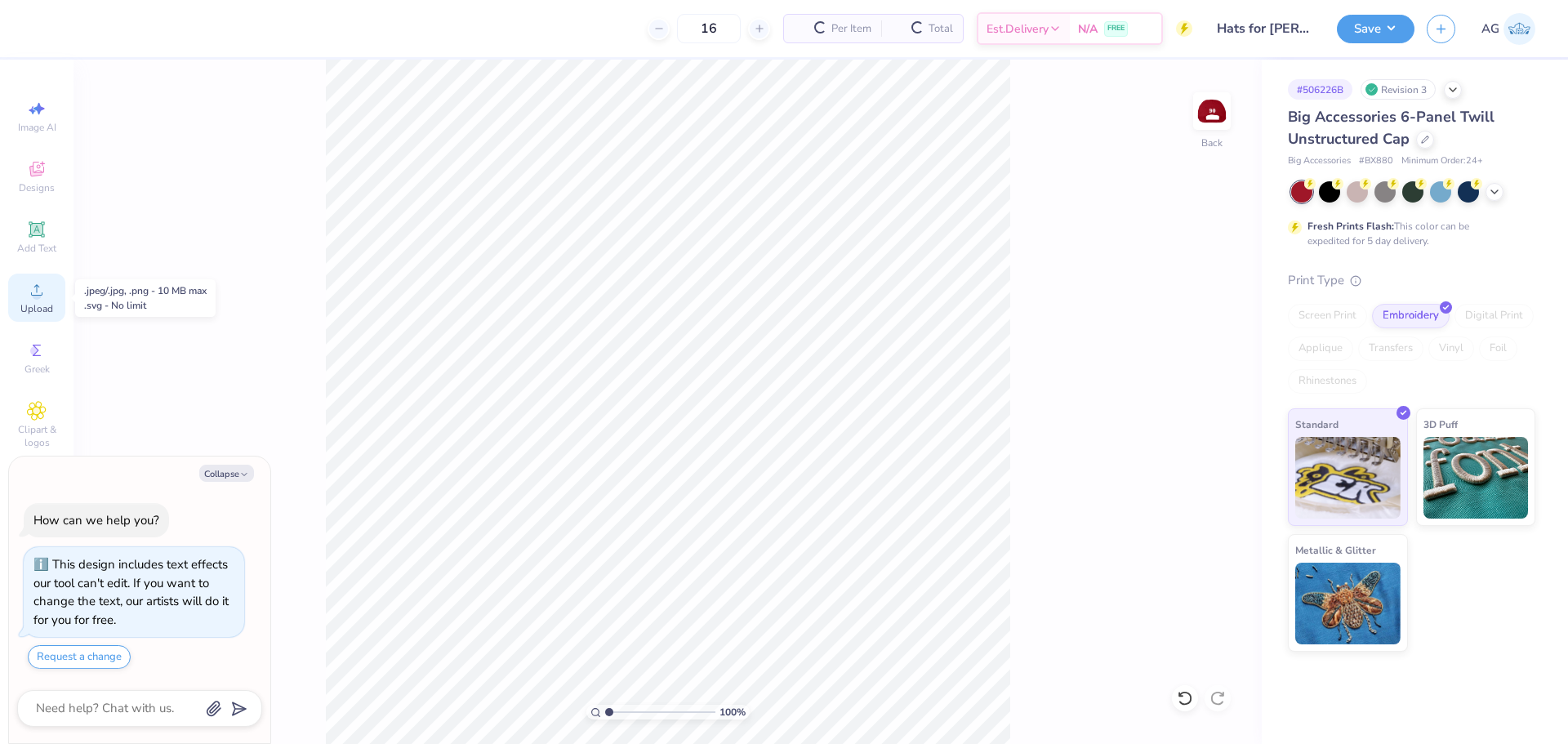
click at [53, 311] on div "Upload" at bounding box center [37, 297] width 57 height 48
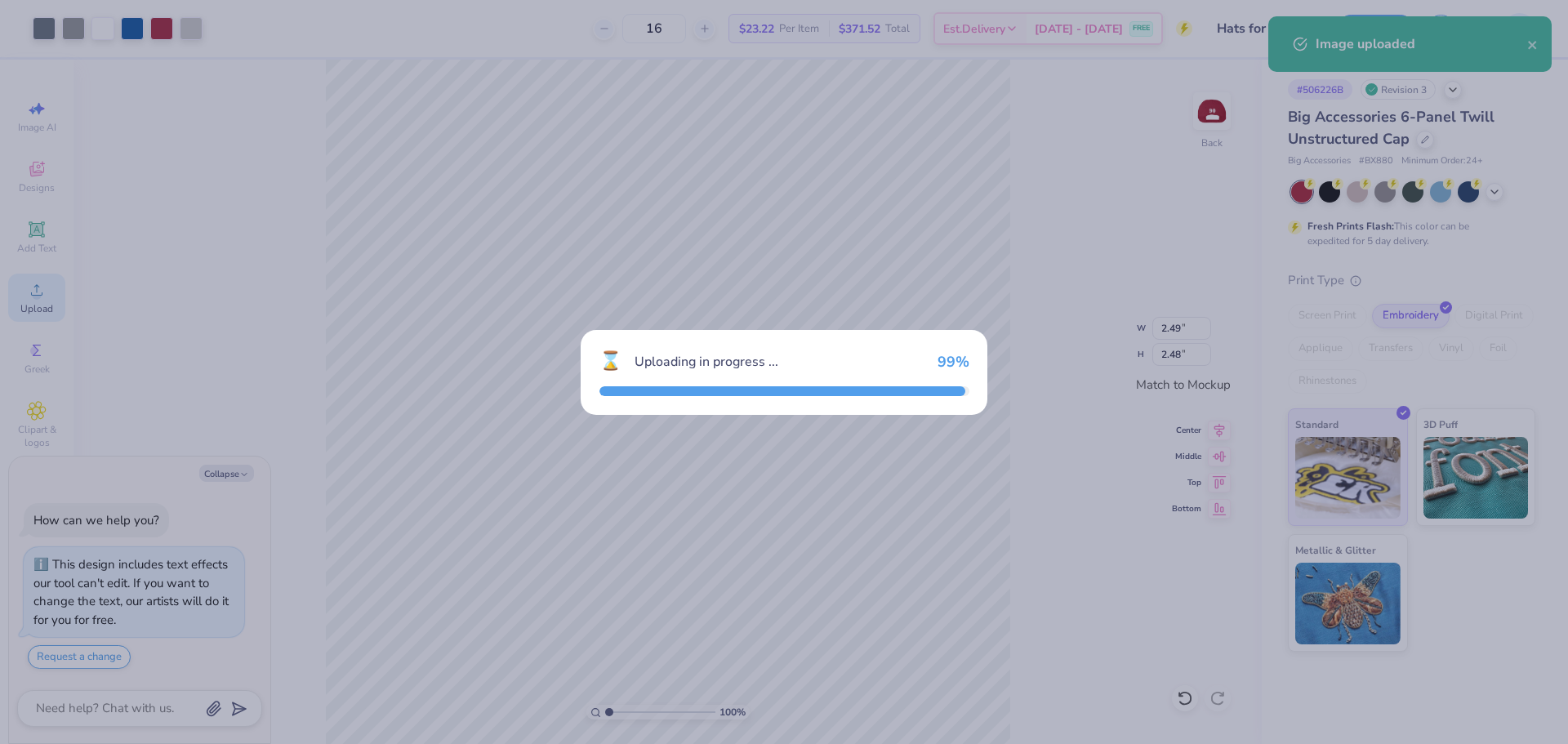
type textarea "x"
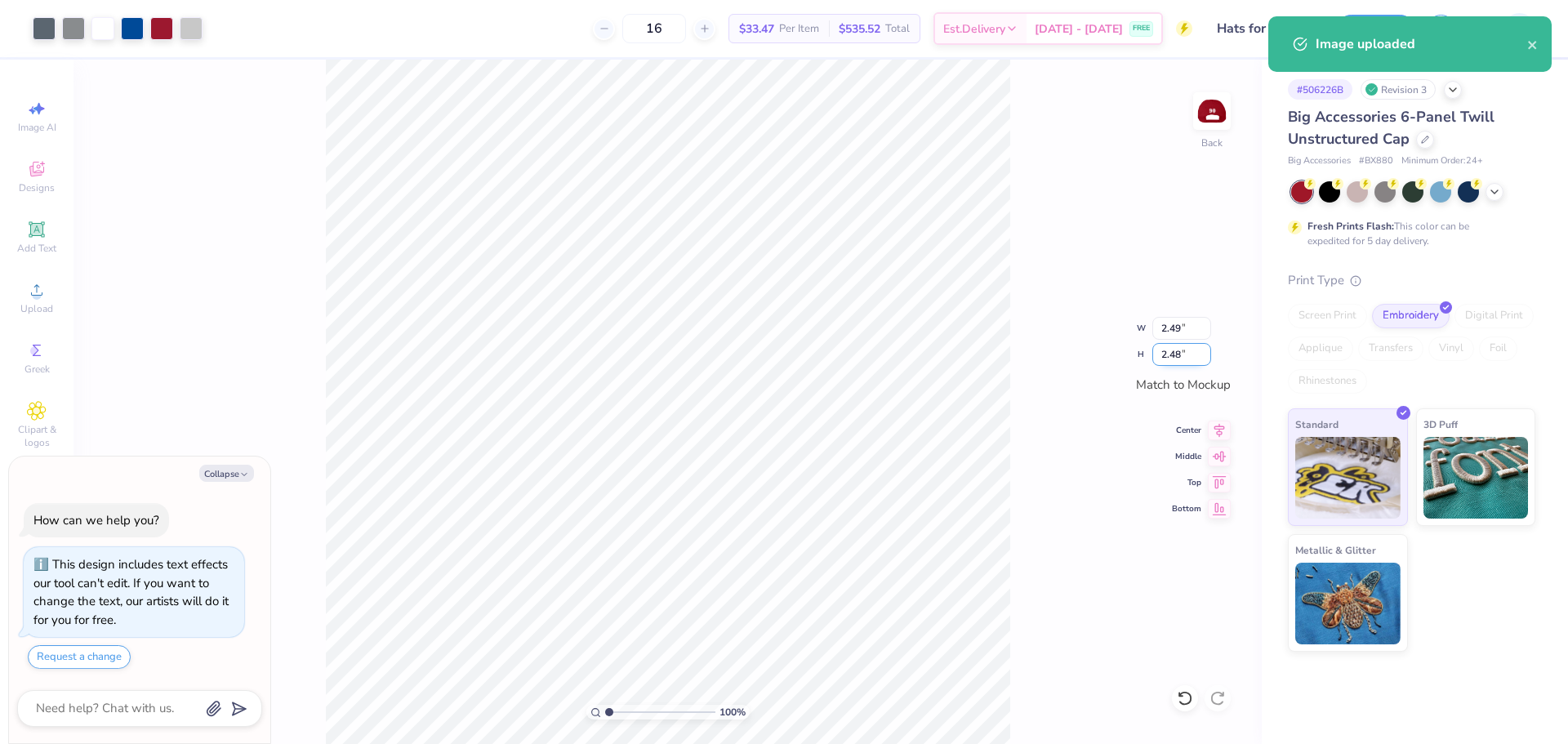
click at [1167, 344] on input "2.48" at bounding box center [1182, 354] width 59 height 23
type input "2.5"
type textarea "x"
type input "2.51"
type input "2.50"
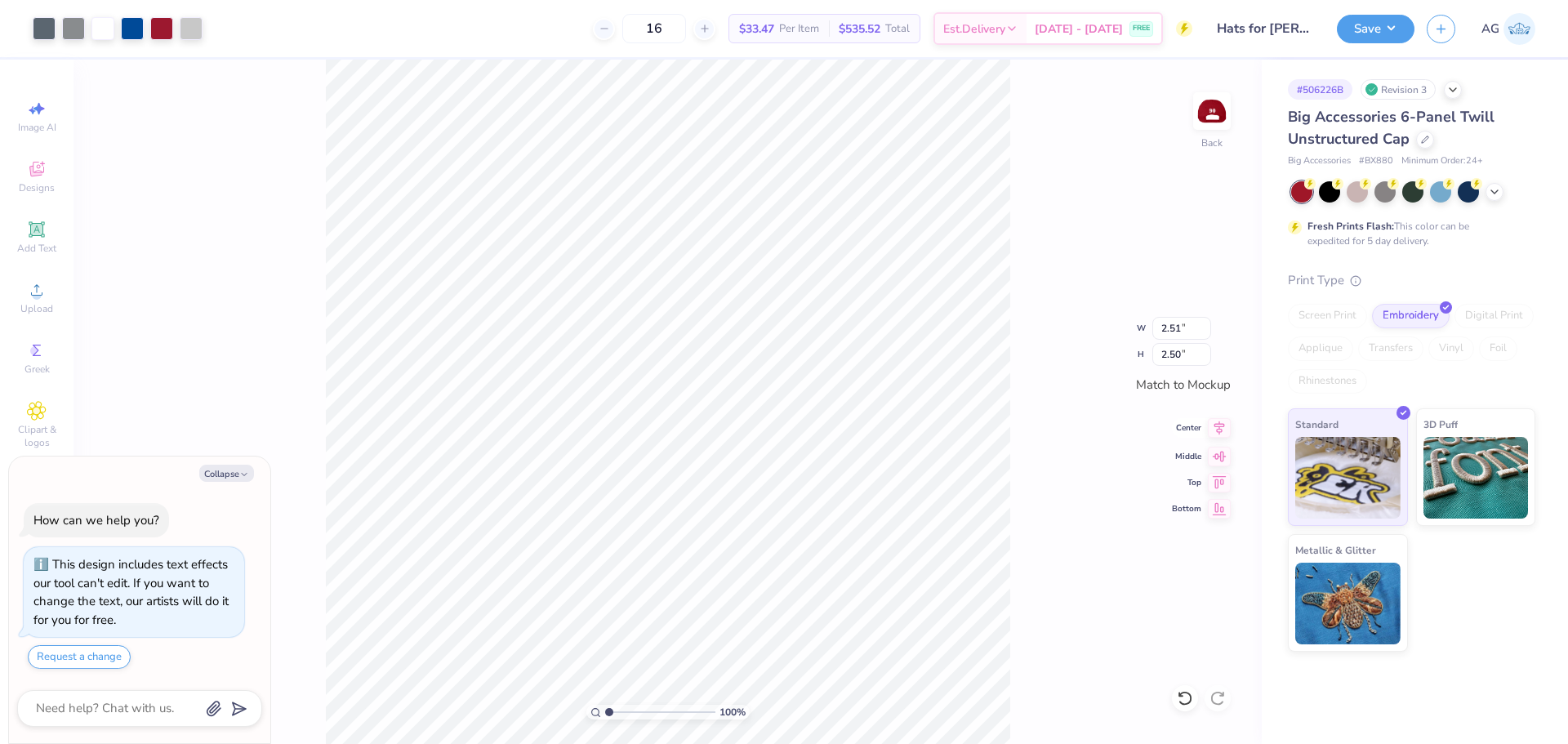
click at [1217, 427] on icon at bounding box center [1219, 427] width 23 height 20
click at [1393, 32] on button "Save" at bounding box center [1375, 27] width 78 height 28
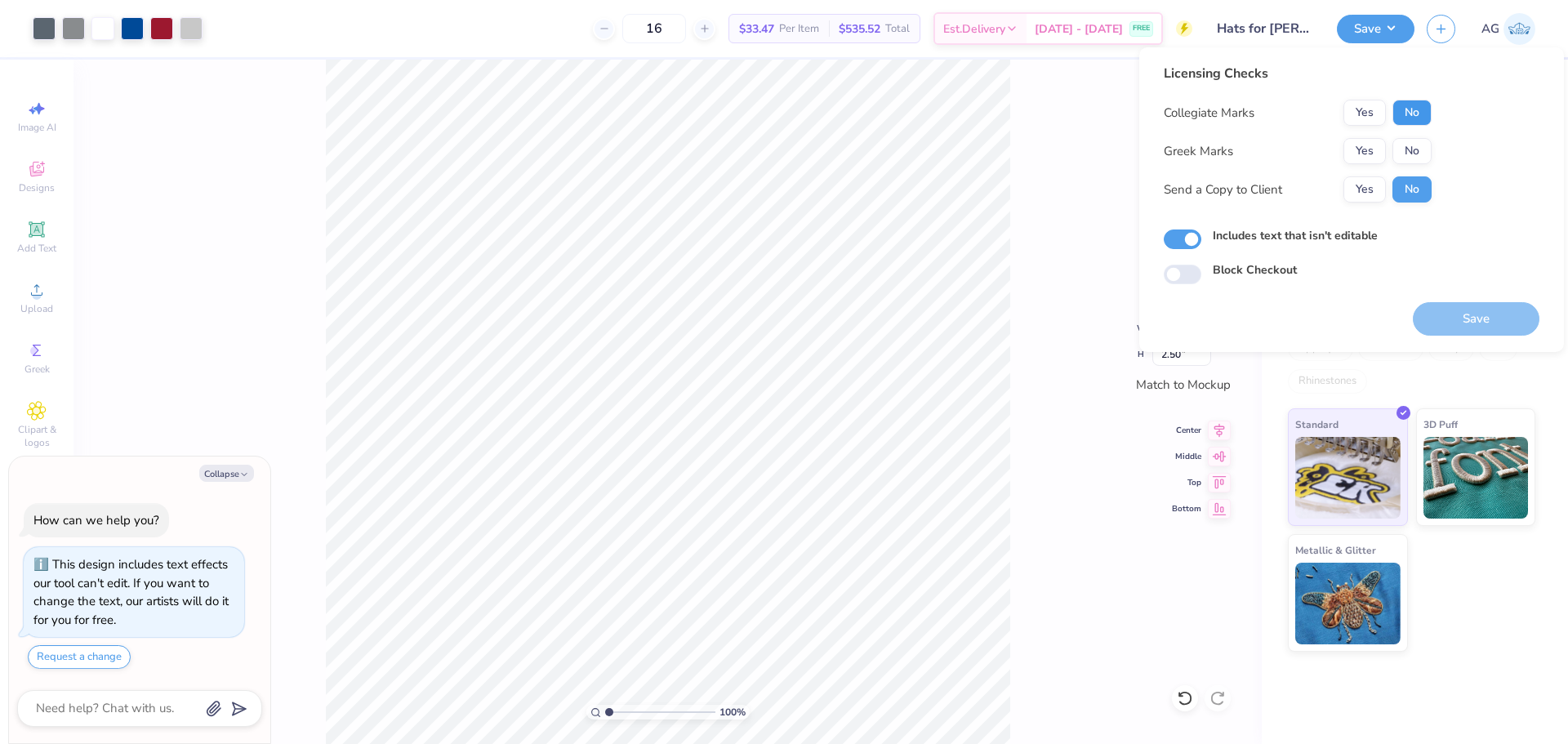
click at [1410, 111] on button "No" at bounding box center [1411, 113] width 39 height 27
click at [1416, 139] on button "No" at bounding box center [1411, 151] width 39 height 27
click at [1443, 326] on button "Save" at bounding box center [1475, 318] width 126 height 33
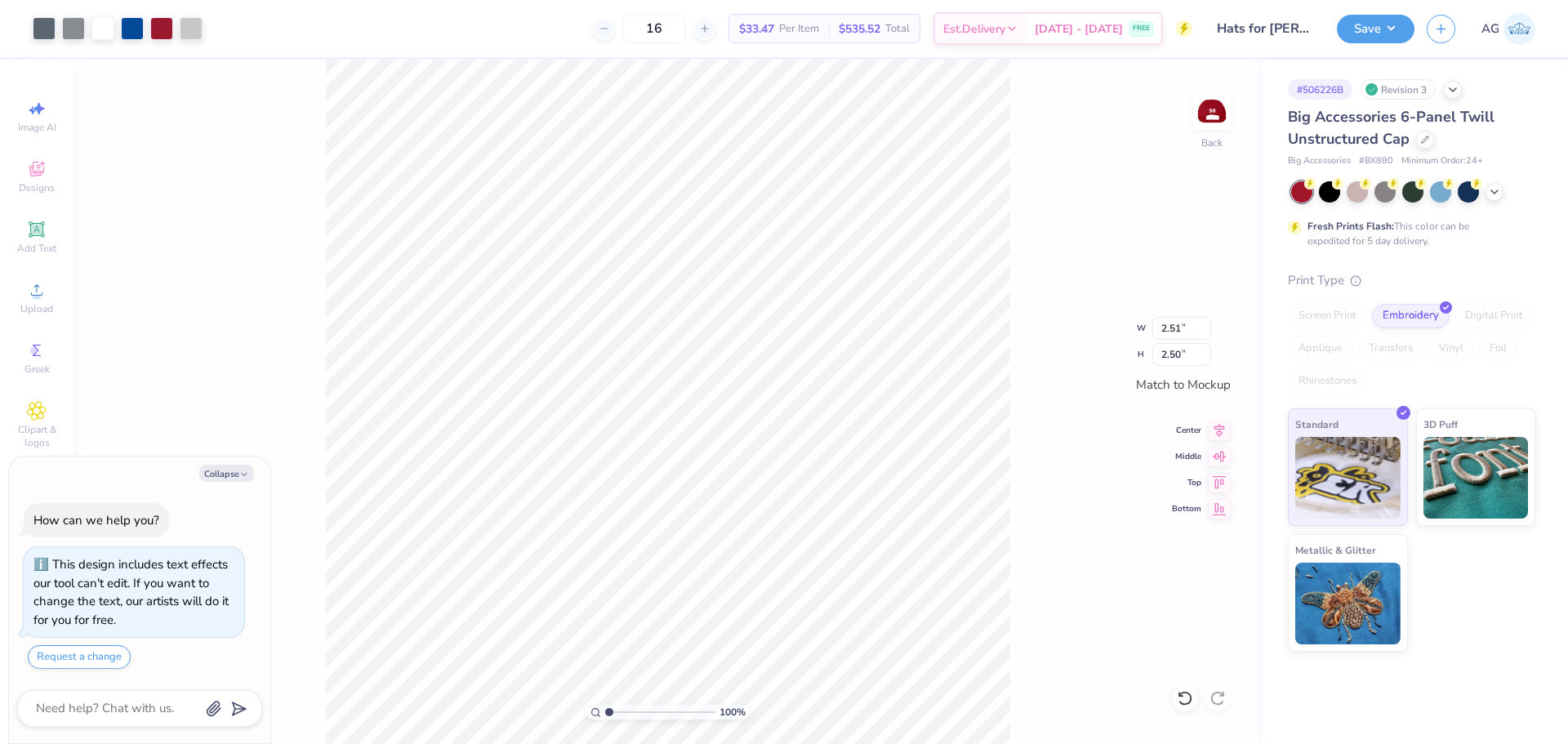
type textarea "x"
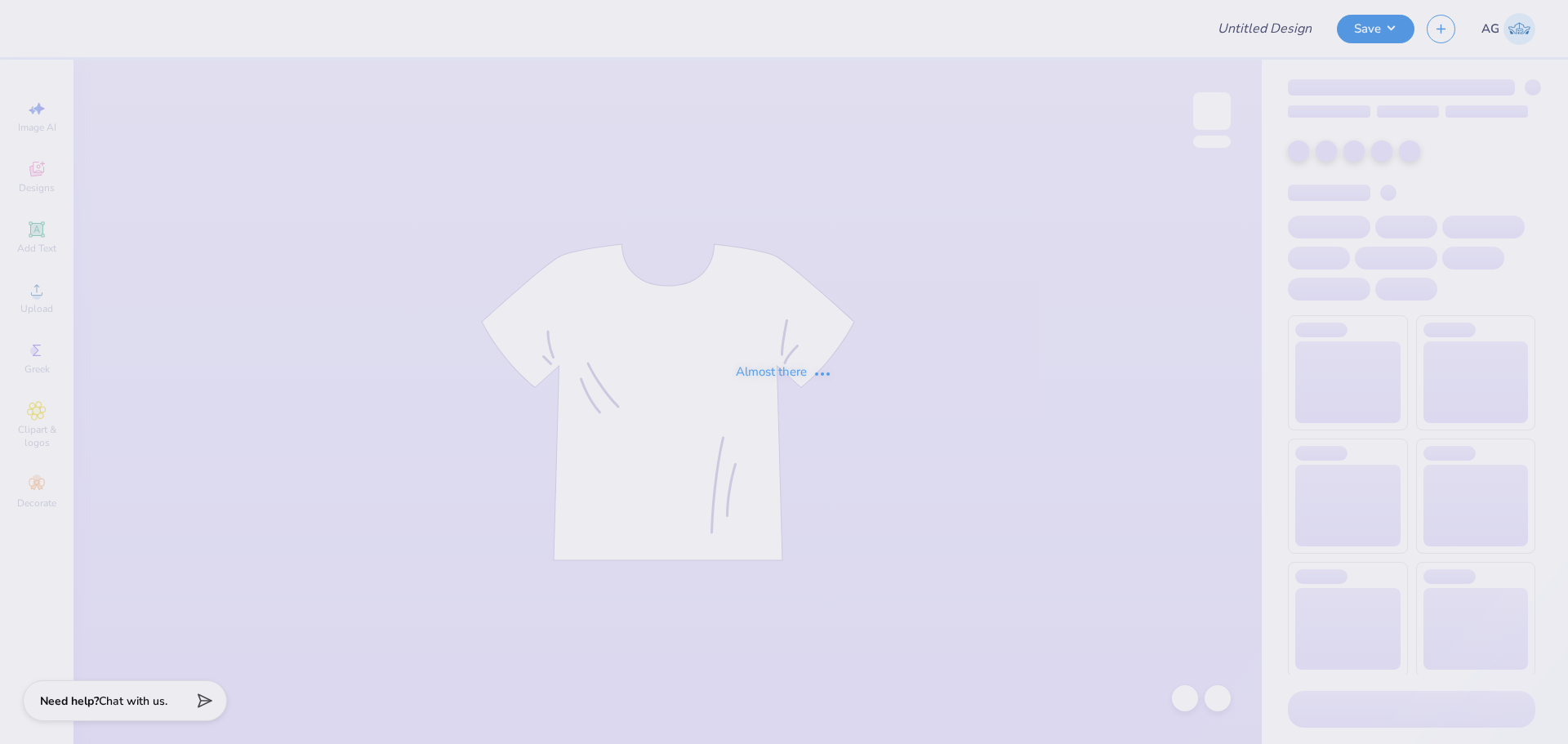
type input "FIJI RUSH SHIRTS"
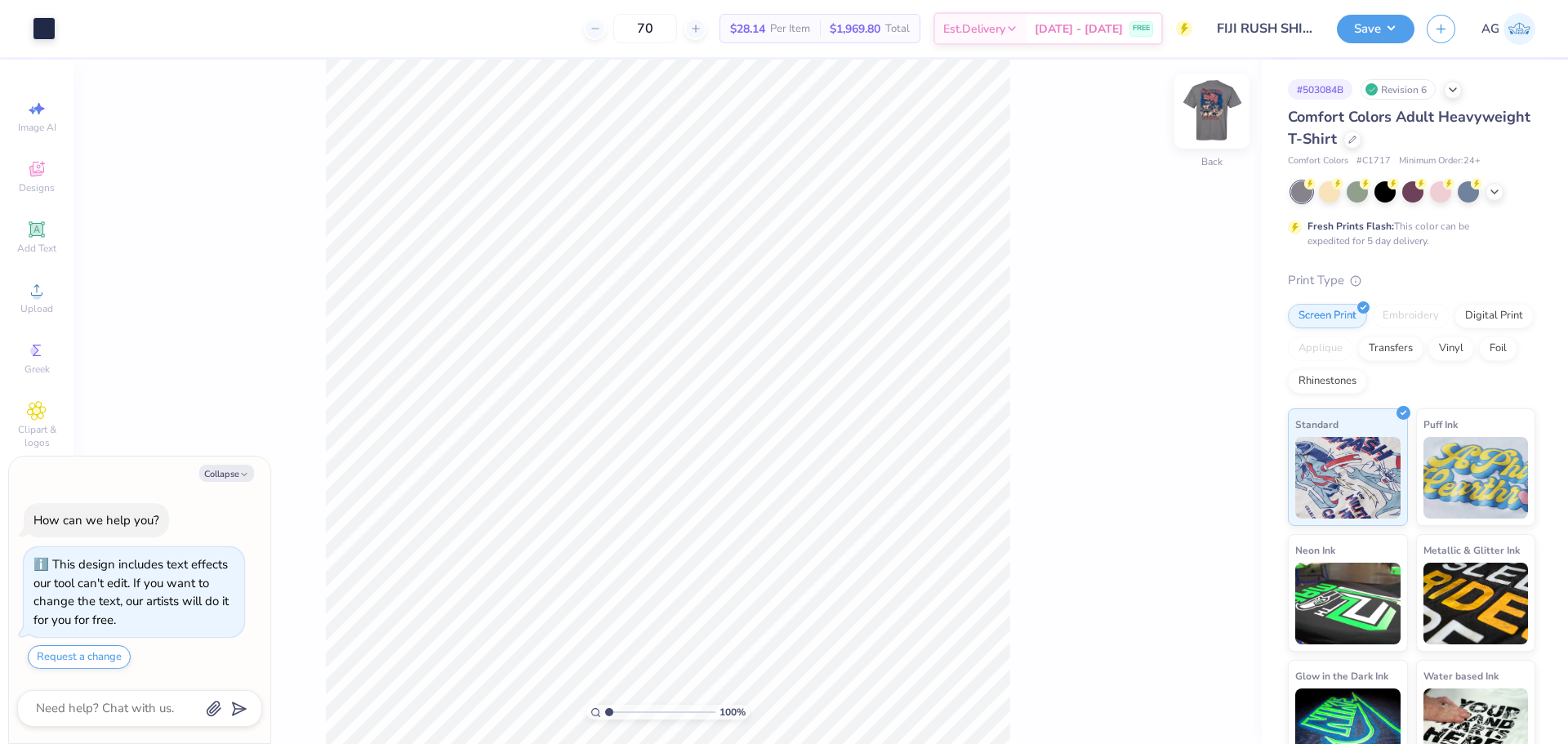
click at [1191, 95] on img at bounding box center [1211, 111] width 65 height 65
click at [103, 28] on div at bounding box center [103, 27] width 23 height 23
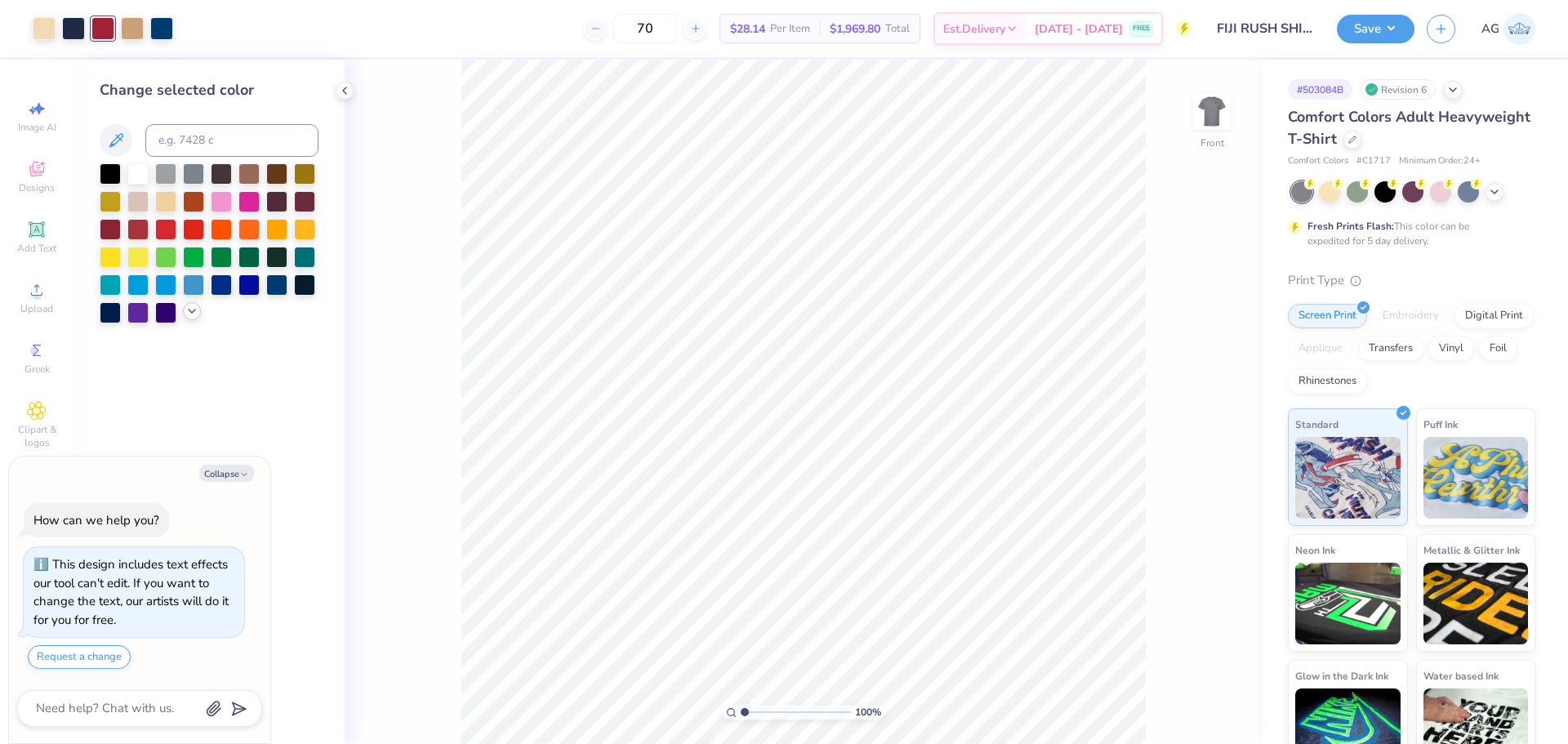
click at [190, 317] on icon at bounding box center [192, 311] width 13 height 13
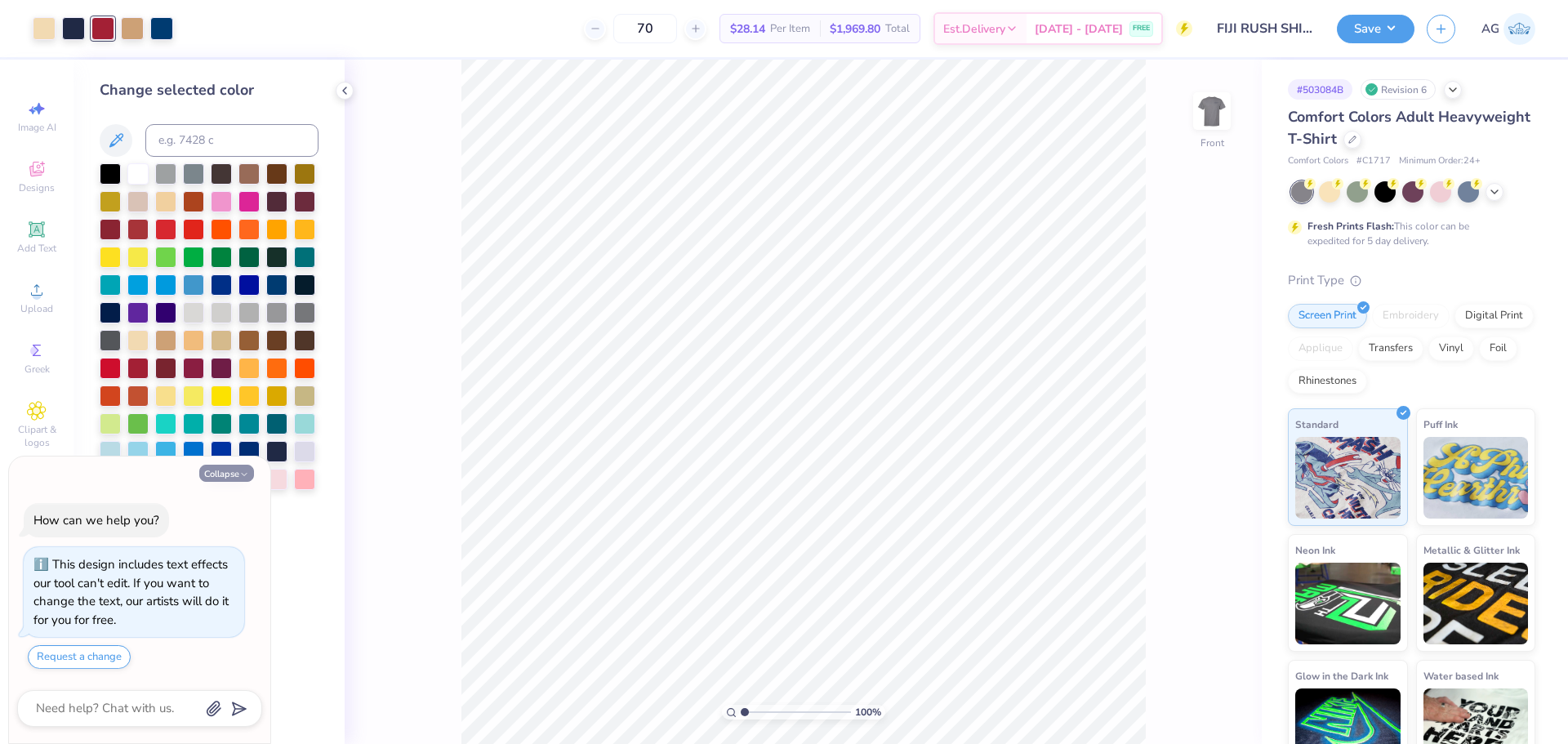
click at [230, 481] on div "Collapse How can we help you? This design includes text effects our tool can't …" at bounding box center [139, 600] width 261 height 288
click at [167, 35] on div at bounding box center [161, 27] width 23 height 23
type textarea "x"
click at [155, 27] on div at bounding box center [161, 28] width 23 height 23
click at [194, 143] on input at bounding box center [232, 140] width 173 height 32
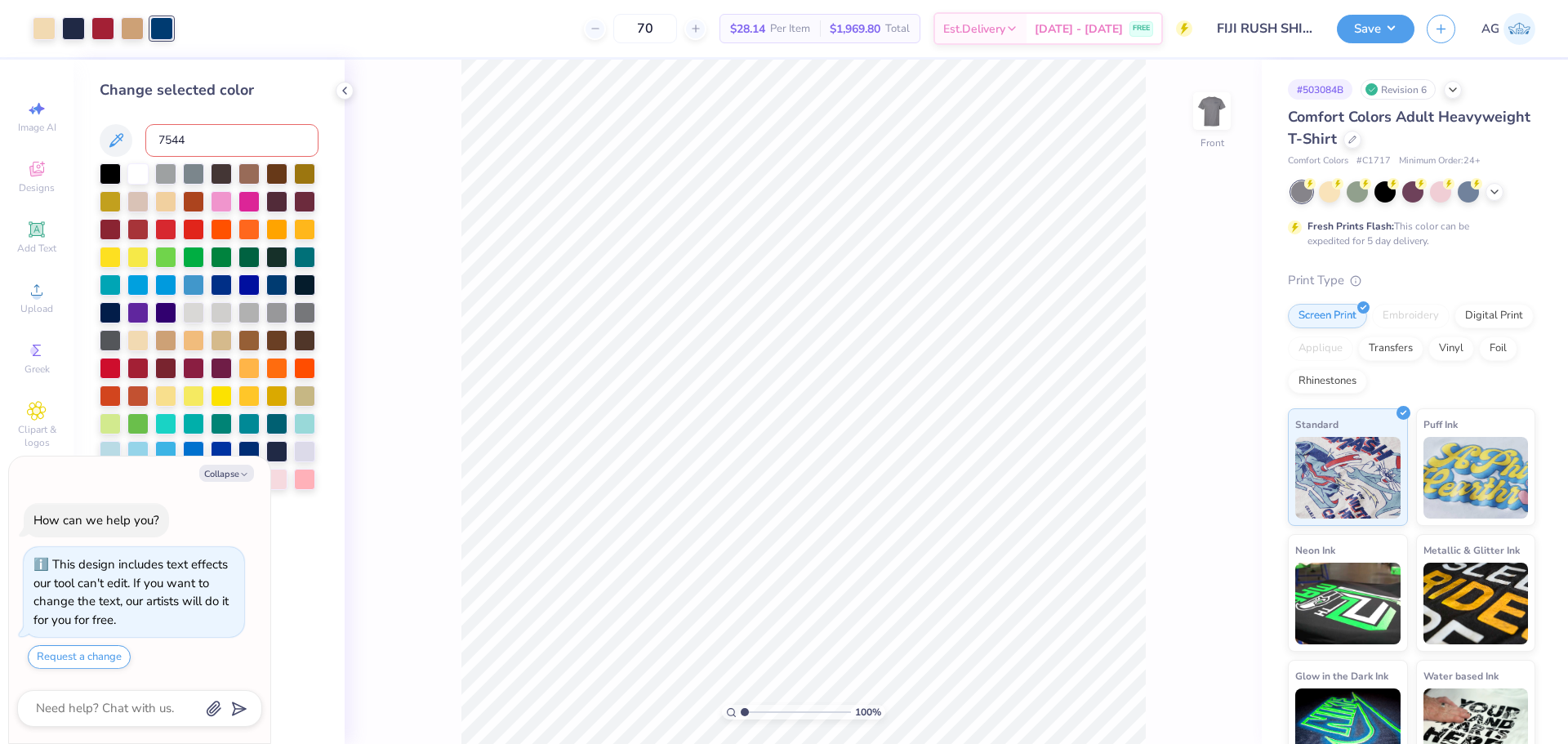
type input "7544"
click at [1178, 695] on icon at bounding box center [1185, 698] width 16 height 16
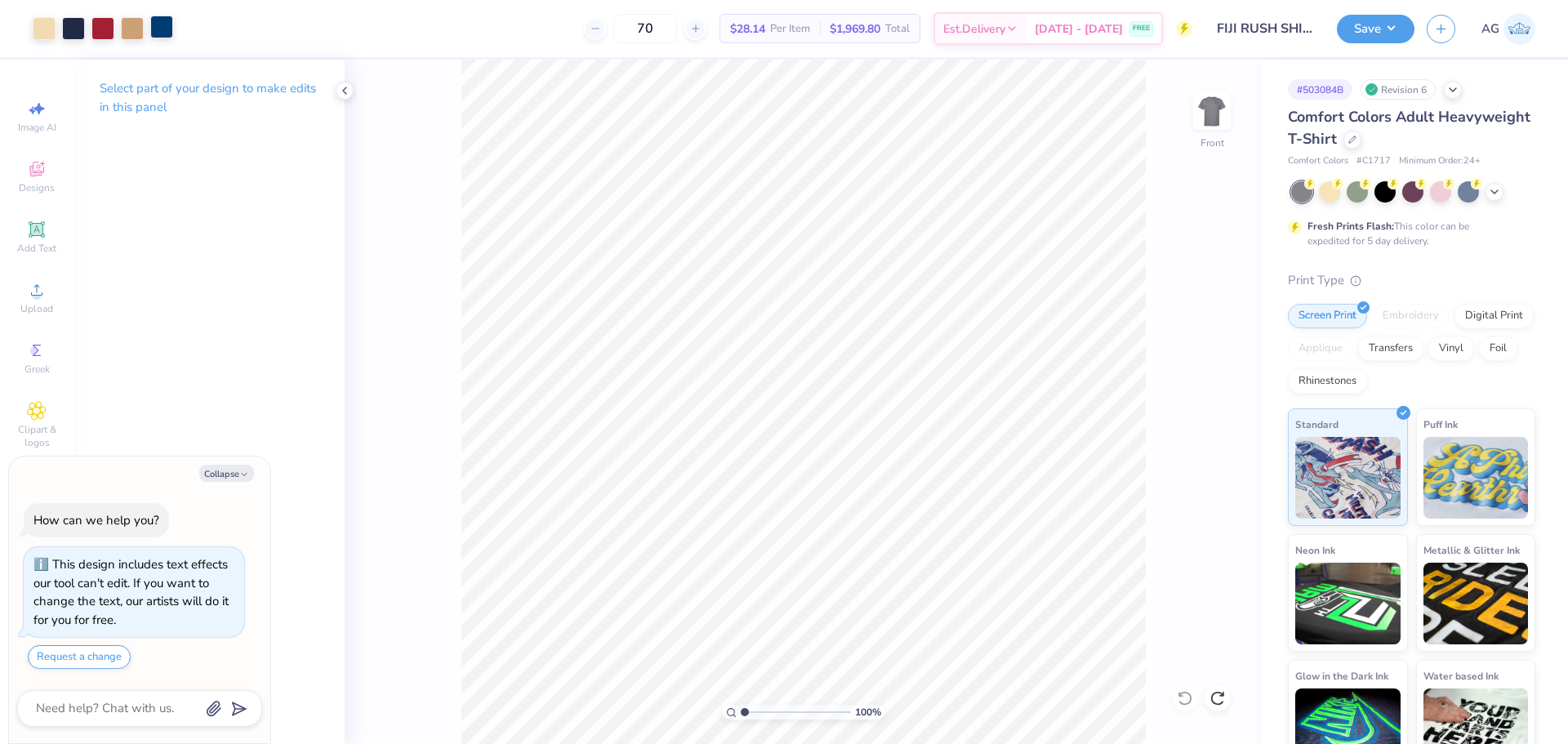
drag, startPoint x: 167, startPoint y: 31, endPoint x: 167, endPoint y: 39, distance: 8.0
click at [167, 31] on div at bounding box center [161, 27] width 23 height 23
type textarea "x"
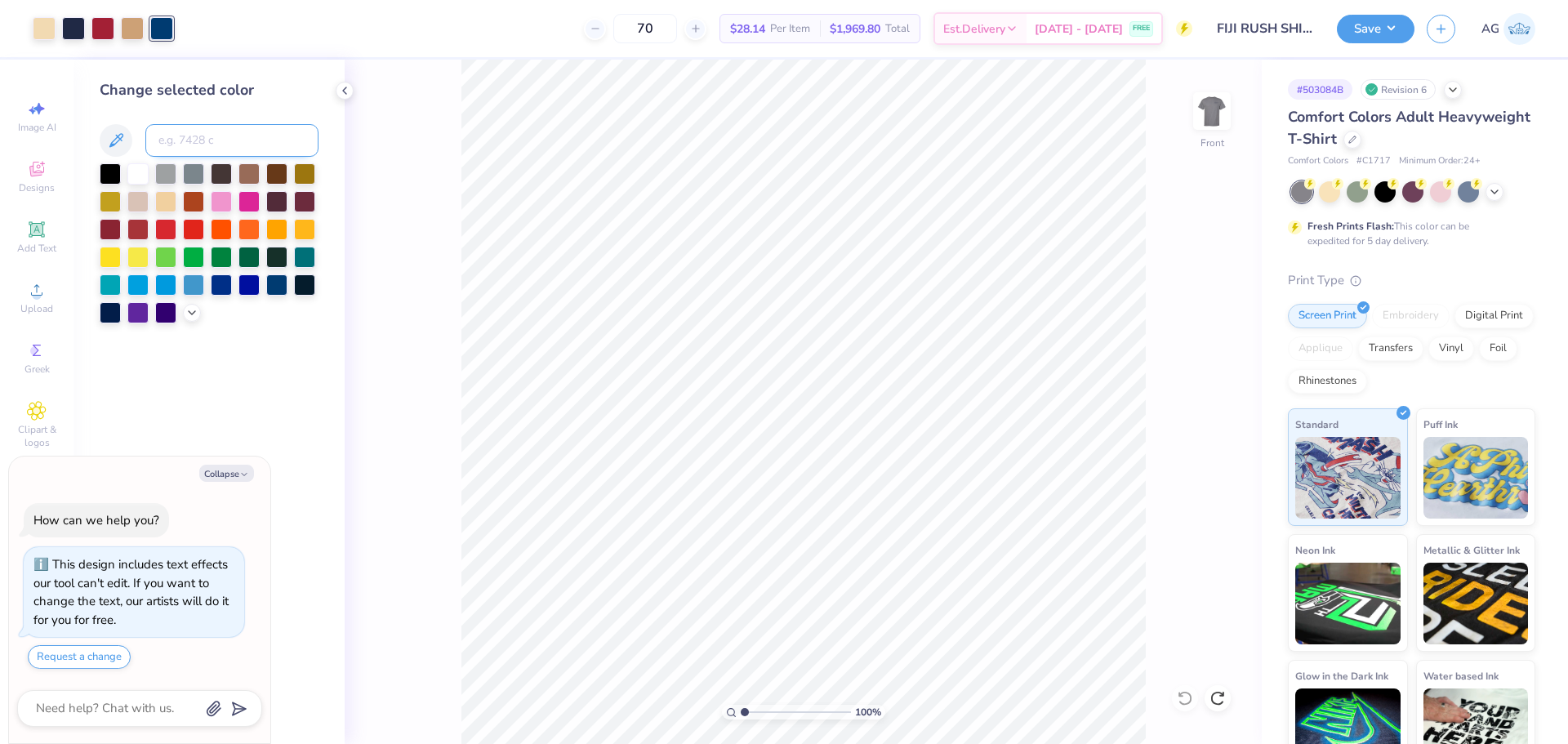
click at [179, 145] on input at bounding box center [232, 140] width 173 height 32
type input "7545"
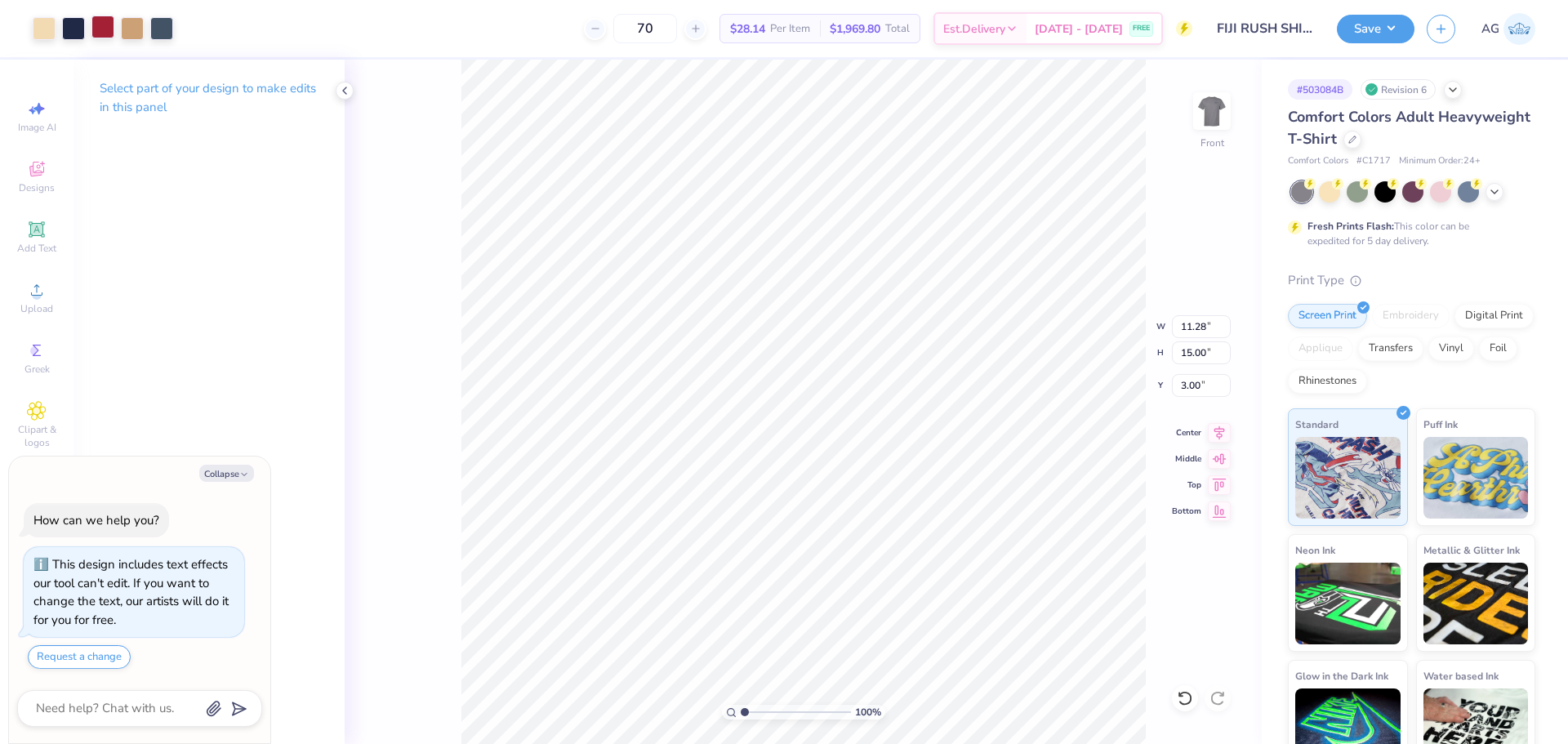
click at [103, 30] on div at bounding box center [103, 27] width 23 height 23
type textarea "x"
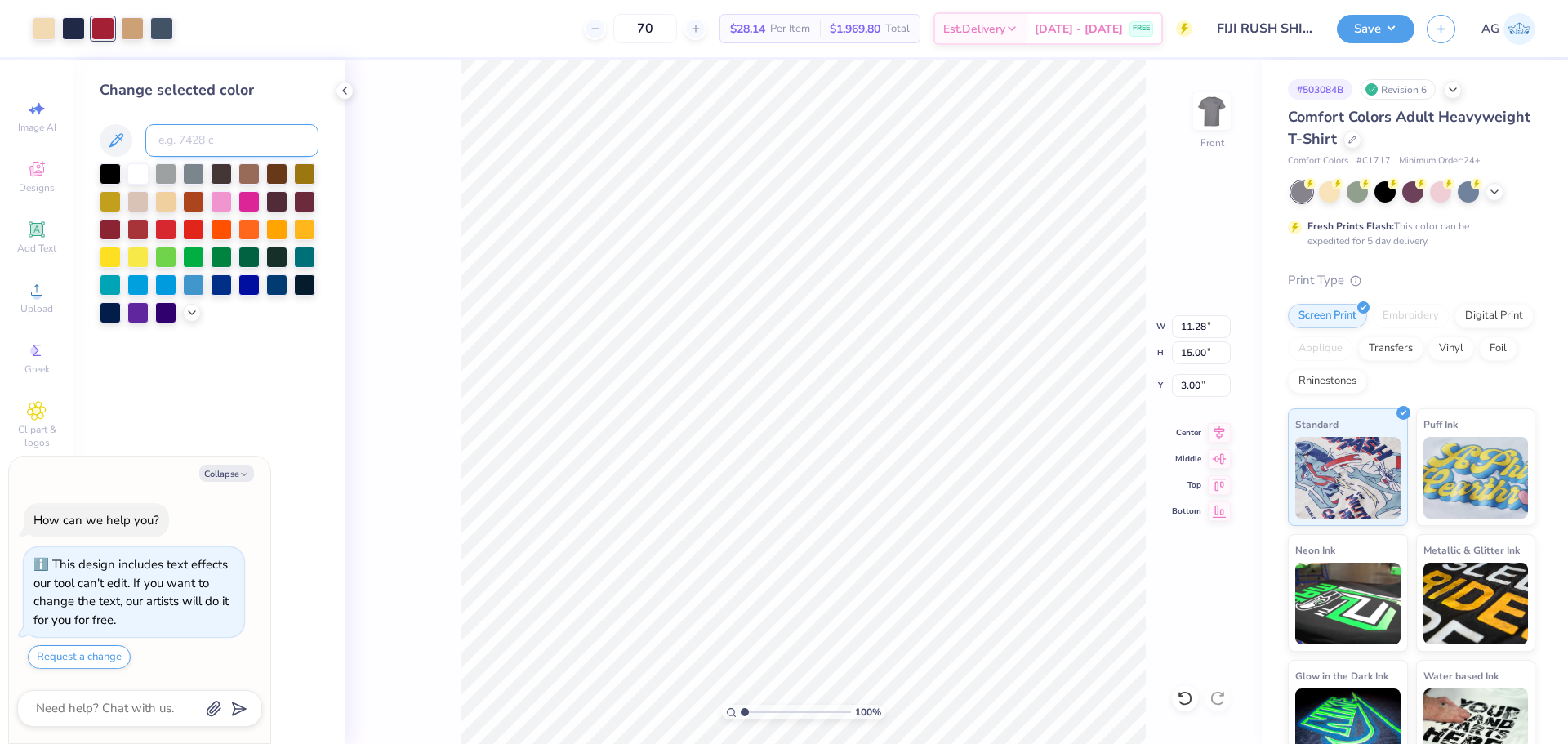
click at [167, 136] on input at bounding box center [232, 140] width 173 height 32
type input "7524"
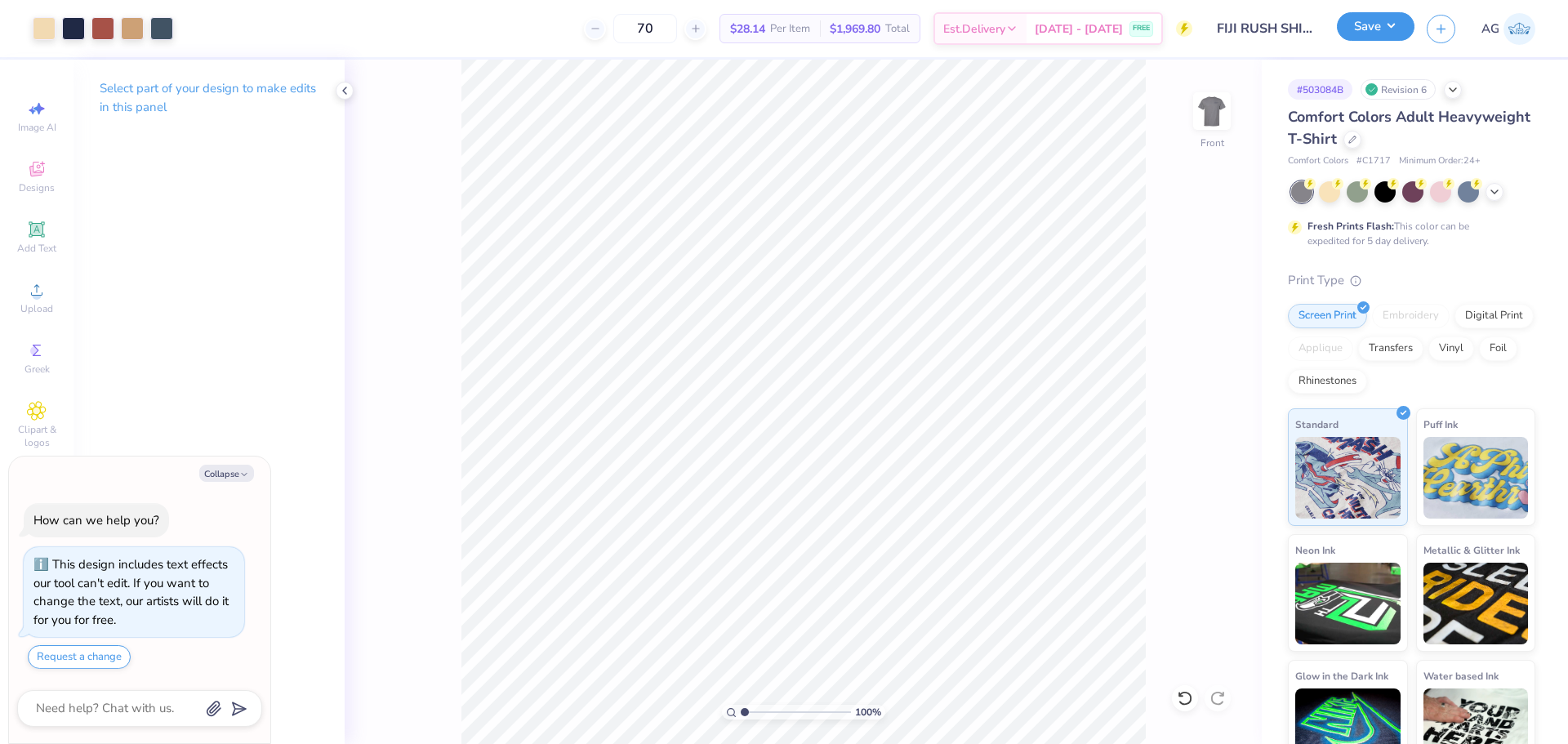
click at [1348, 30] on button "Save" at bounding box center [1375, 27] width 78 height 28
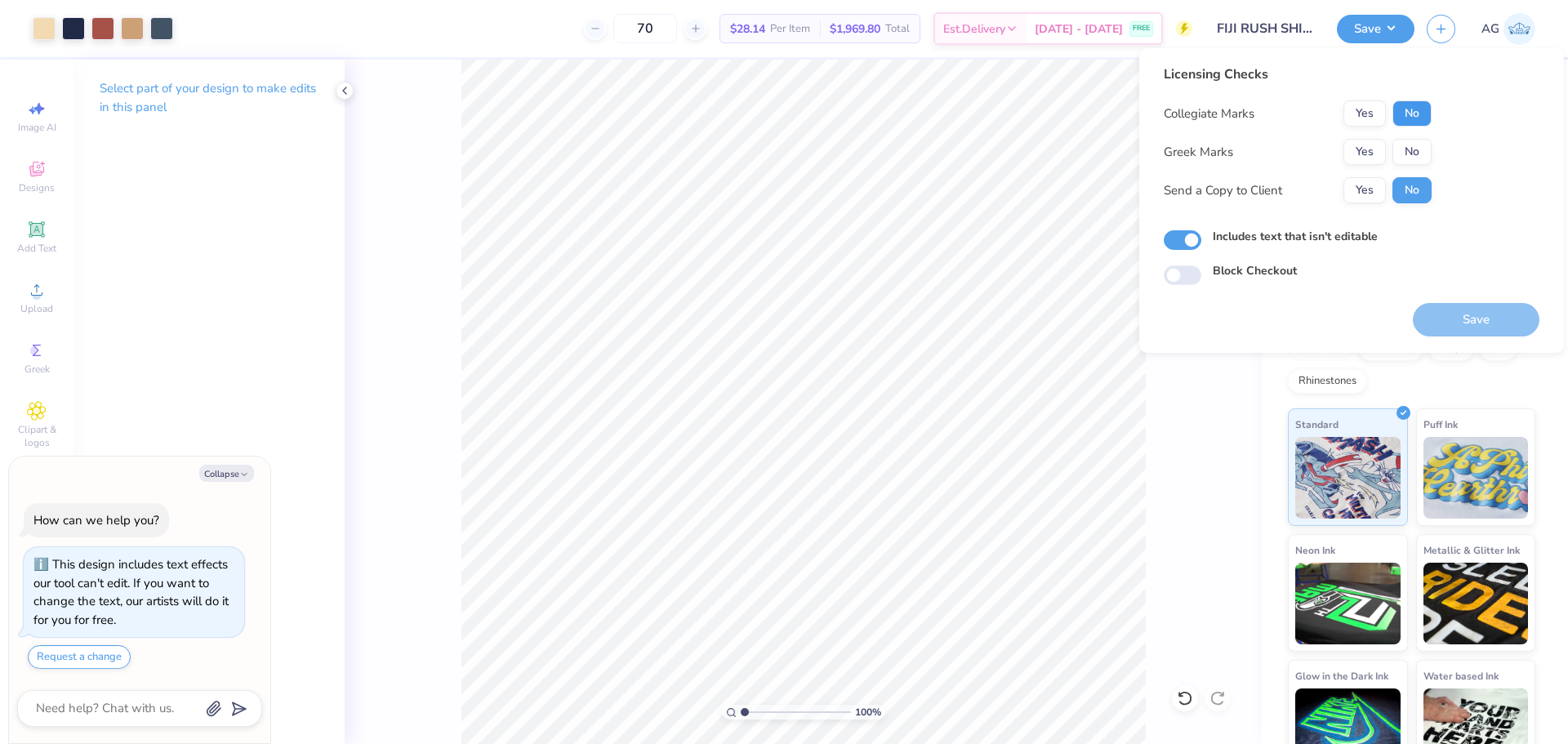
click at [1404, 125] on button "No" at bounding box center [1411, 114] width 39 height 27
click at [1365, 146] on button "Yes" at bounding box center [1364, 152] width 43 height 27
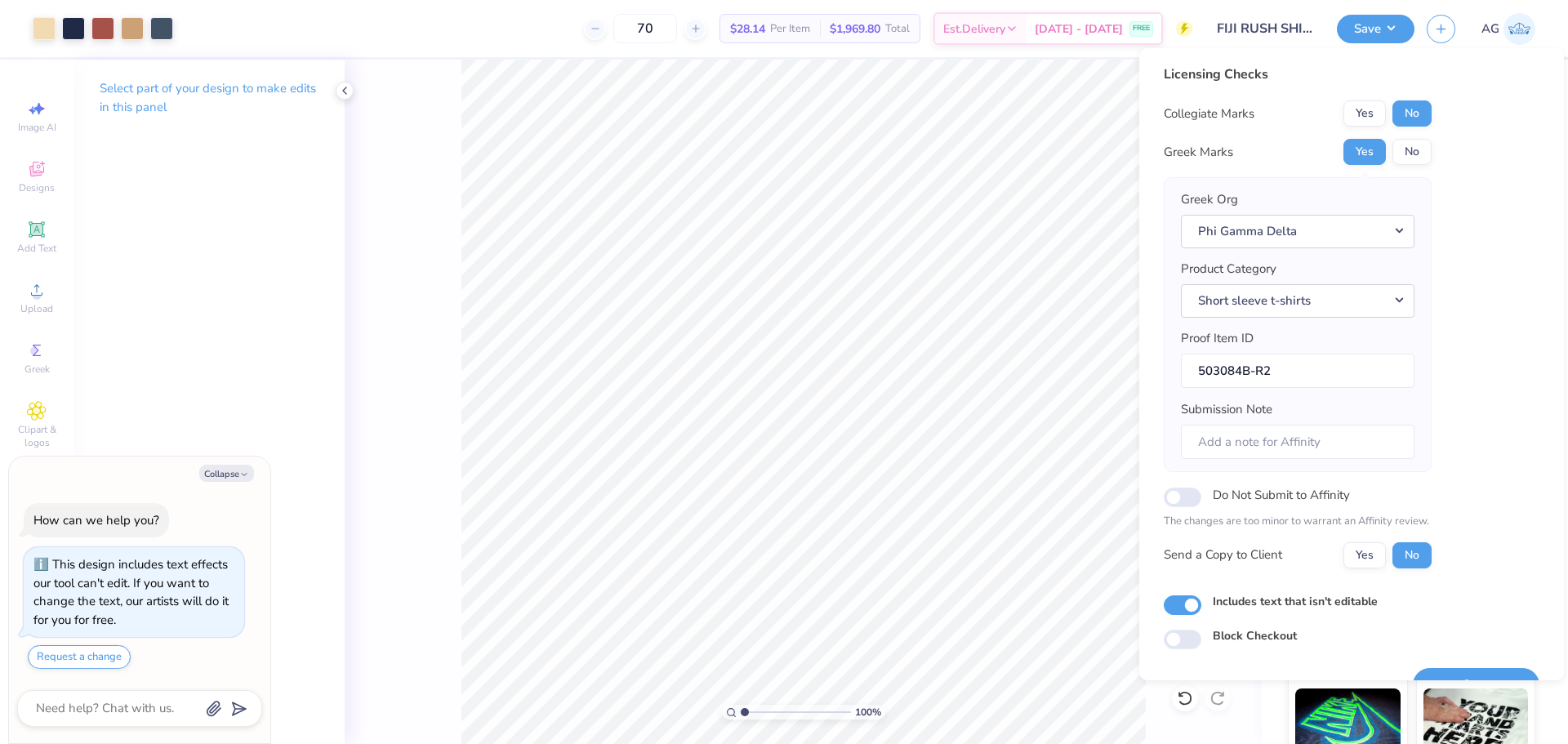
scroll to position [37, 0]
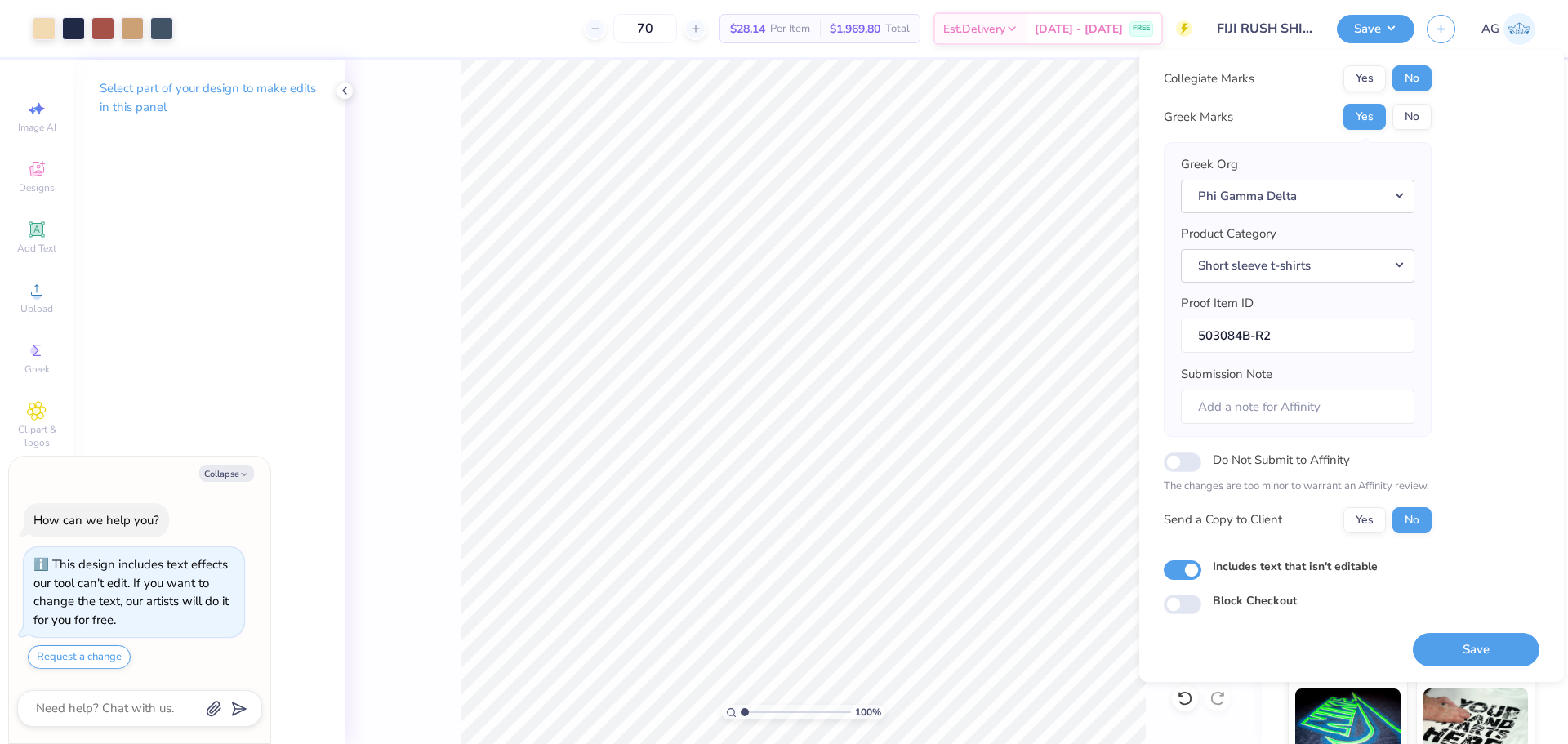
click at [1488, 662] on button "Save" at bounding box center [1475, 649] width 126 height 33
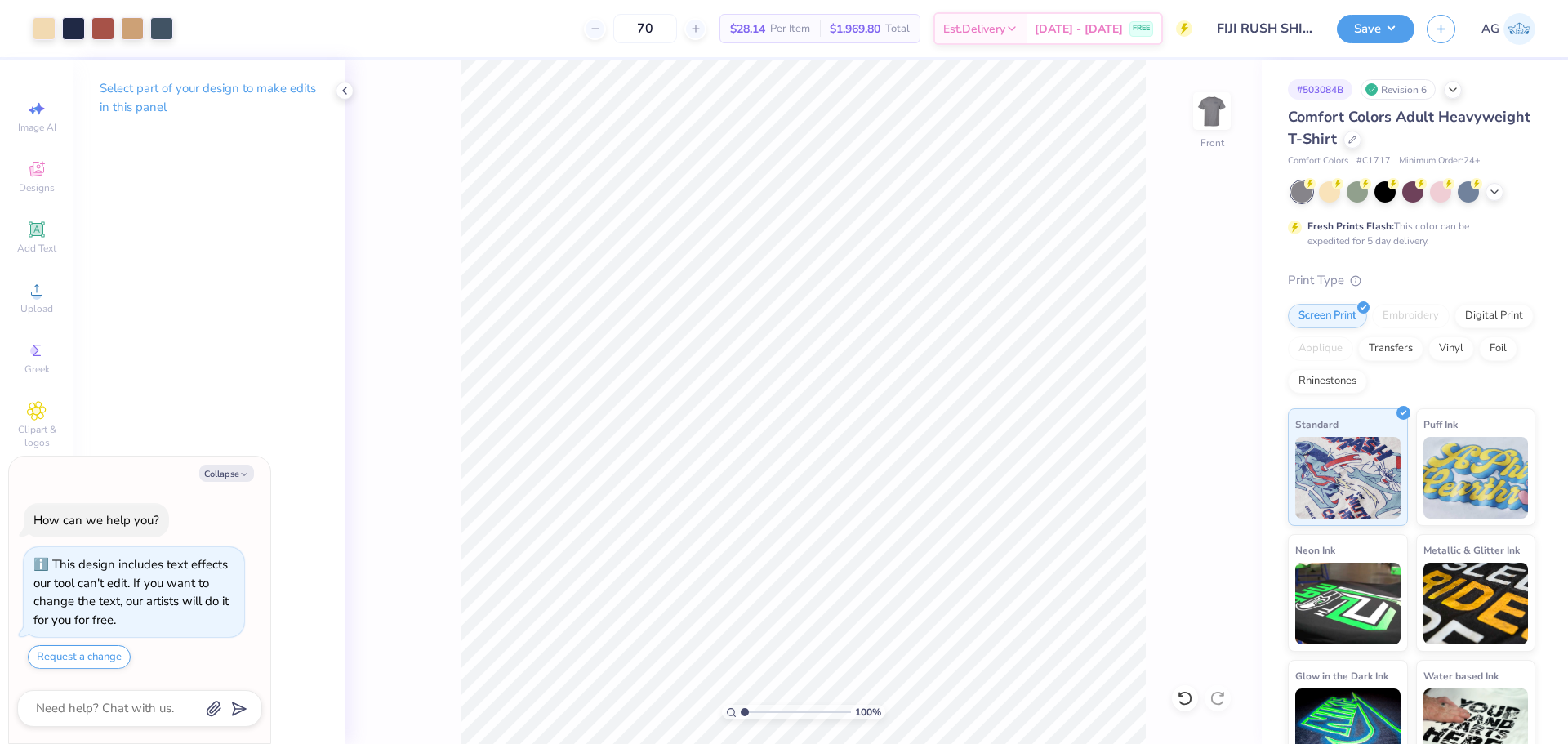
type textarea "x"
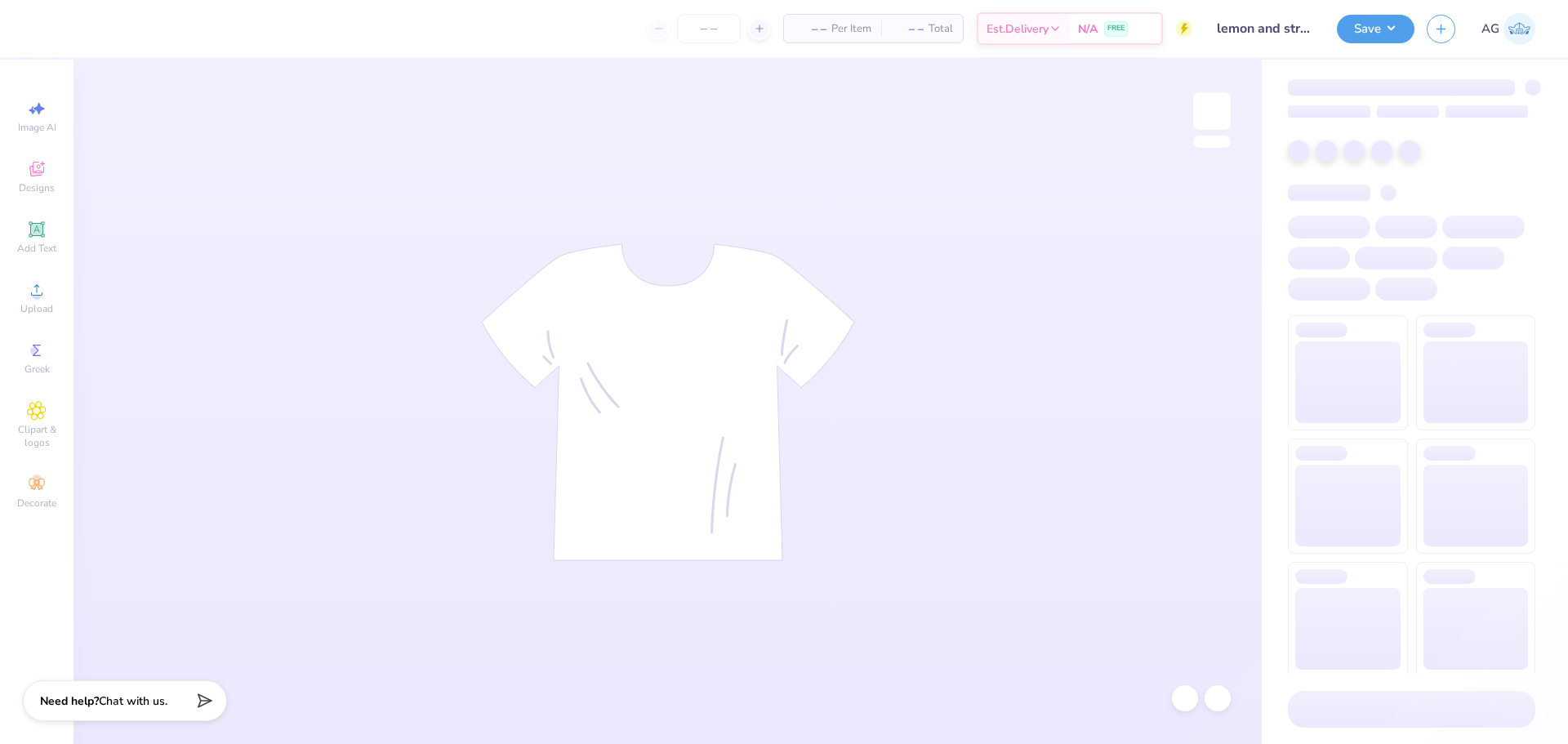
type input "24"
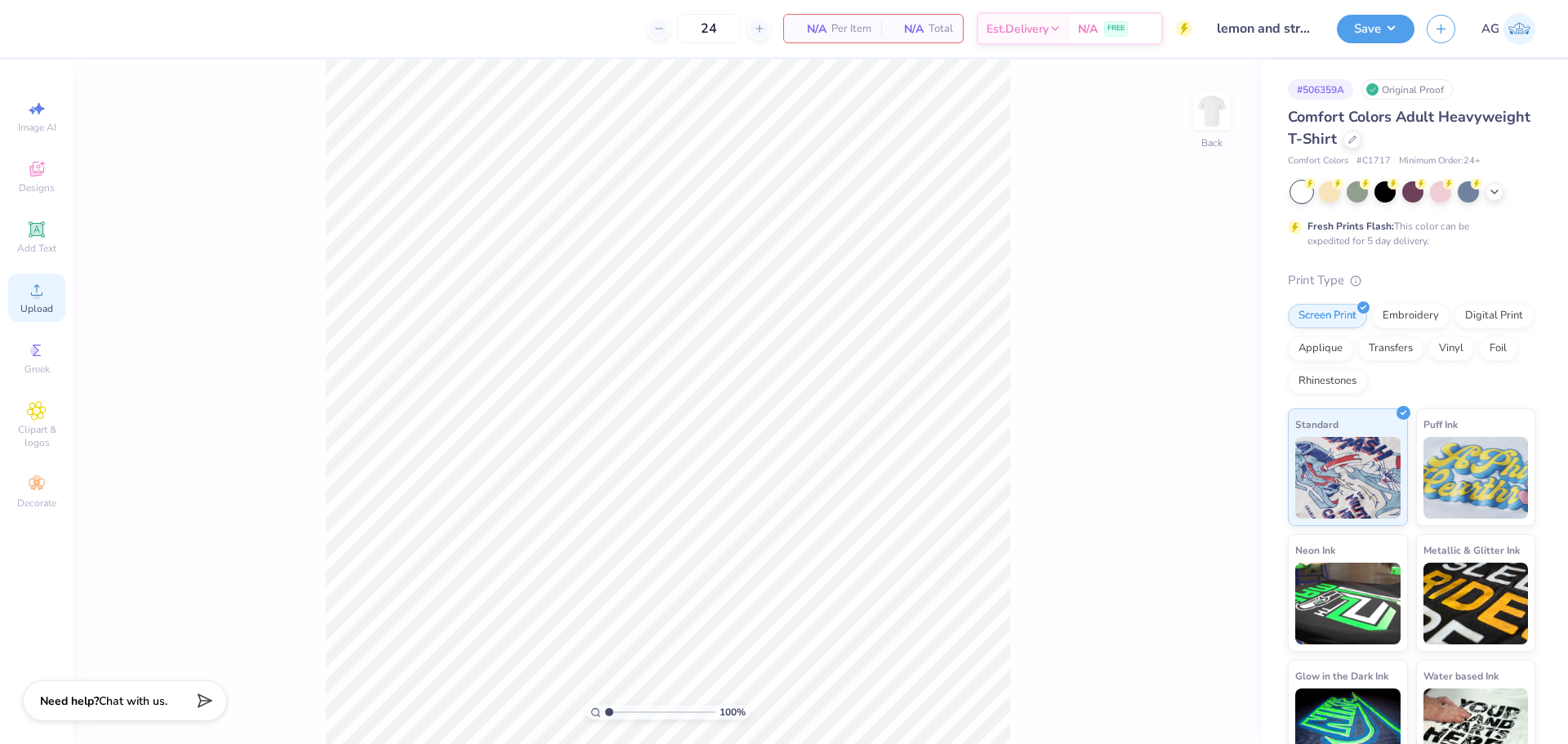
click at [24, 301] on div "Upload" at bounding box center [37, 297] width 57 height 48
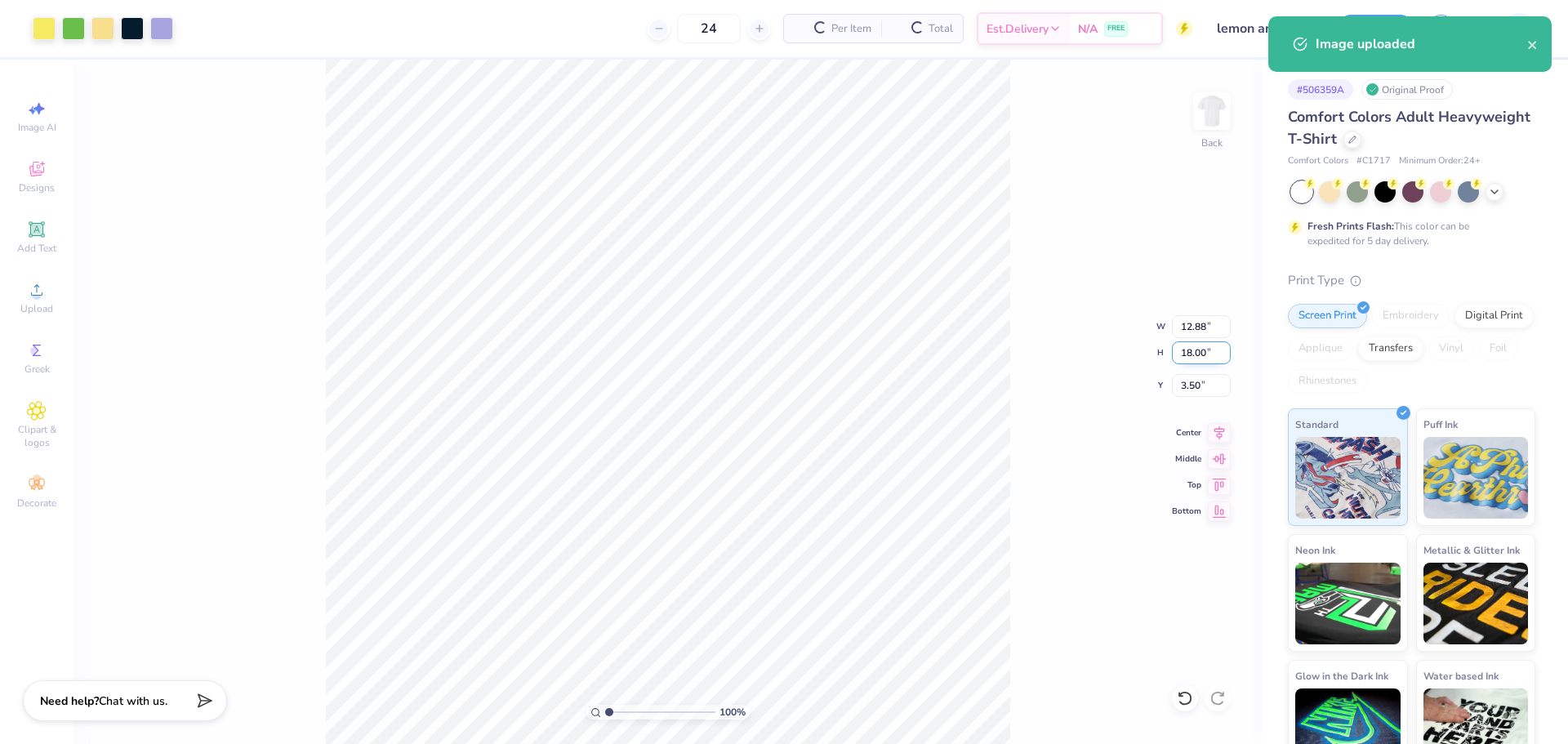
click at [1185, 356] on input "18.00" at bounding box center [1202, 353] width 59 height 23
type input "14.00"
type input "10.02"
click at [1212, 379] on input "5.50" at bounding box center [1202, 385] width 59 height 23
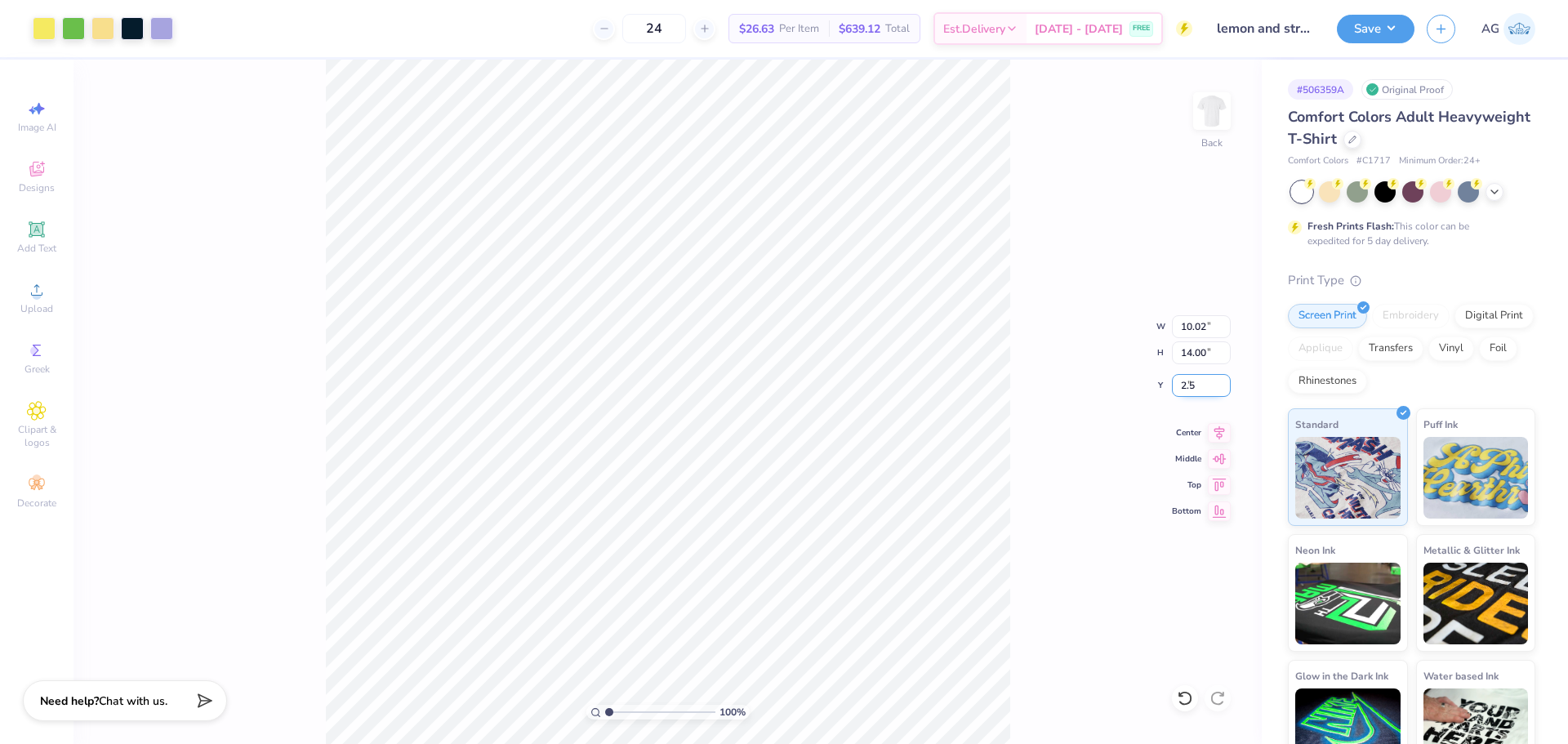
type input "2.50"
click at [1020, 392] on div "100 % Back W 10.02 10.02 " H 14.00 14.00 " Y 2.50 2.50 " Center Middle Top Bott…" at bounding box center [667, 401] width 1188 height 684
click at [1172, 350] on input "14.00" at bounding box center [1202, 353] width 59 height 23
type input "12"
type input "8.59"
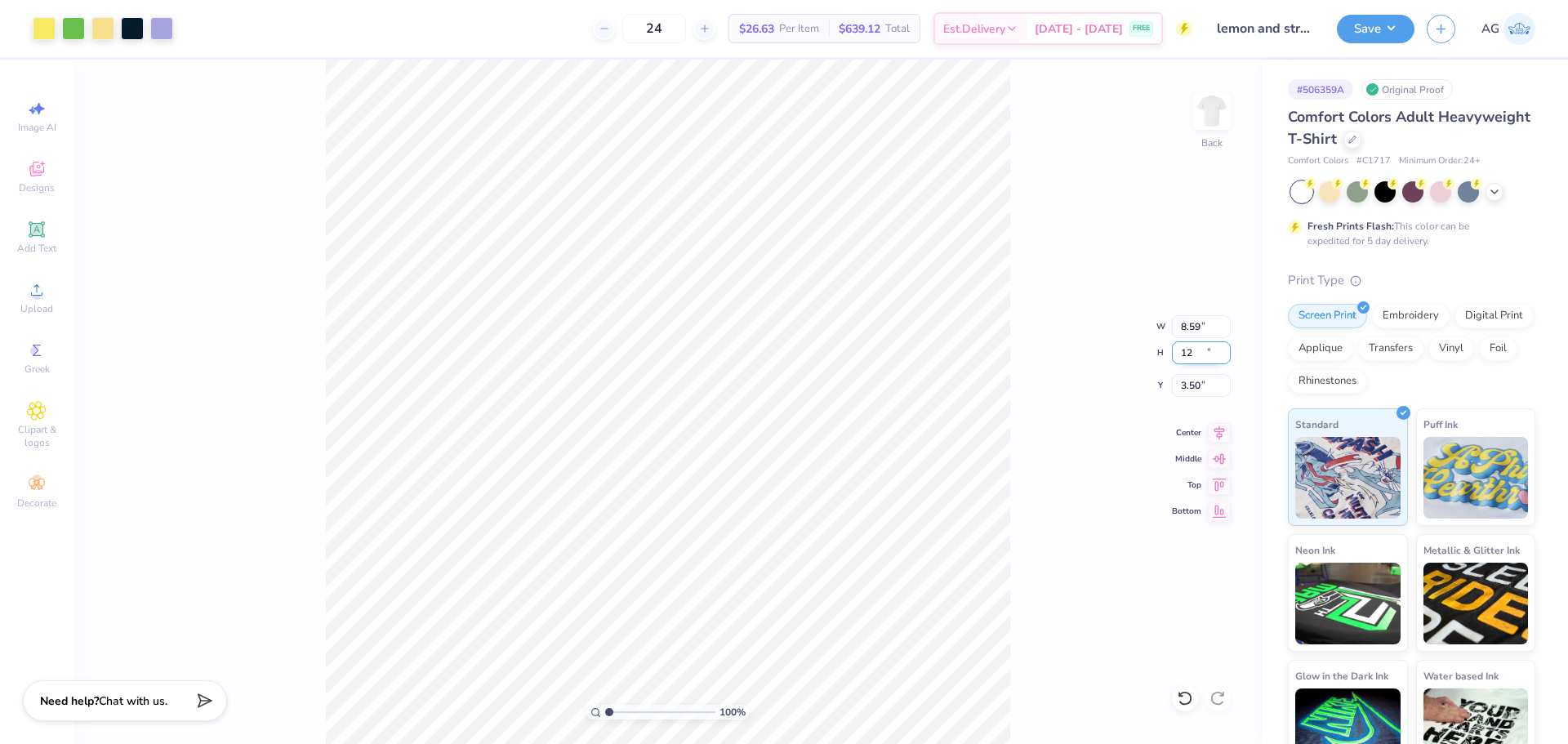
type input "12.00"
click at [1201, 395] on input "3.50" at bounding box center [1202, 385] width 59 height 23
type input "3.00"
click at [1220, 436] on icon at bounding box center [1219, 430] width 10 height 14
click at [1043, 434] on div "100 % Back W 8.59 8.59 " H 12.00 12.00 " Y 3.00 3.00 " Center Middle Top Bottom" at bounding box center [667, 401] width 1188 height 684
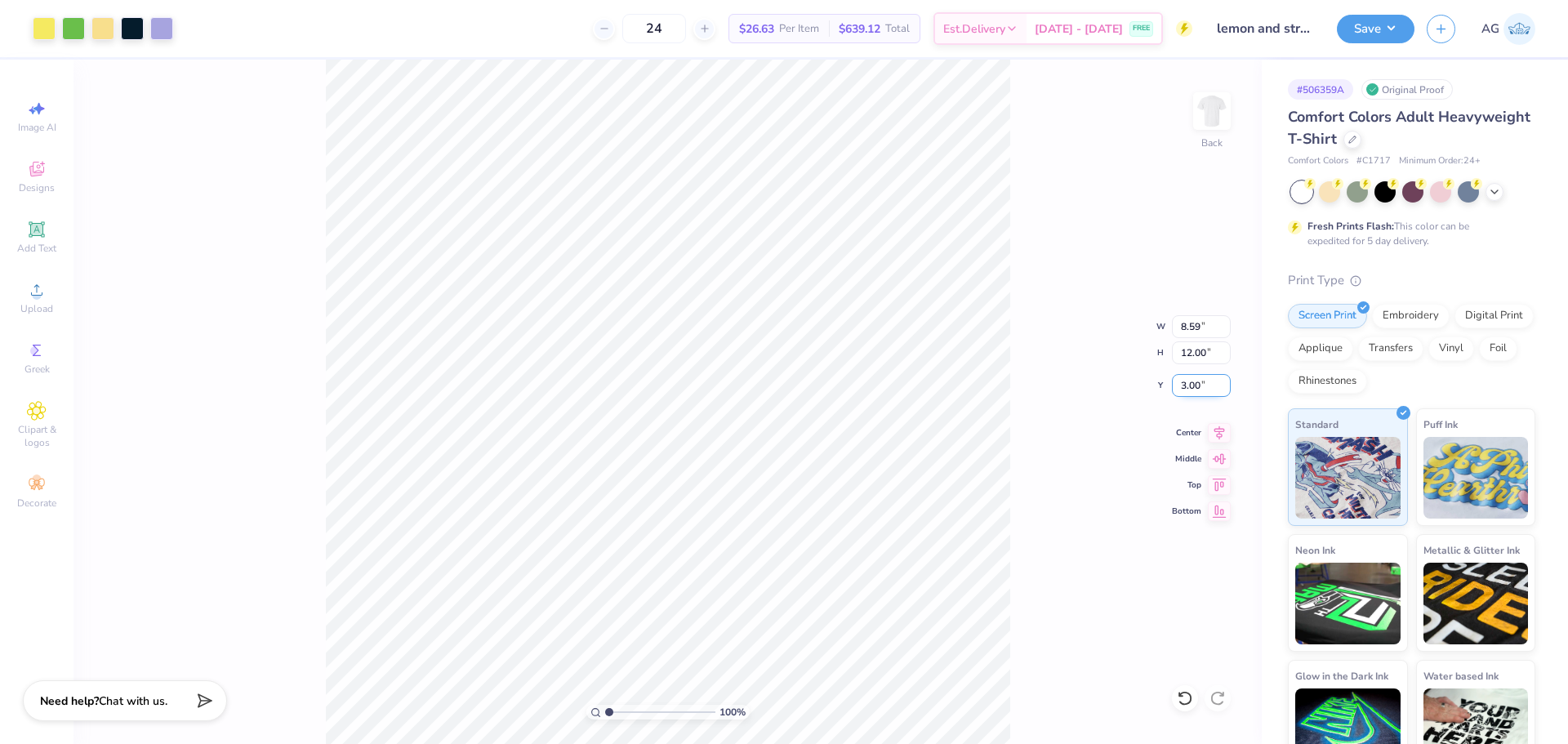
click at [1191, 384] on input "3.00" at bounding box center [1202, 385] width 59 height 23
click at [1203, 434] on div "Center" at bounding box center [1202, 430] width 59 height 20
click at [1215, 430] on icon at bounding box center [1219, 430] width 23 height 20
type input "2.50"
click at [1364, 18] on button "Save" at bounding box center [1375, 27] width 78 height 28
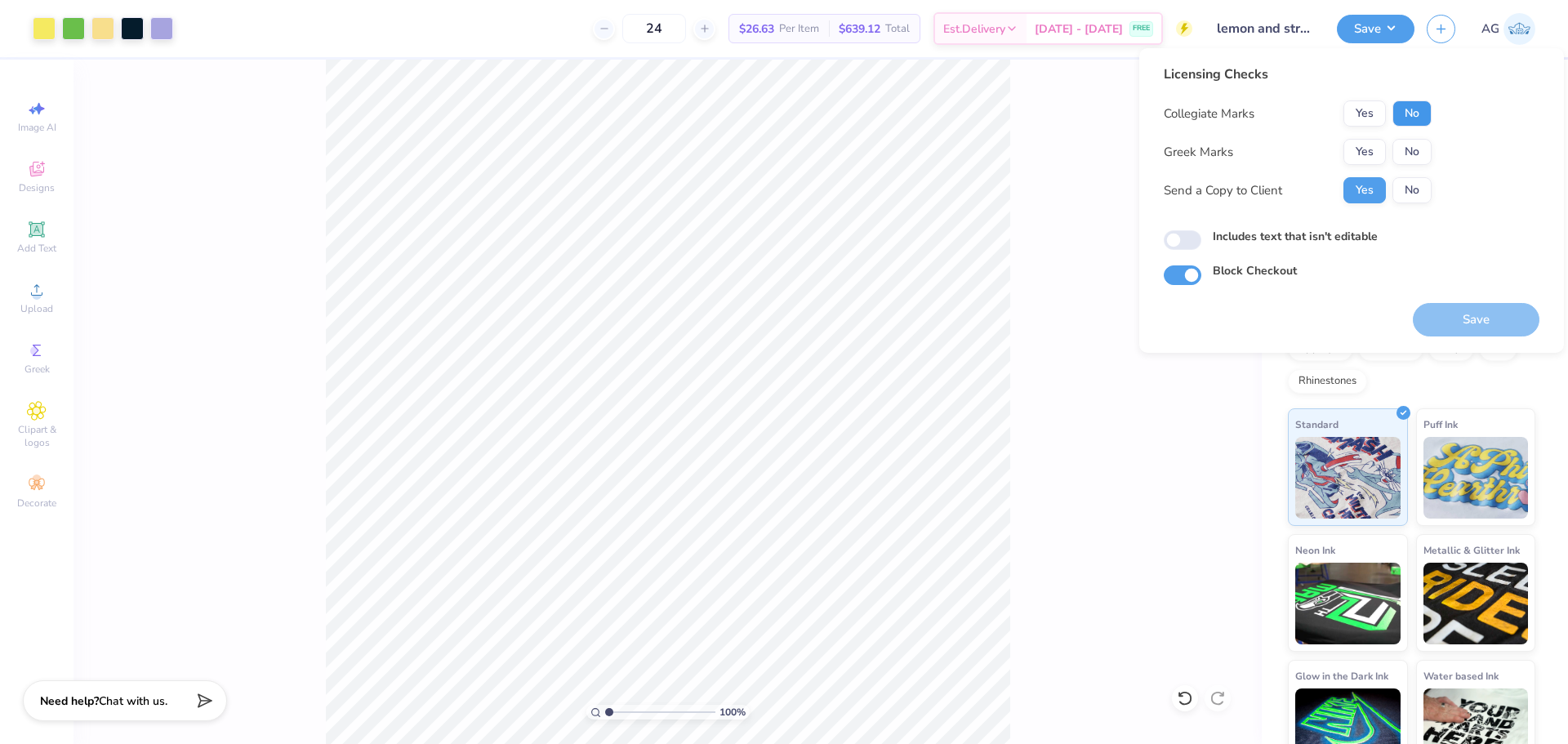
click at [1409, 110] on button "No" at bounding box center [1411, 114] width 39 height 27
click at [1373, 150] on button "Yes" at bounding box center [1364, 152] width 43 height 27
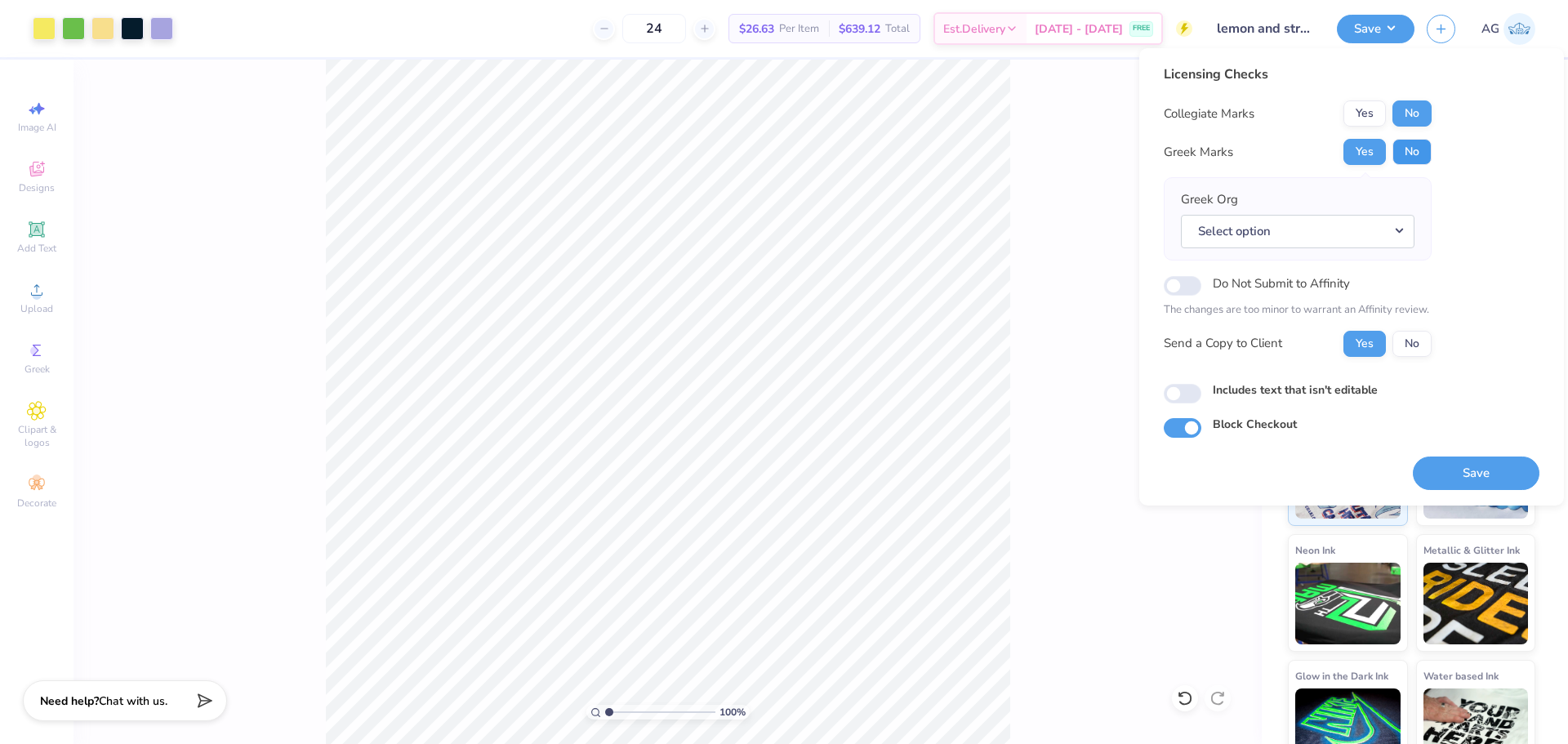
click at [1428, 157] on button "No" at bounding box center [1411, 152] width 39 height 27
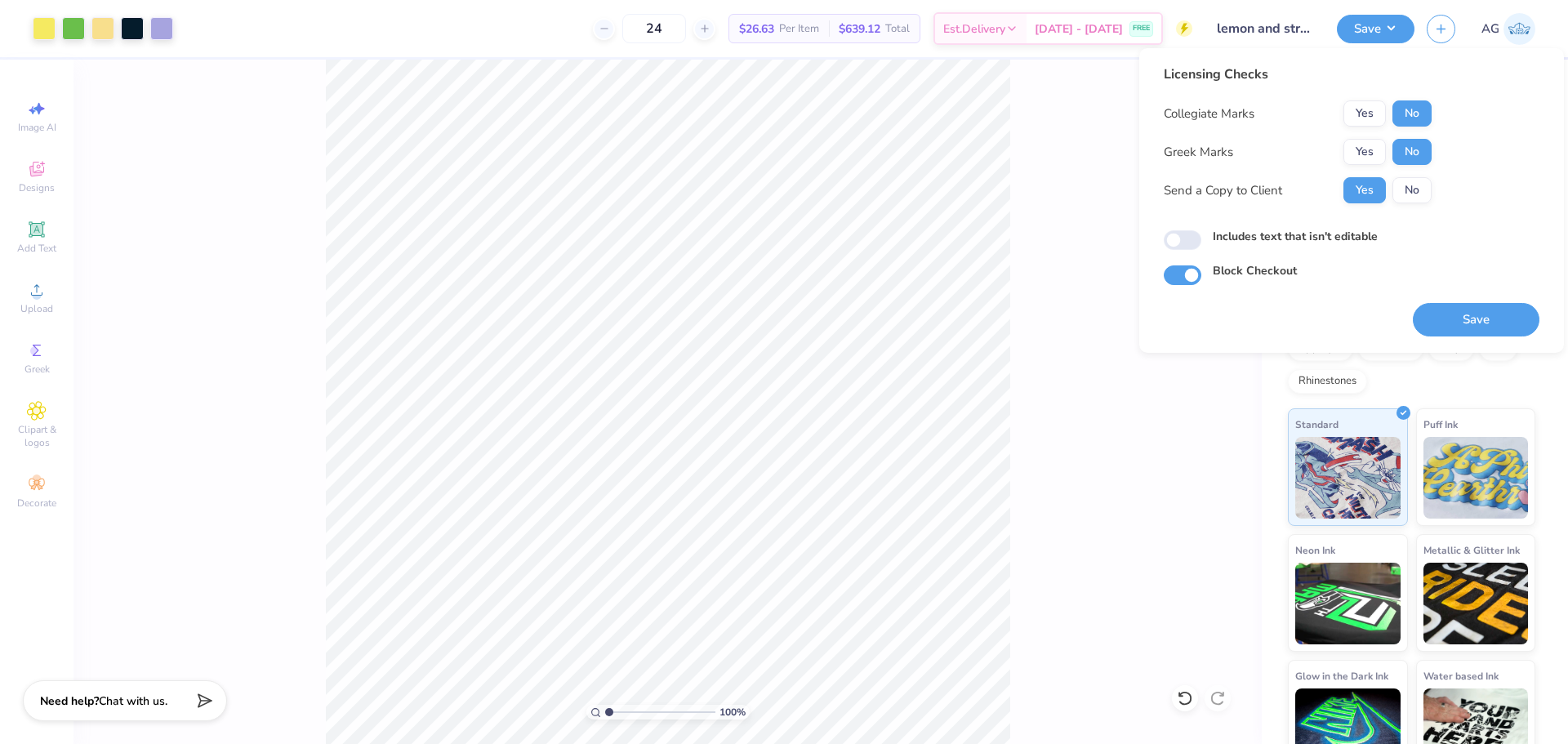
click at [1487, 322] on button "Save" at bounding box center [1475, 319] width 126 height 33
